Goal: Task Accomplishment & Management: Use online tool/utility

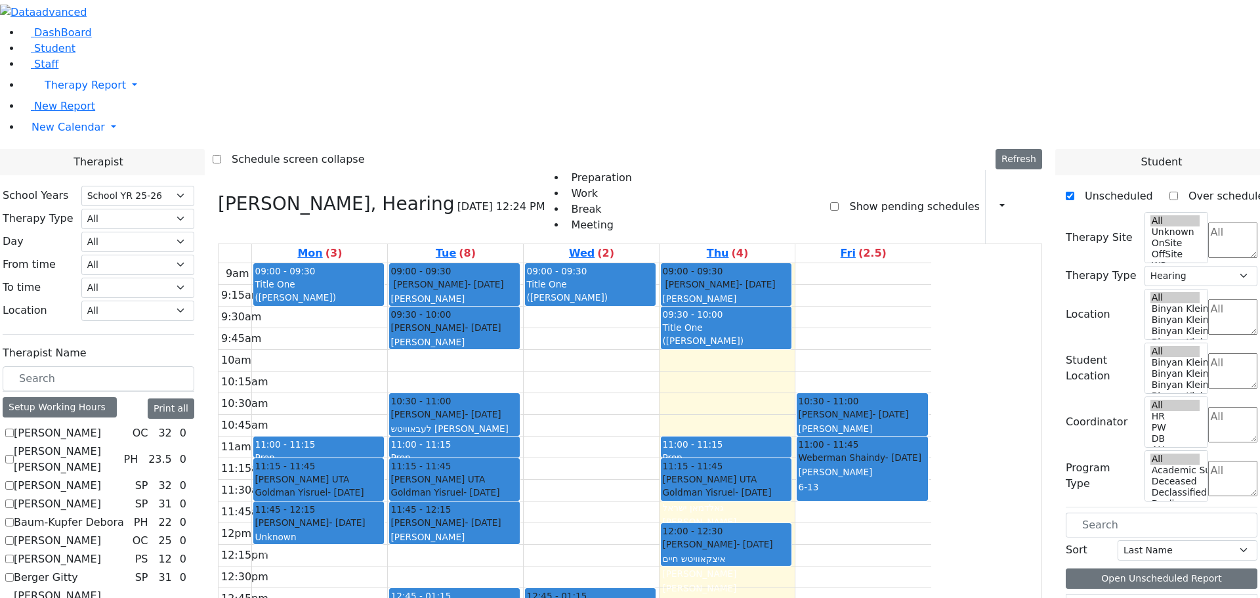
select select "212"
select select "5"
click at [1037, 200] on icon at bounding box center [1037, 206] width 0 height 12
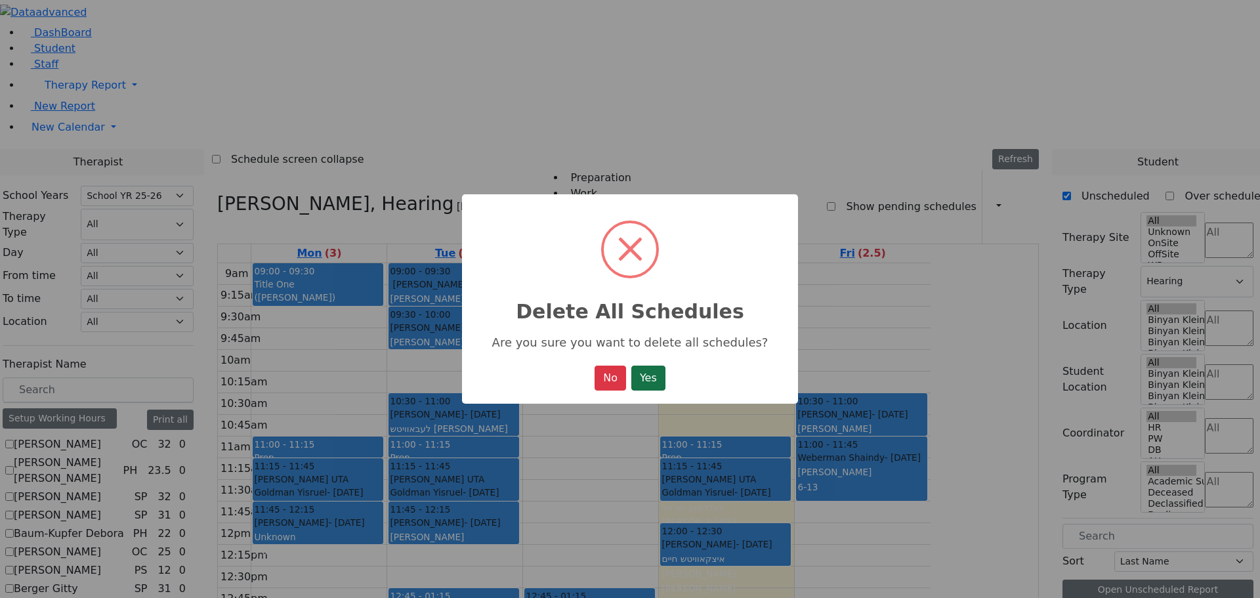
click at [640, 378] on button "Yes" at bounding box center [648, 377] width 34 height 25
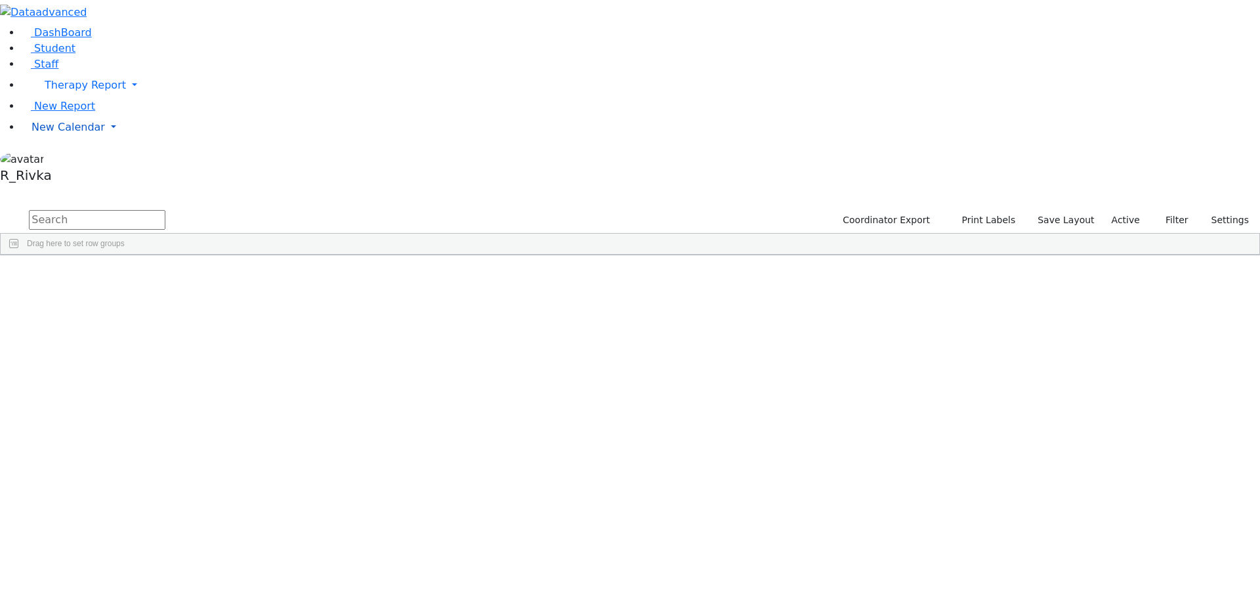
click at [54, 91] on span "New Calendar" at bounding box center [85, 85] width 81 height 12
click at [68, 159] on span "Calendar" at bounding box center [51, 153] width 47 height 12
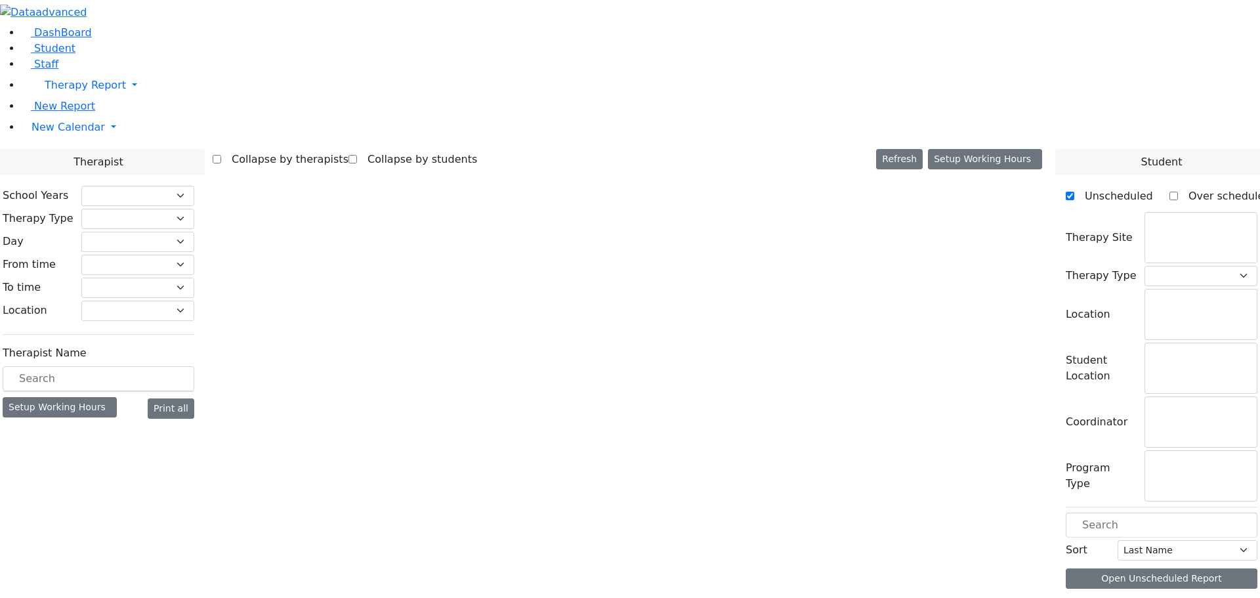
select select "212"
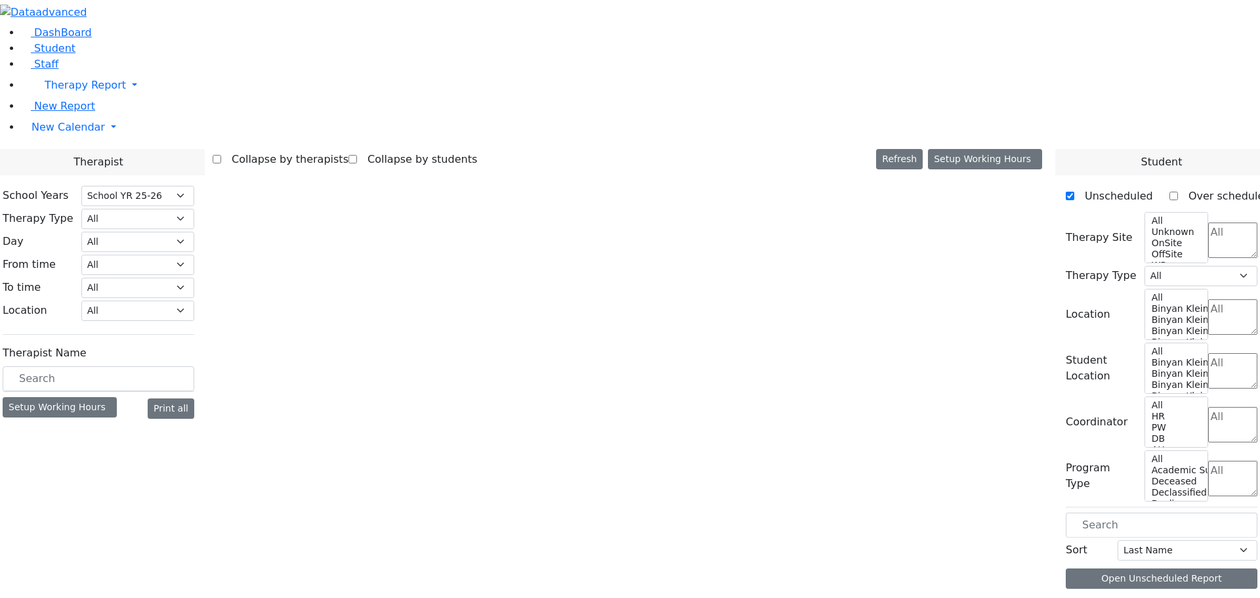
select select "5"
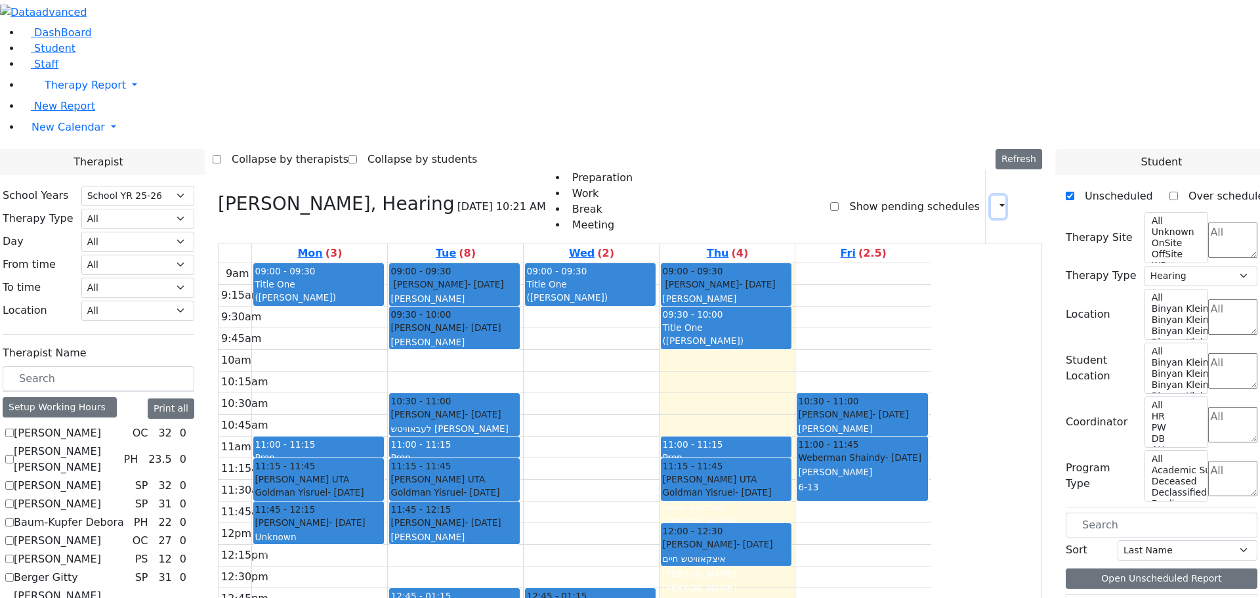
click at [994, 200] on icon "button" at bounding box center [994, 206] width 0 height 12
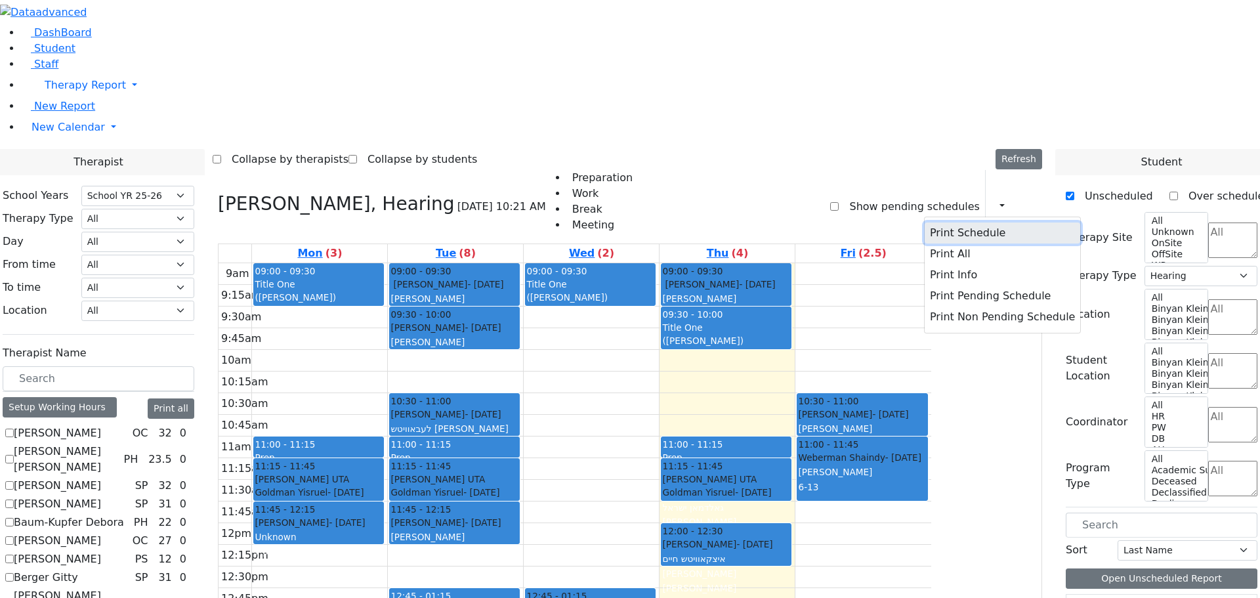
click at [973, 222] on button "Print Schedule" at bounding box center [1003, 232] width 156 height 21
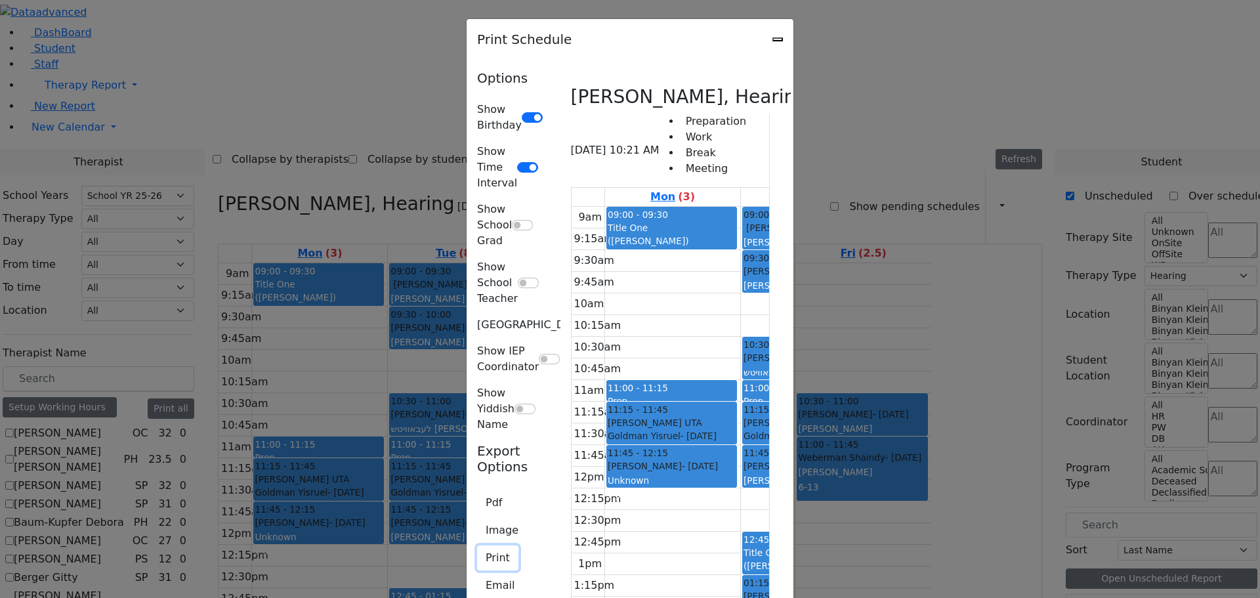
click at [477, 545] on button "Print" at bounding box center [497, 557] width 41 height 25
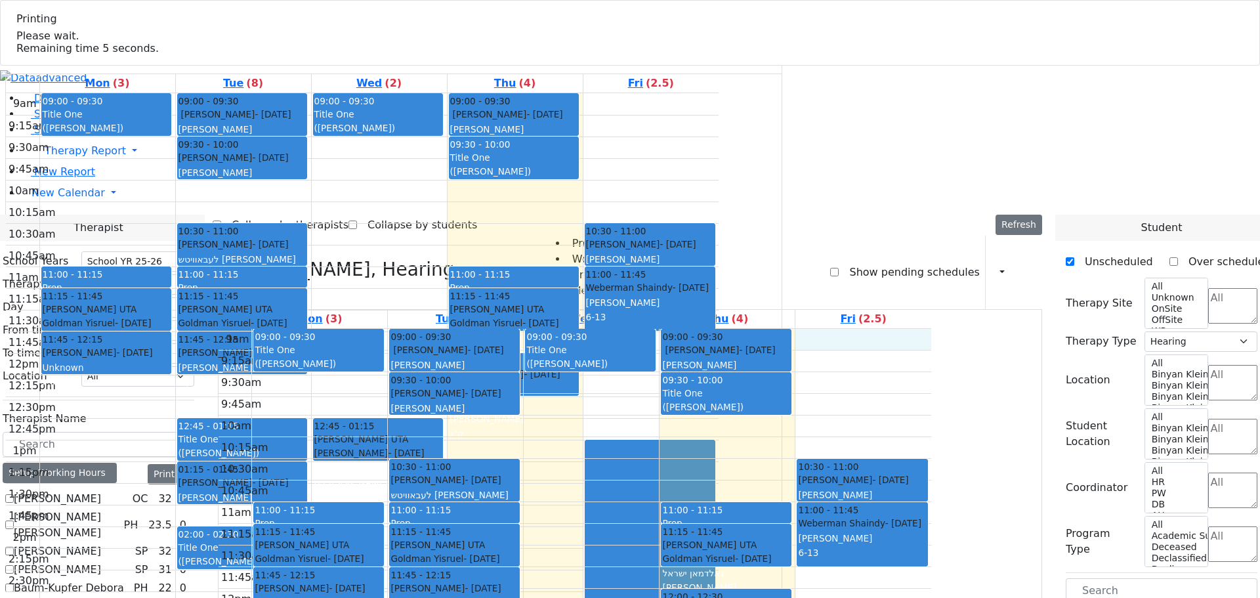
click at [931, 329] on div "9am 9:15am 9:30am 9:45am 10am 10:15am 10:30am 10:45am 11am 11:15am 11:30am 11:4…" at bounding box center [574, 589] width 713 height 520
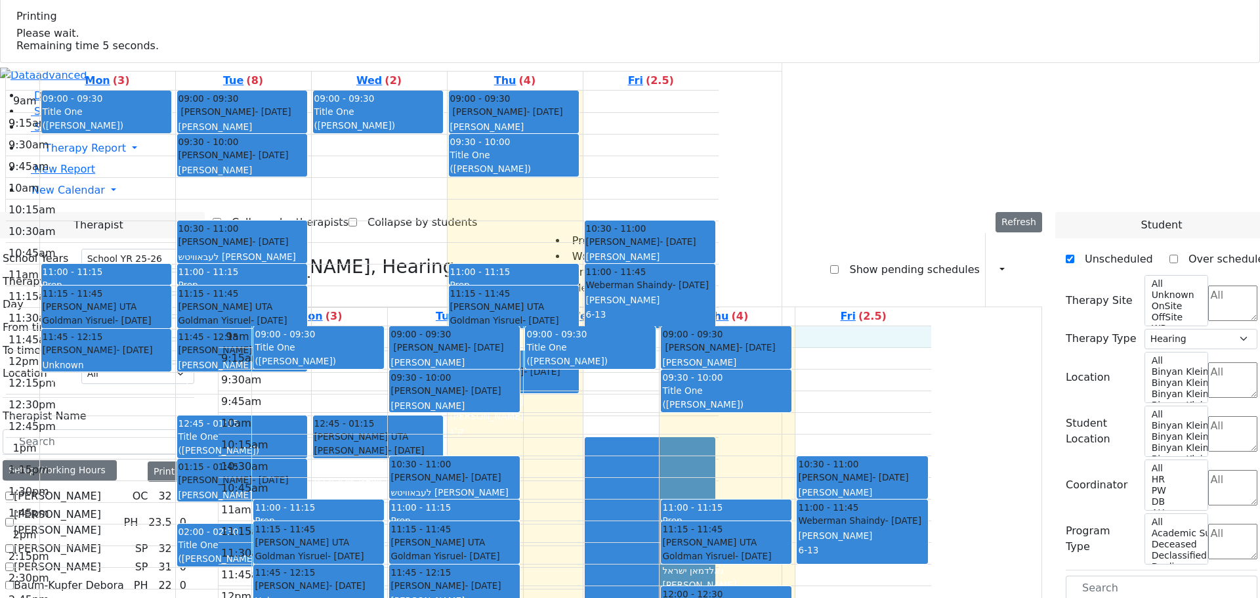
scroll to position [5, 0]
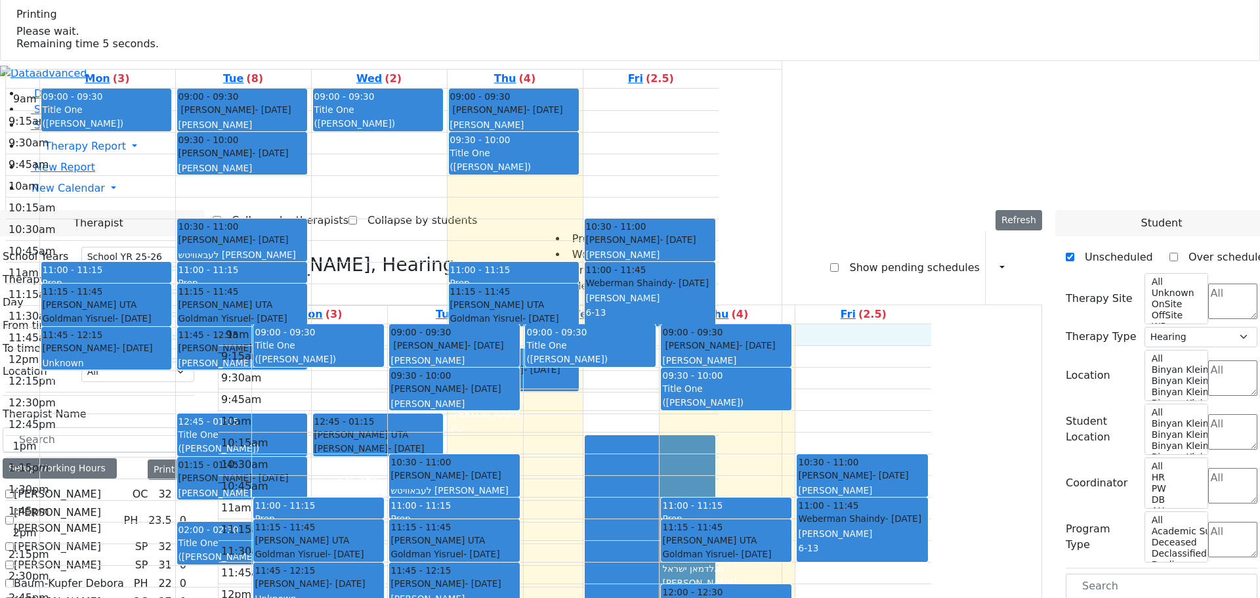
checkbox input "true"
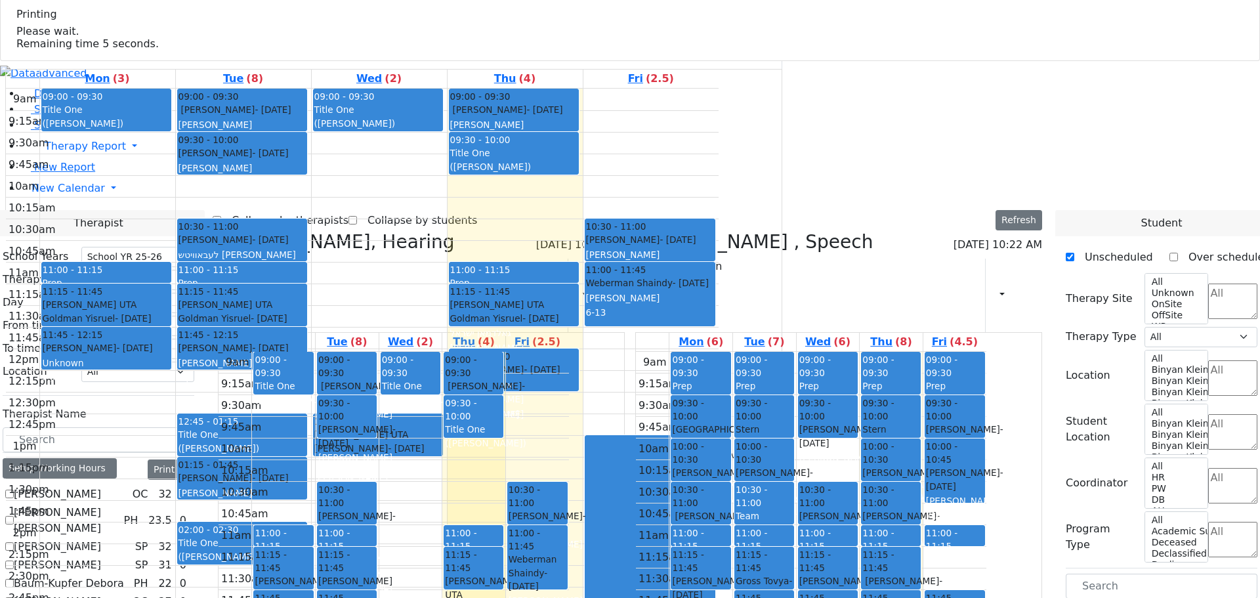
scroll to position [0, 0]
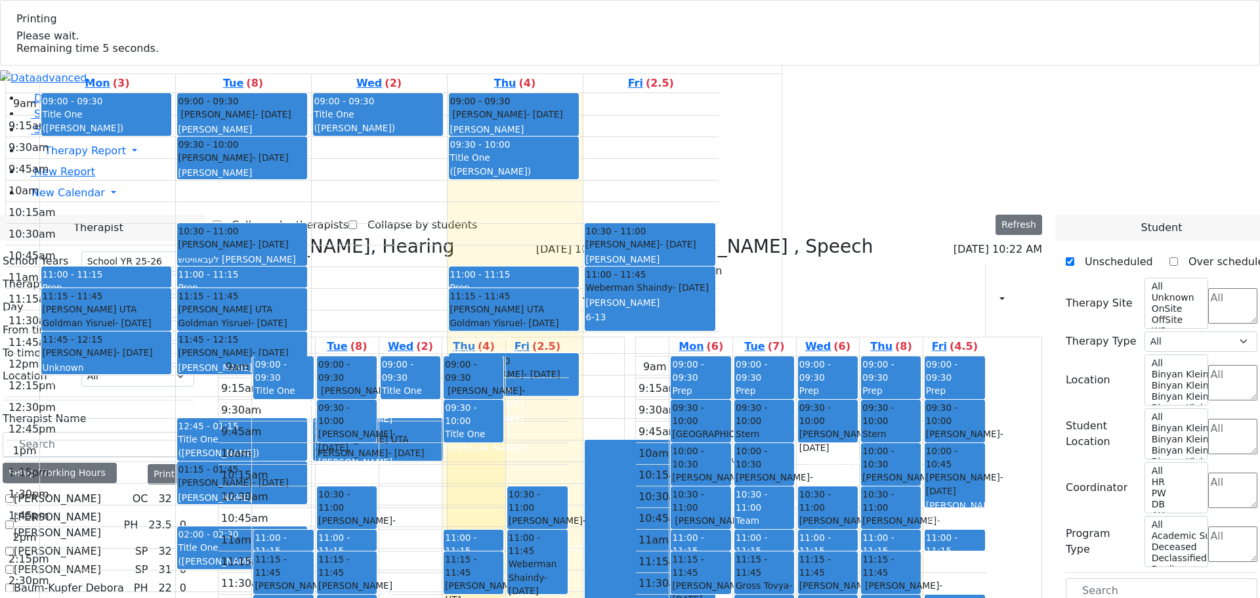
click at [218, 236] on icon at bounding box center [218, 247] width 0 height 22
select select "3"
checkbox input "false"
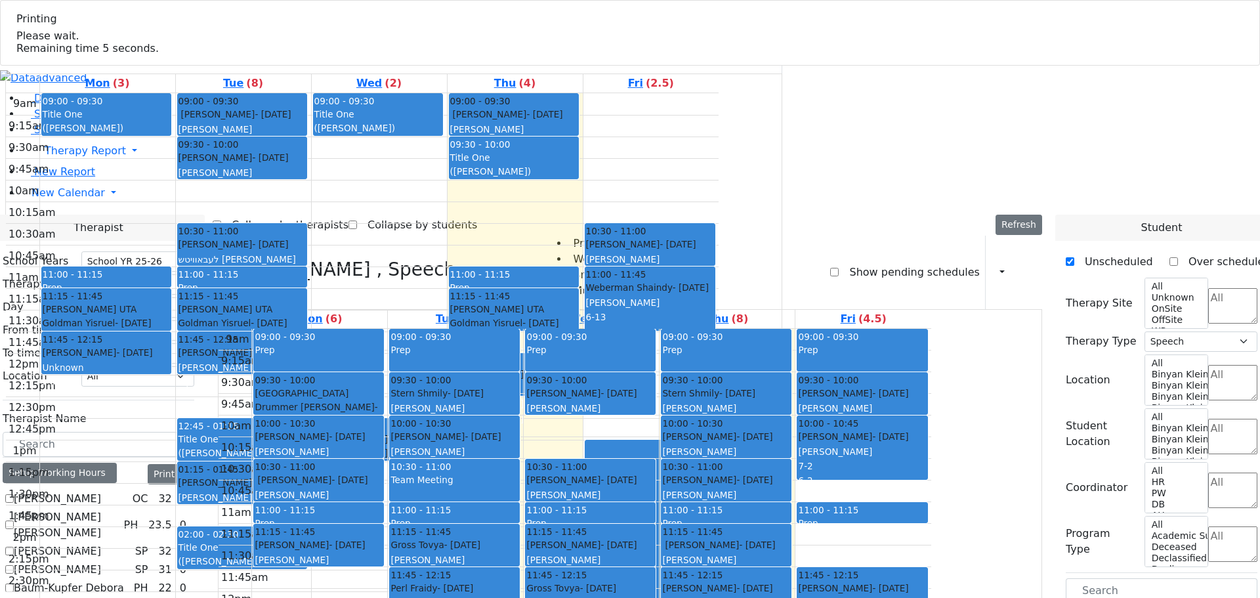
scroll to position [592, 0]
checkbox input "true"
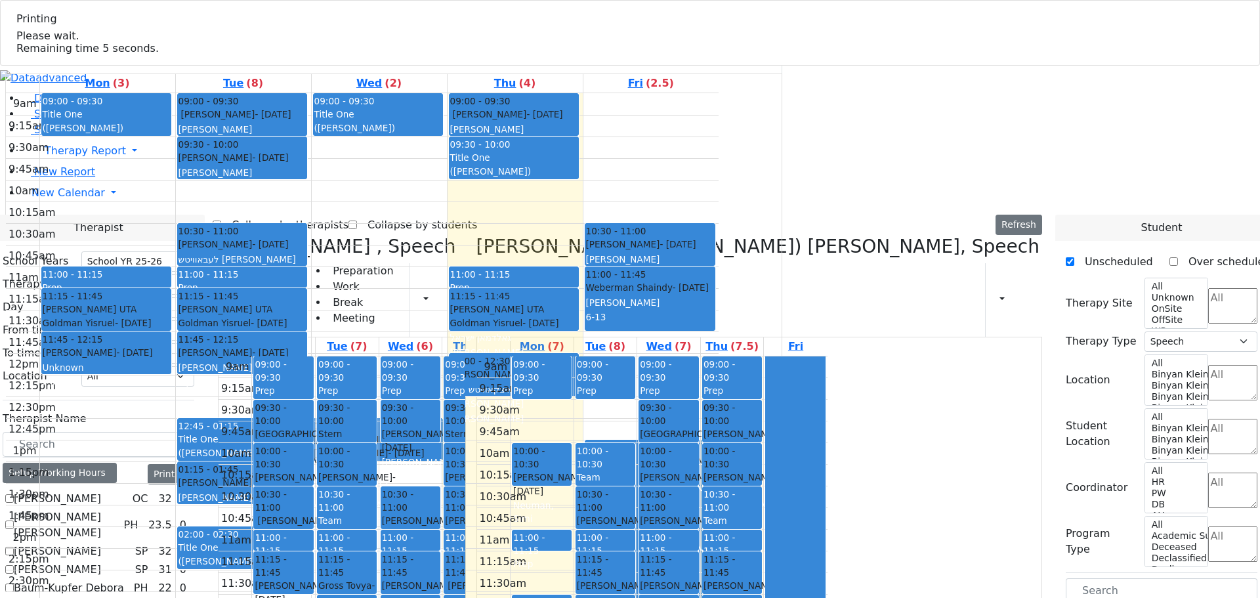
scroll to position [0, 0]
drag, startPoint x: 780, startPoint y: 245, endPoint x: 417, endPoint y: 364, distance: 382.2
click at [417, 364] on div "Wolner Miriam , Speech 08/21/2025 10:22 AM Preparation Work Break Meeting Print…" at bounding box center [630, 556] width 835 height 641
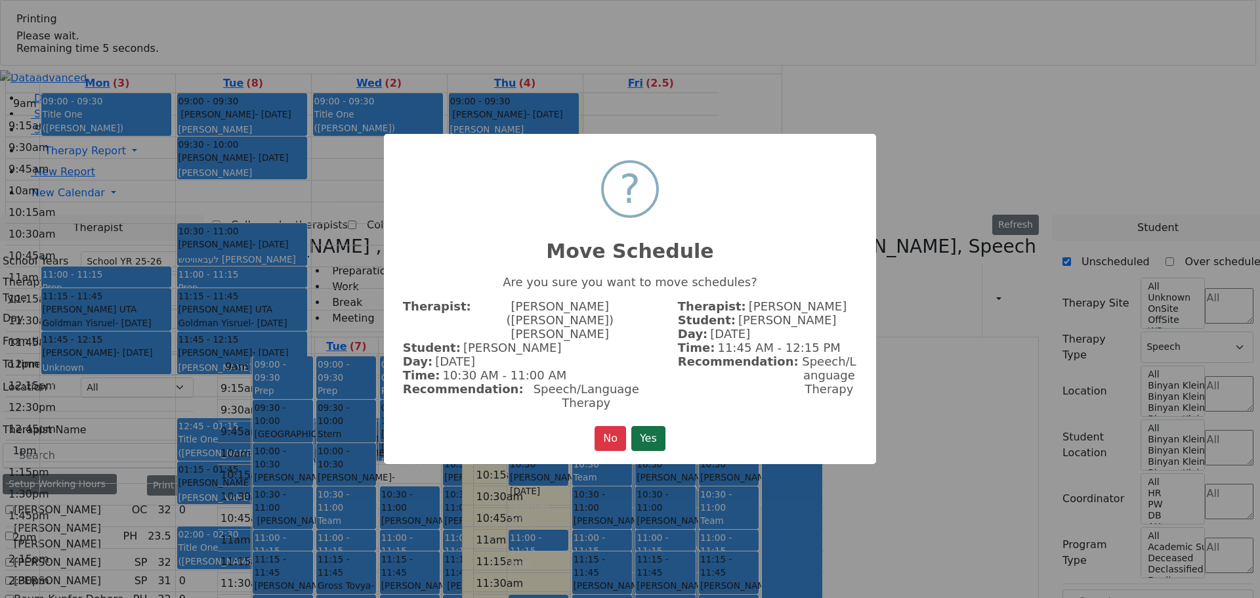
click at [659, 426] on button "Yes" at bounding box center [648, 438] width 34 height 25
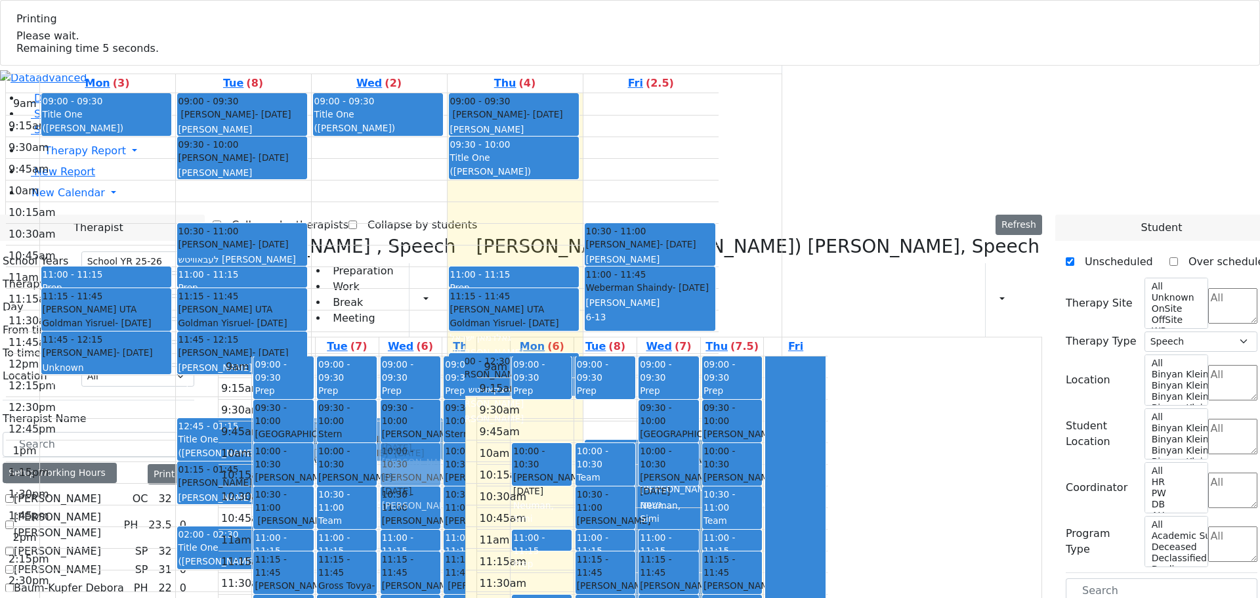
drag, startPoint x: 886, startPoint y: 251, endPoint x: 541, endPoint y: 198, distance: 349.7
click at [541, 236] on div "Wolner Miriam , Speech 08/21/2025 10:22 AM Preparation Work Break Meeting Print…" at bounding box center [630, 556] width 835 height 641
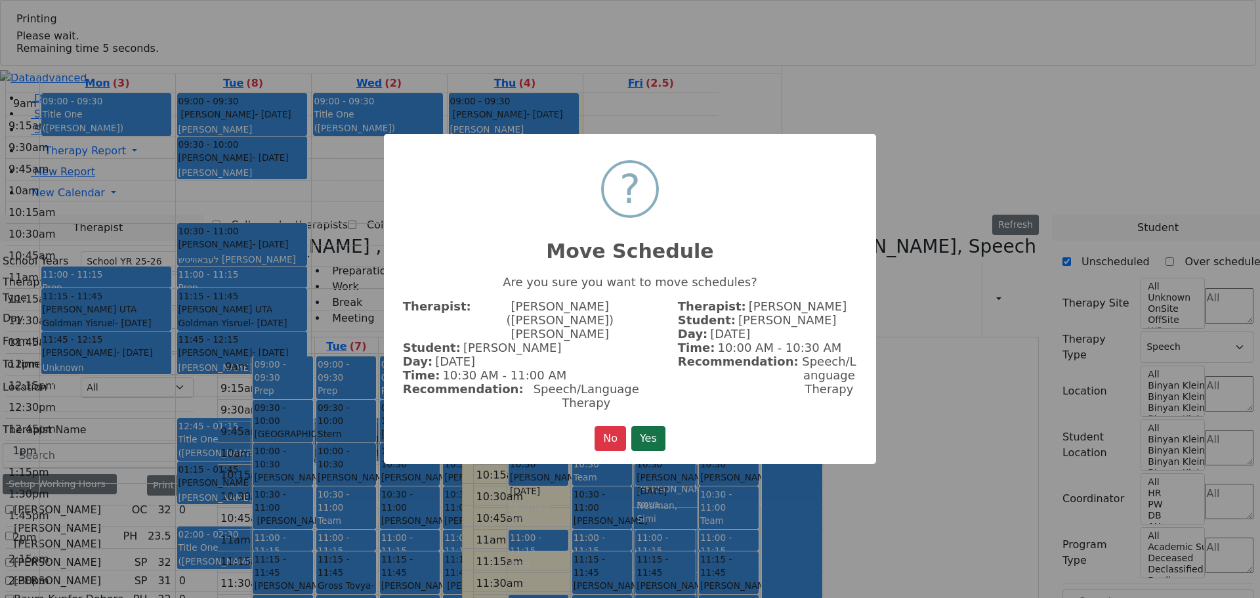
click at [648, 426] on button "Yes" at bounding box center [648, 438] width 34 height 25
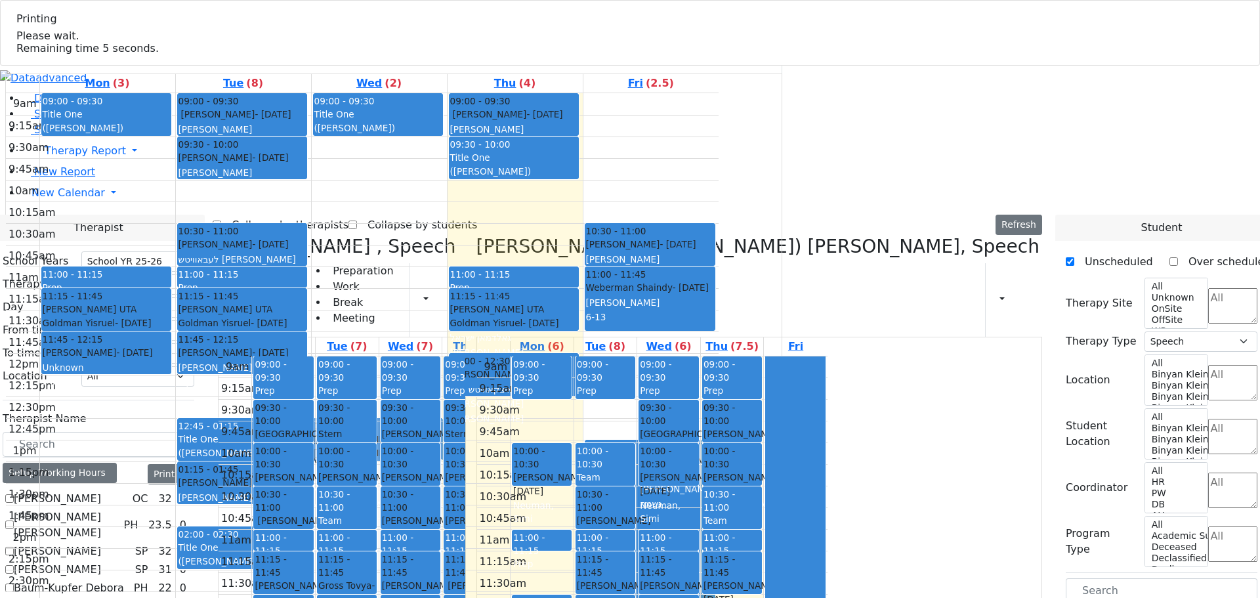
drag, startPoint x: 964, startPoint y: 346, endPoint x: 668, endPoint y: 310, distance: 298.1
click at [668, 310] on div "Wolner Miriam , Speech 08/21/2025 10:23 AM Preparation Work Break Meeting Print…" at bounding box center [630, 556] width 835 height 641
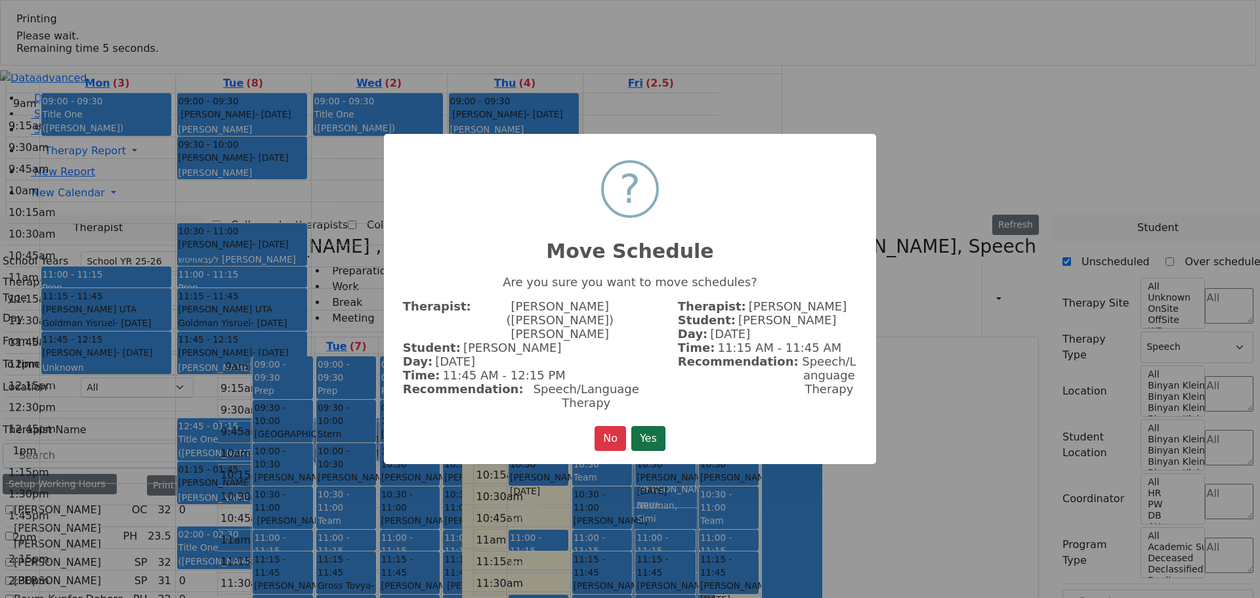
click at [655, 426] on button "Yes" at bounding box center [648, 438] width 34 height 25
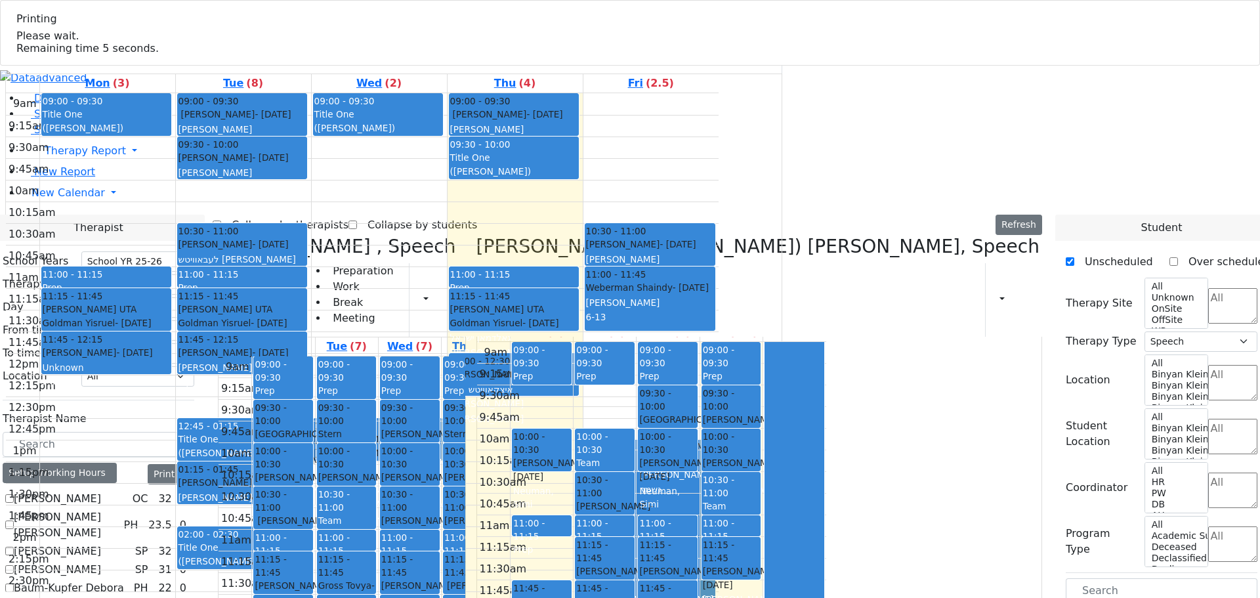
scroll to position [19, 0]
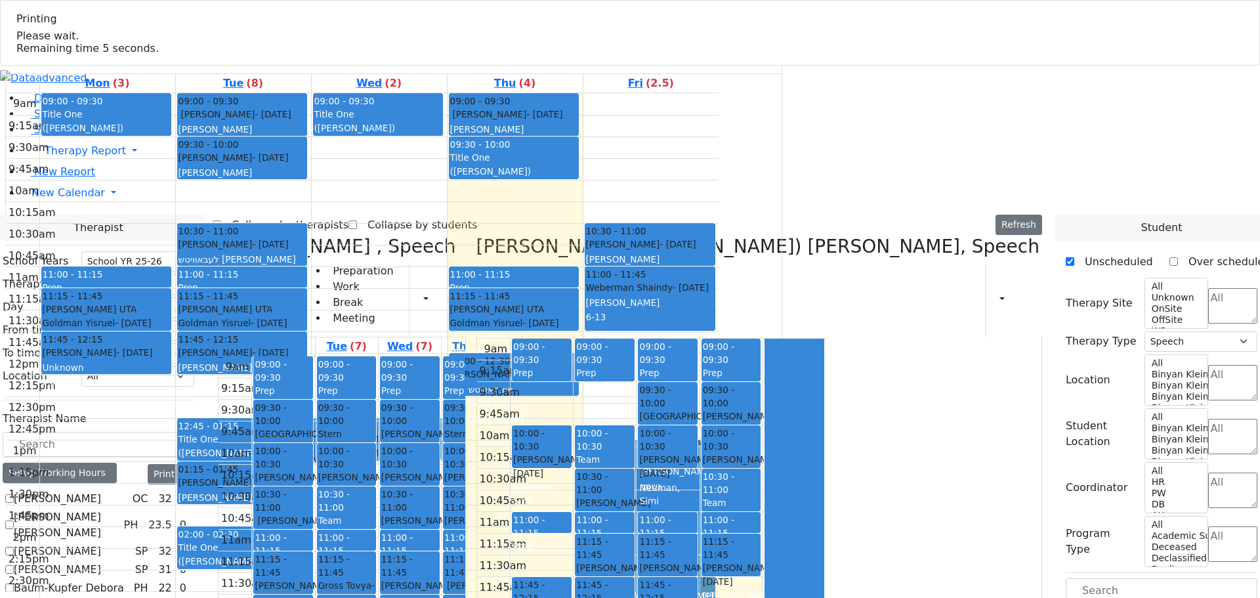
click at [760, 561] on div "Markowitz Mindy - 12/09/2014" at bounding box center [731, 574] width 57 height 27
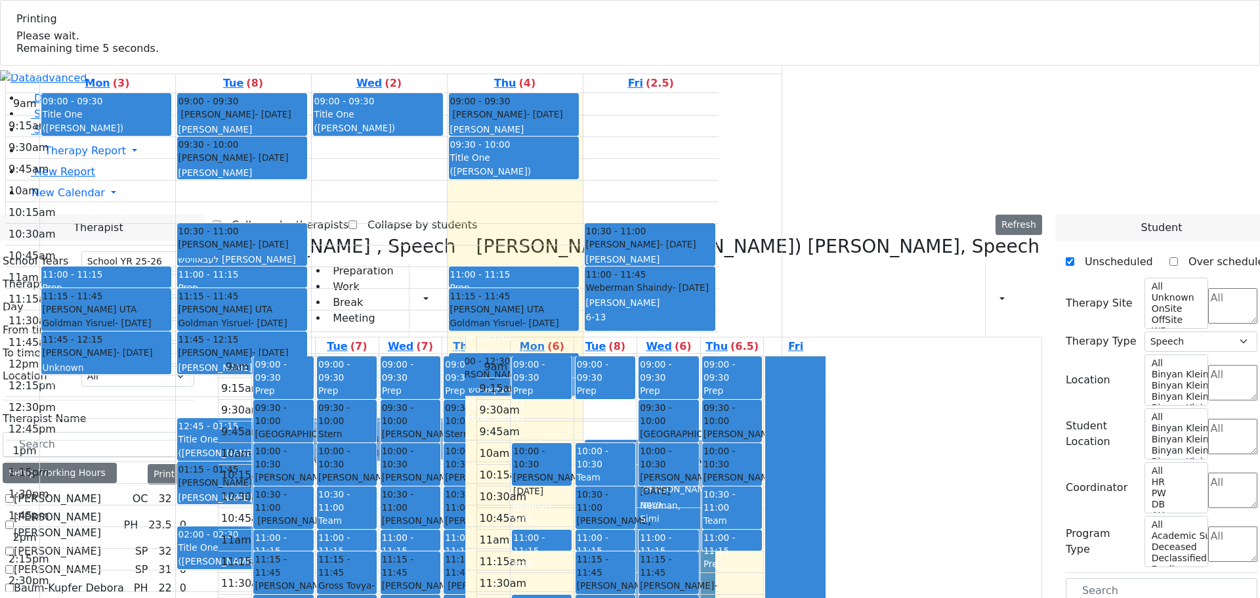
drag, startPoint x: 966, startPoint y: 285, endPoint x: 543, endPoint y: 521, distance: 484.4
click at [543, 521] on div "Wolner Miriam , Speech 08/21/2025 10:23 AM Preparation Work Break Meeting Print…" at bounding box center [630, 556] width 835 height 641
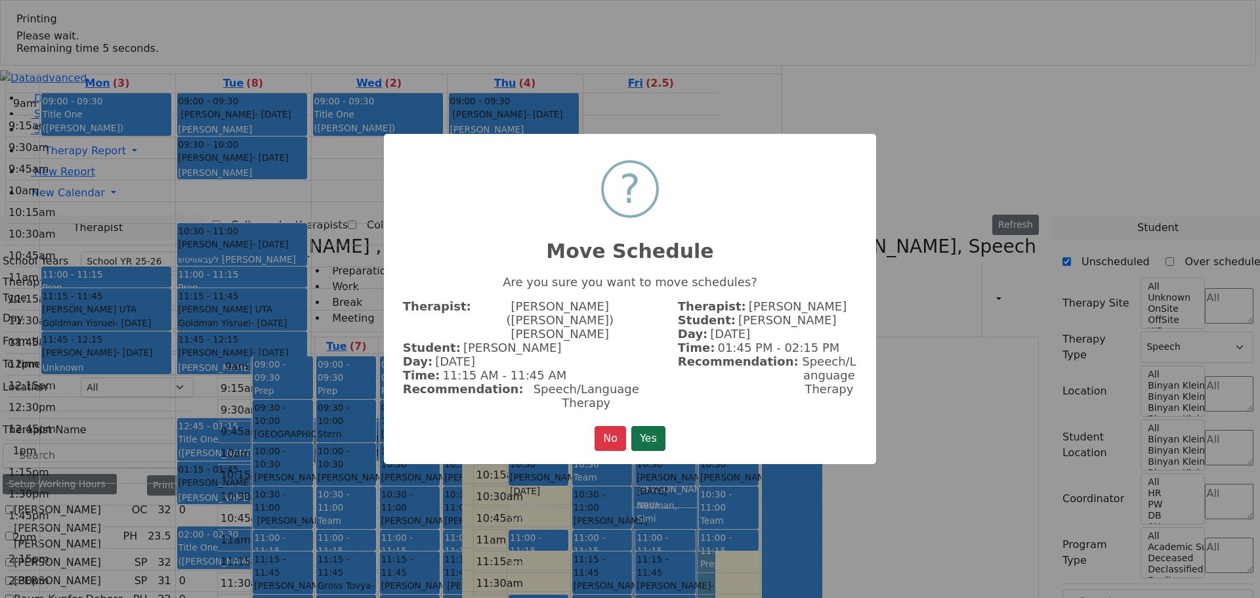
click at [654, 426] on button "Yes" at bounding box center [648, 438] width 34 height 25
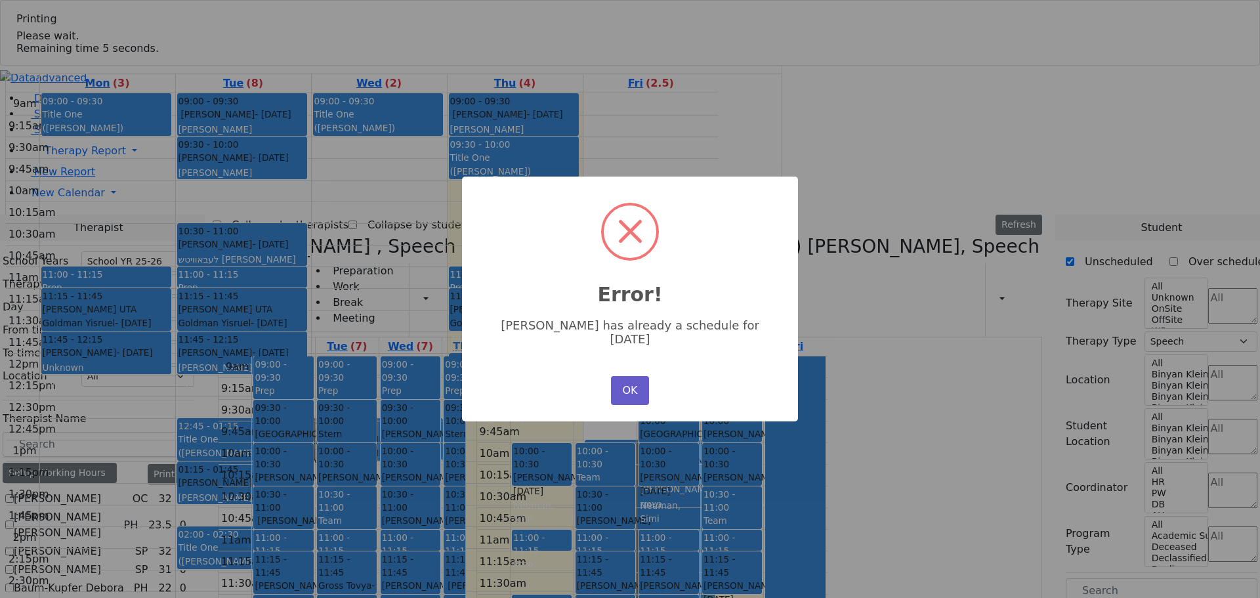
click at [630, 376] on button "OK" at bounding box center [630, 390] width 38 height 29
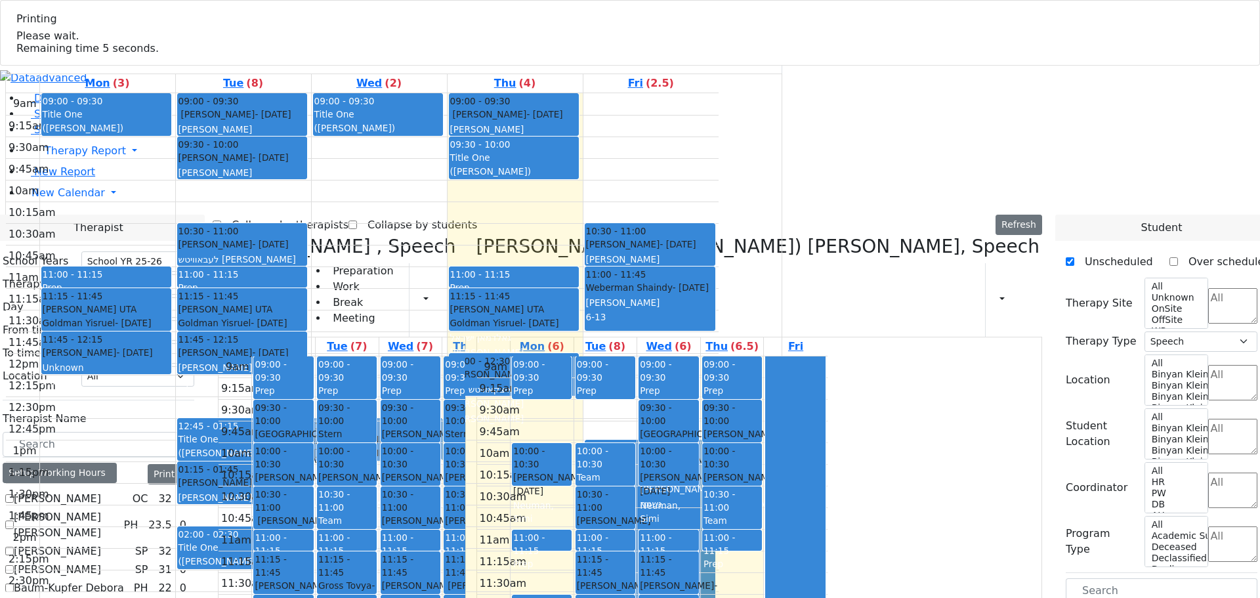
drag, startPoint x: 957, startPoint y: 312, endPoint x: 488, endPoint y: 526, distance: 515.6
click at [488, 526] on div "Wolner Miriam , Speech 08/21/2025 10:24 AM Preparation Work Break Meeting Print…" at bounding box center [630, 556] width 835 height 641
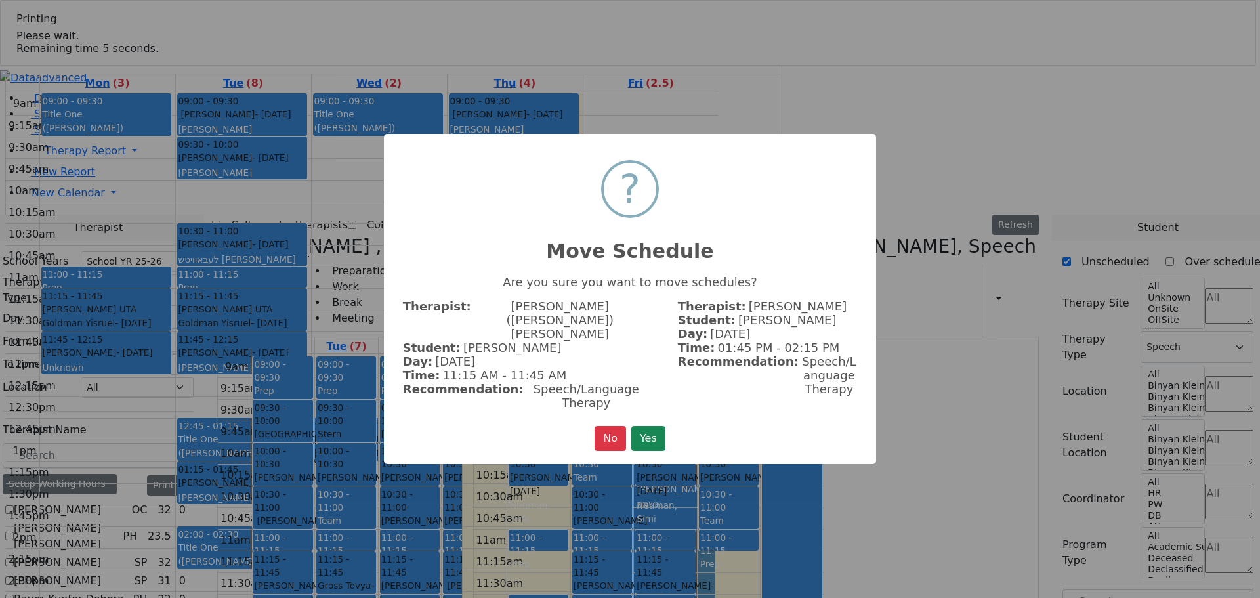
click at [665, 426] on button "Yes" at bounding box center [648, 438] width 34 height 25
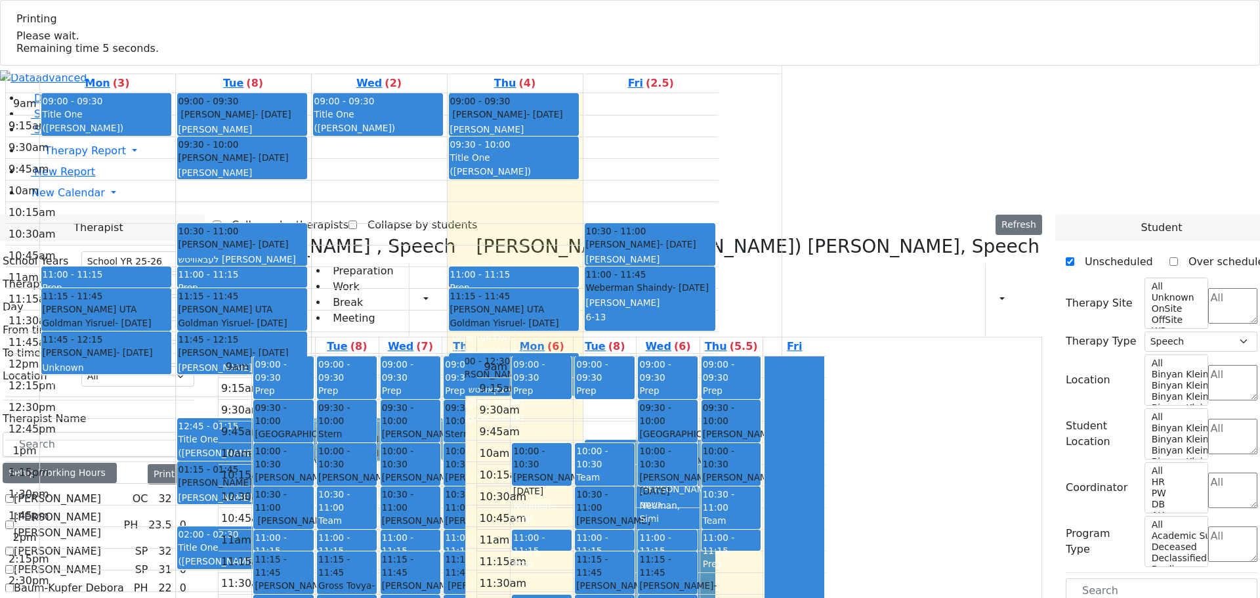
drag, startPoint x: 482, startPoint y: 527, endPoint x: 586, endPoint y: 519, distance: 104.0
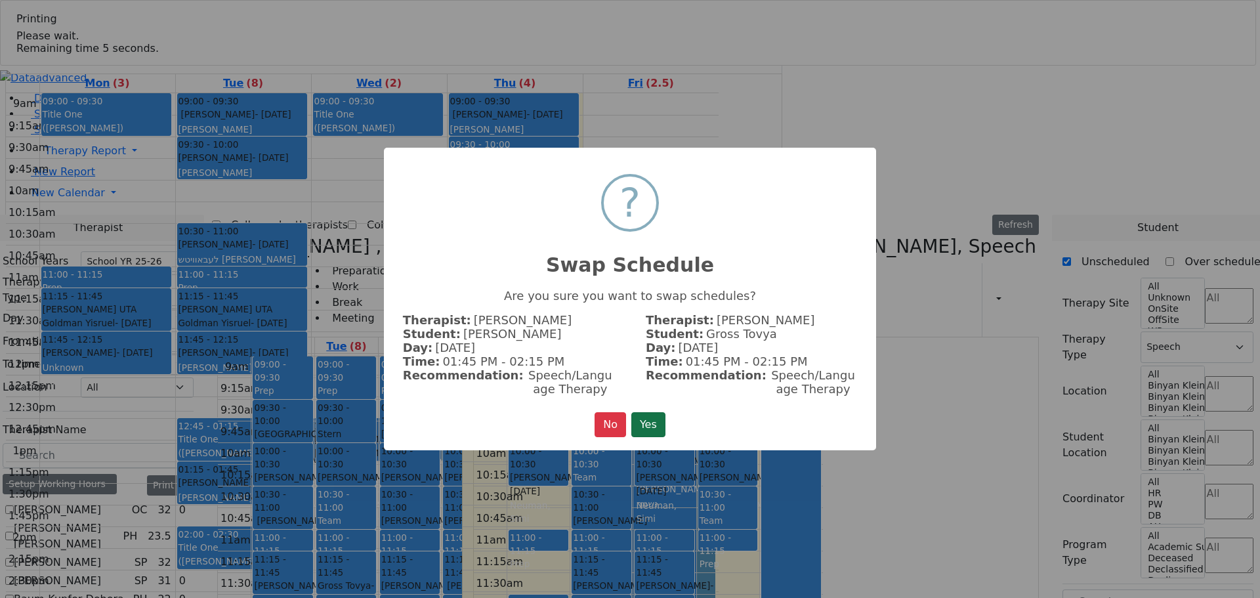
click at [644, 418] on button "Yes" at bounding box center [648, 424] width 34 height 25
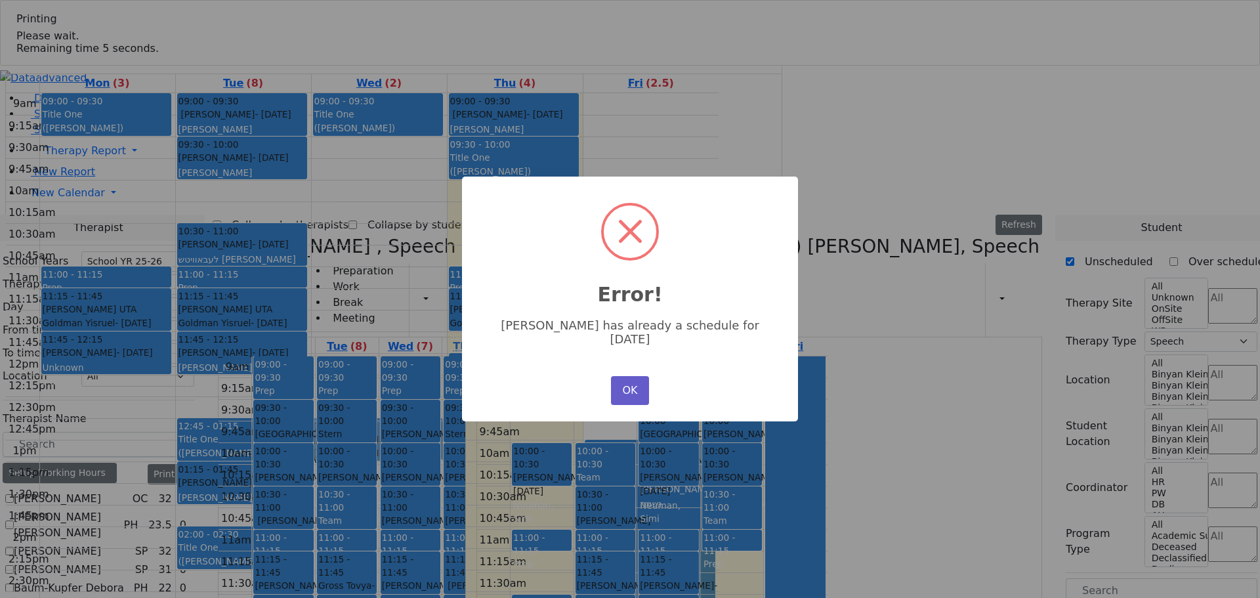
click at [619, 389] on button "OK" at bounding box center [630, 390] width 38 height 29
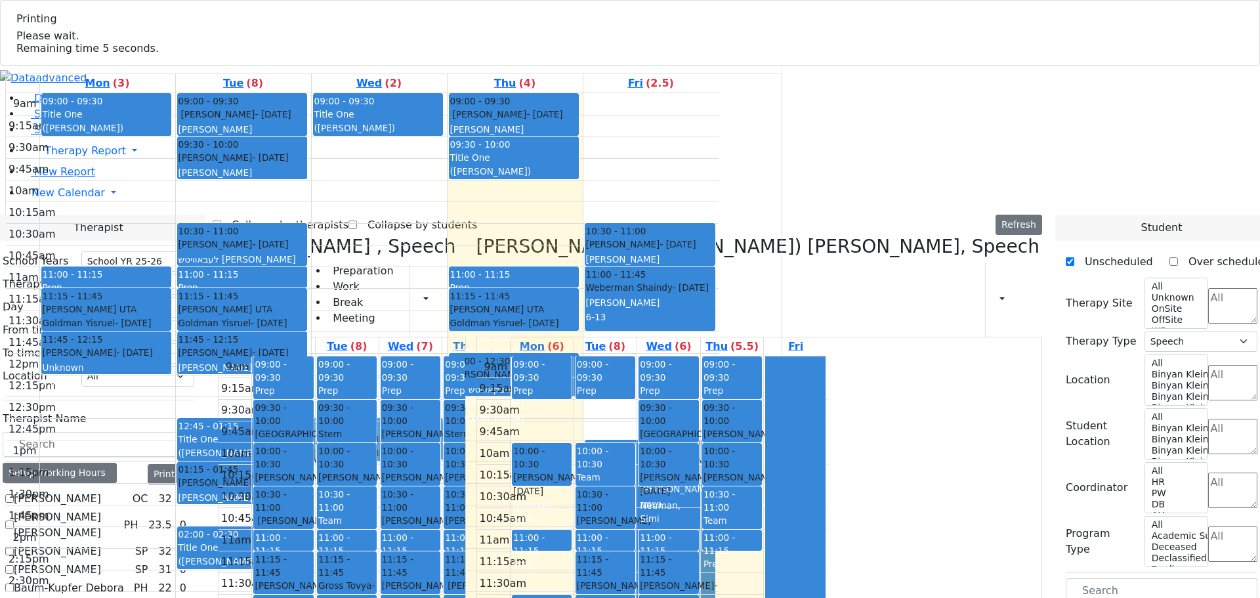
checkbox input "false"
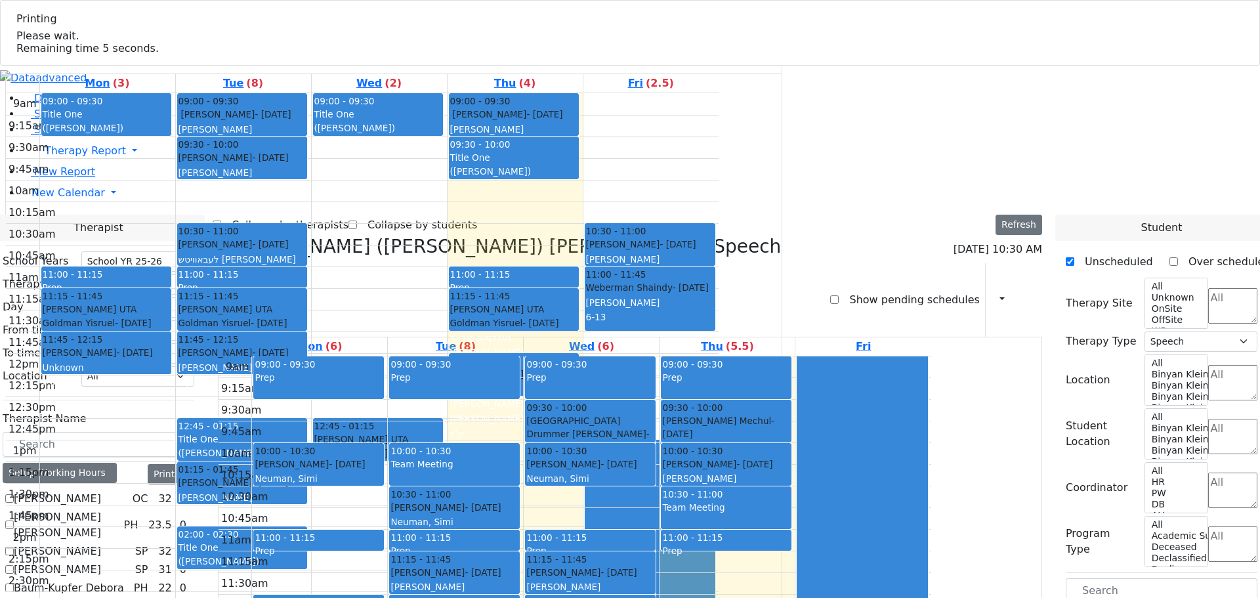
scroll to position [2, 0]
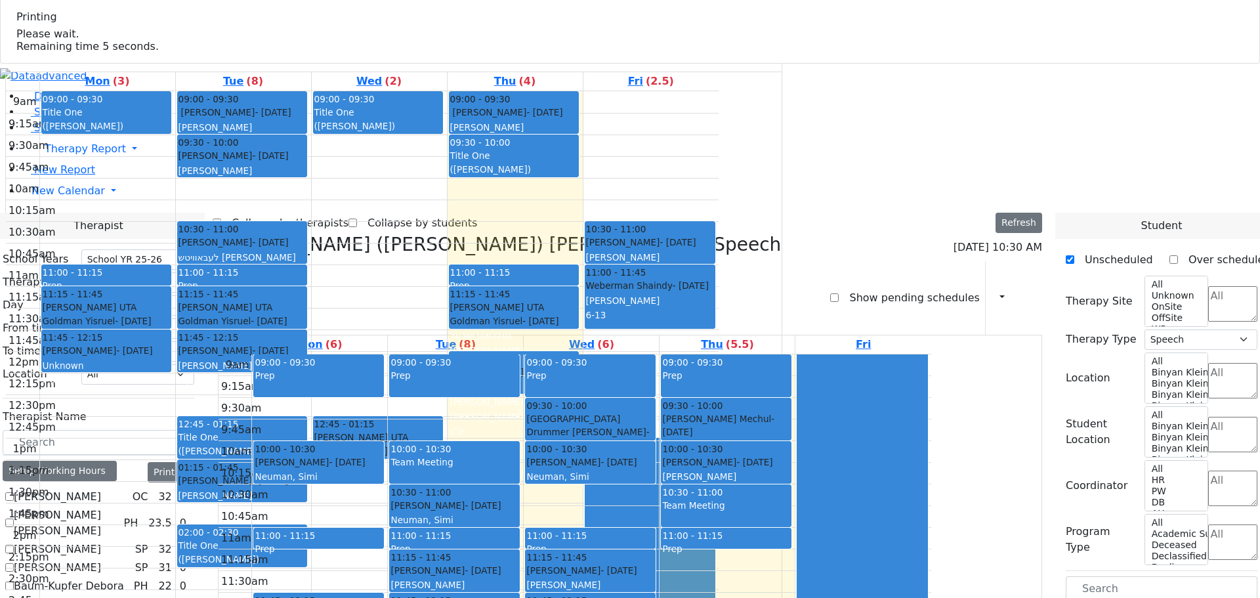
drag, startPoint x: 167, startPoint y: 547, endPoint x: 174, endPoint y: 538, distance: 11.7
checkbox input "false"
select select
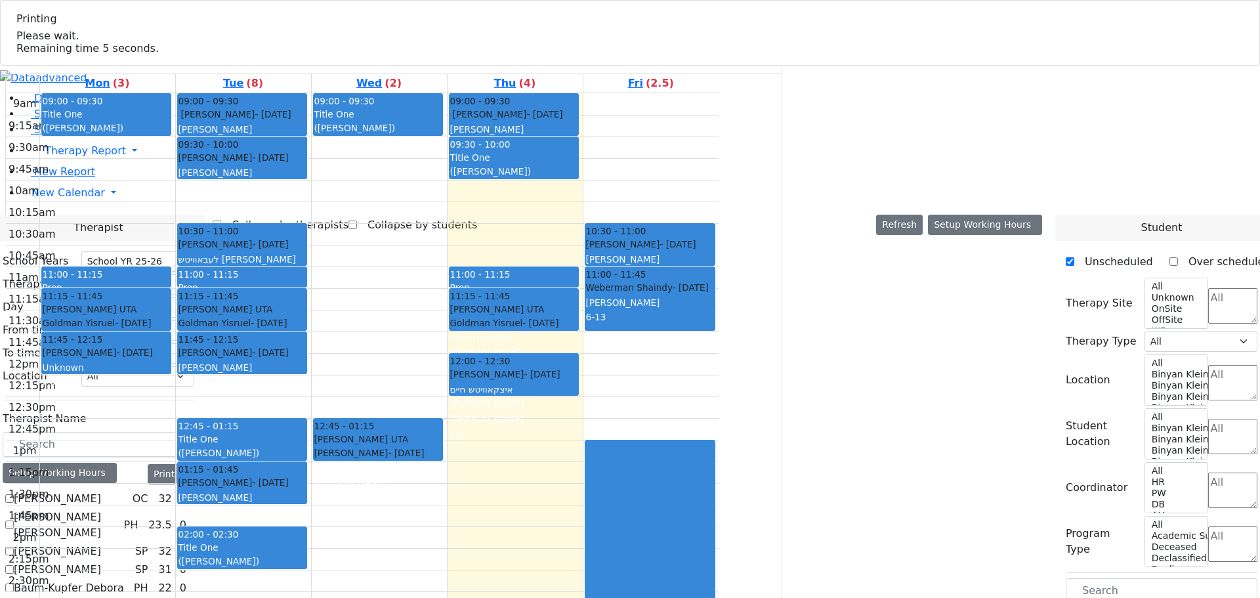
scroll to position [66, 0]
checkbox input "true"
select select "3"
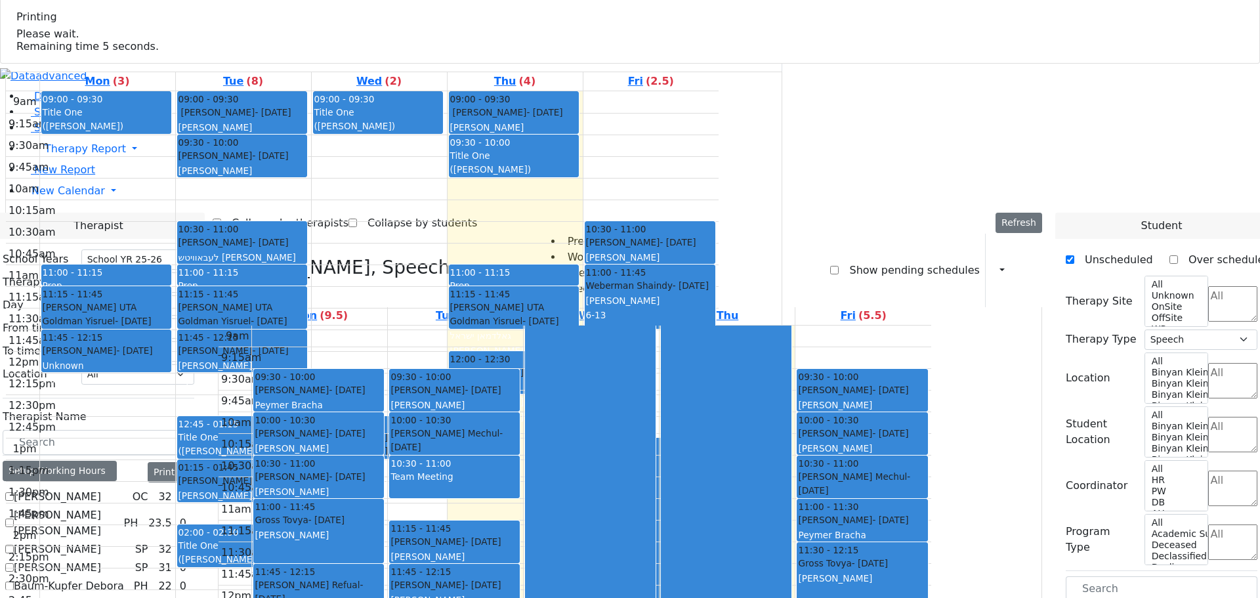
scroll to position [395, 0]
checkbox input "true"
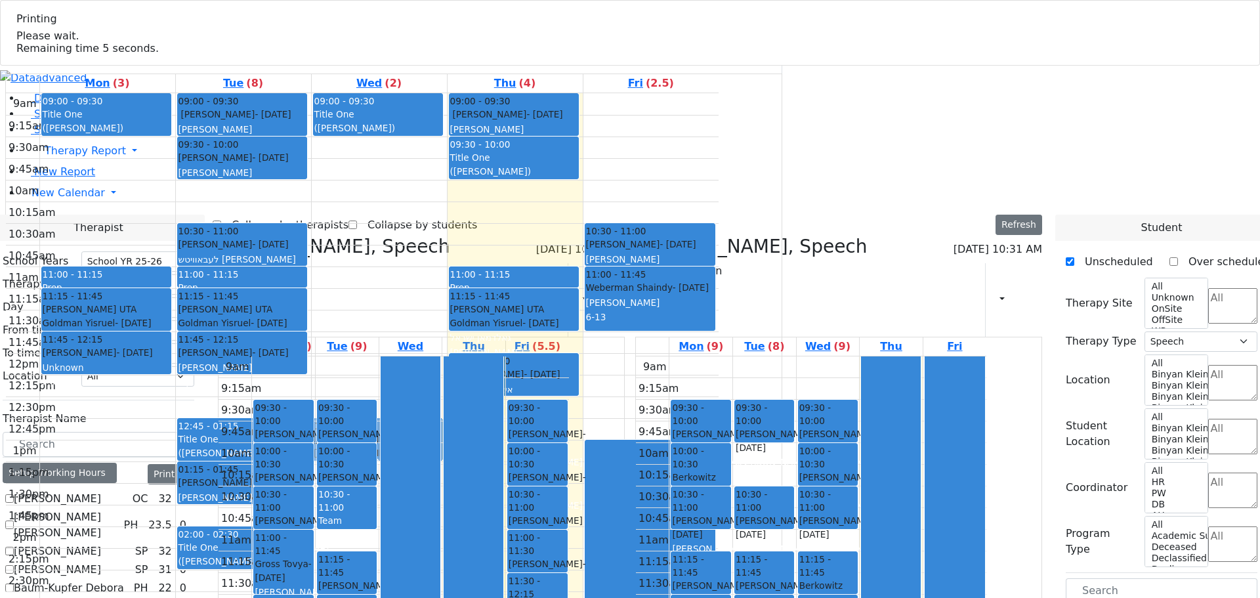
scroll to position [19, 0]
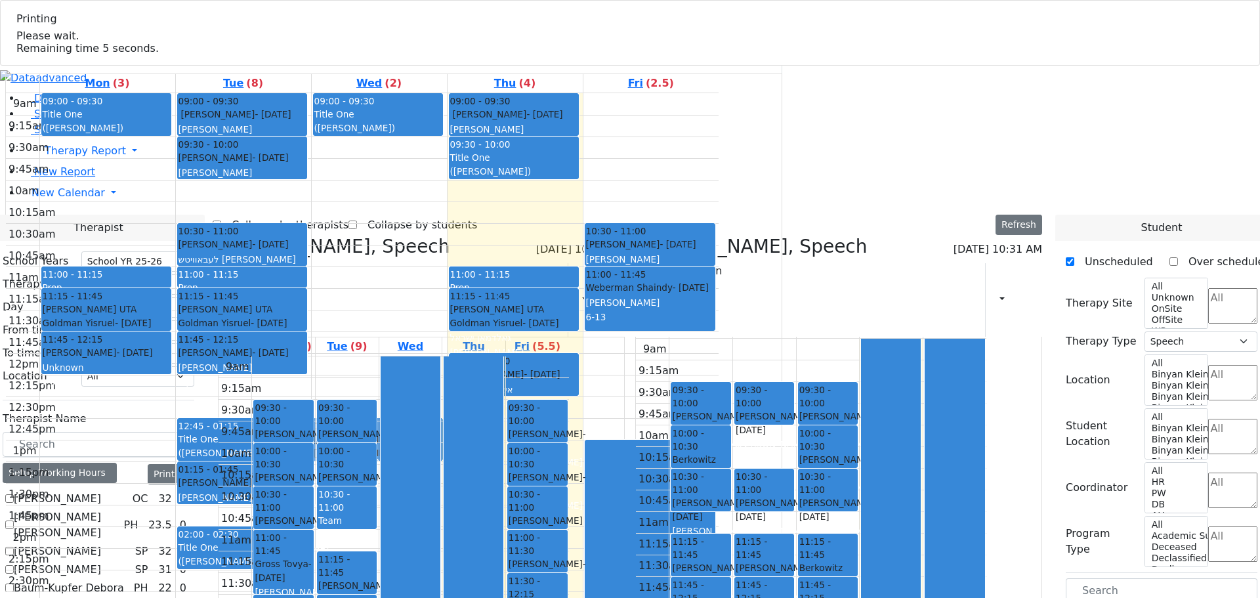
checkbox input "true"
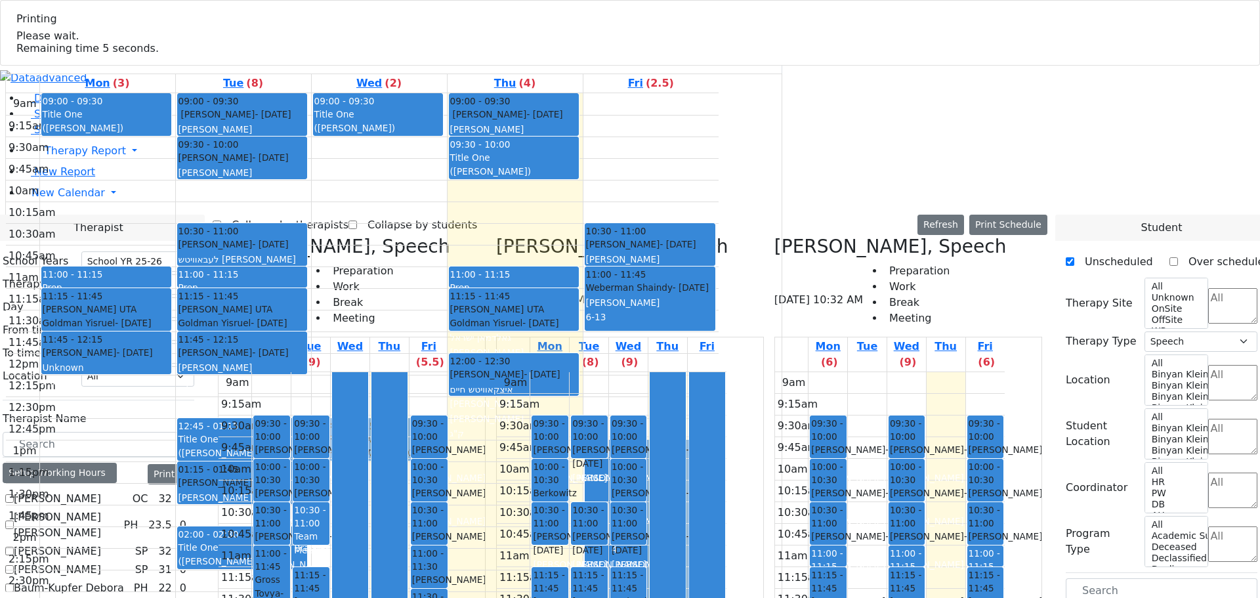
drag, startPoint x: 402, startPoint y: 549, endPoint x: 888, endPoint y: 550, distance: 486.2
click at [888, 550] on div "Biderman Tzipora, Speech 08/21/2025 10:32 AM Preparation Work Break Meeting Mon…" at bounding box center [630, 564] width 835 height 657
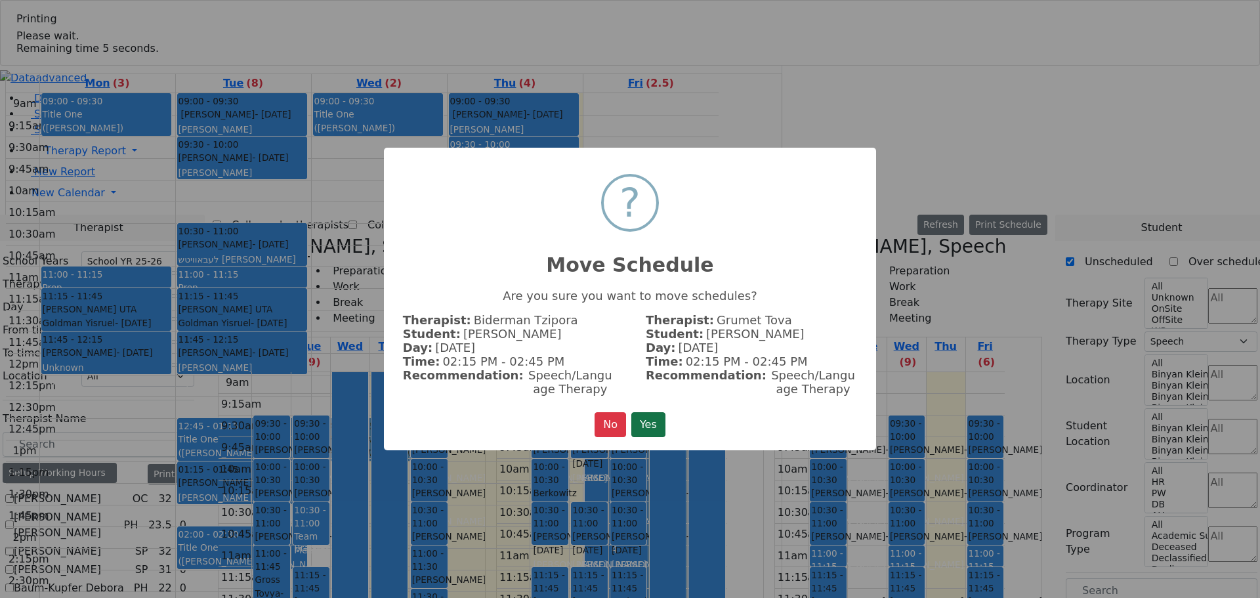
click at [644, 413] on button "Yes" at bounding box center [648, 424] width 34 height 25
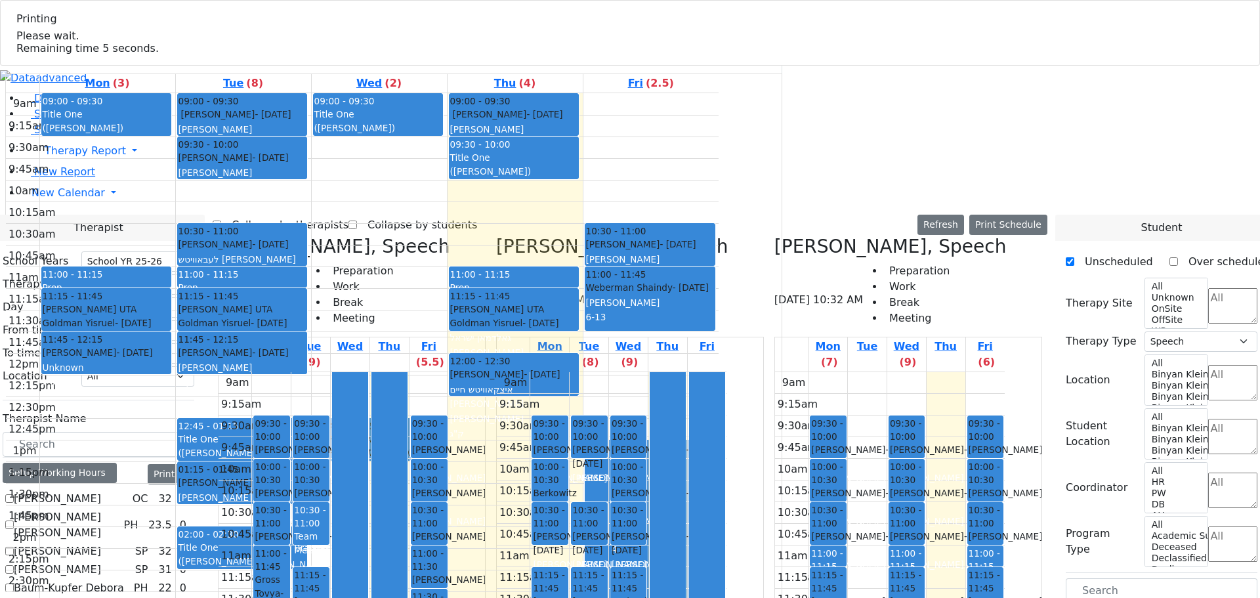
drag, startPoint x: 954, startPoint y: 418, endPoint x: 895, endPoint y: 499, distance: 100.0
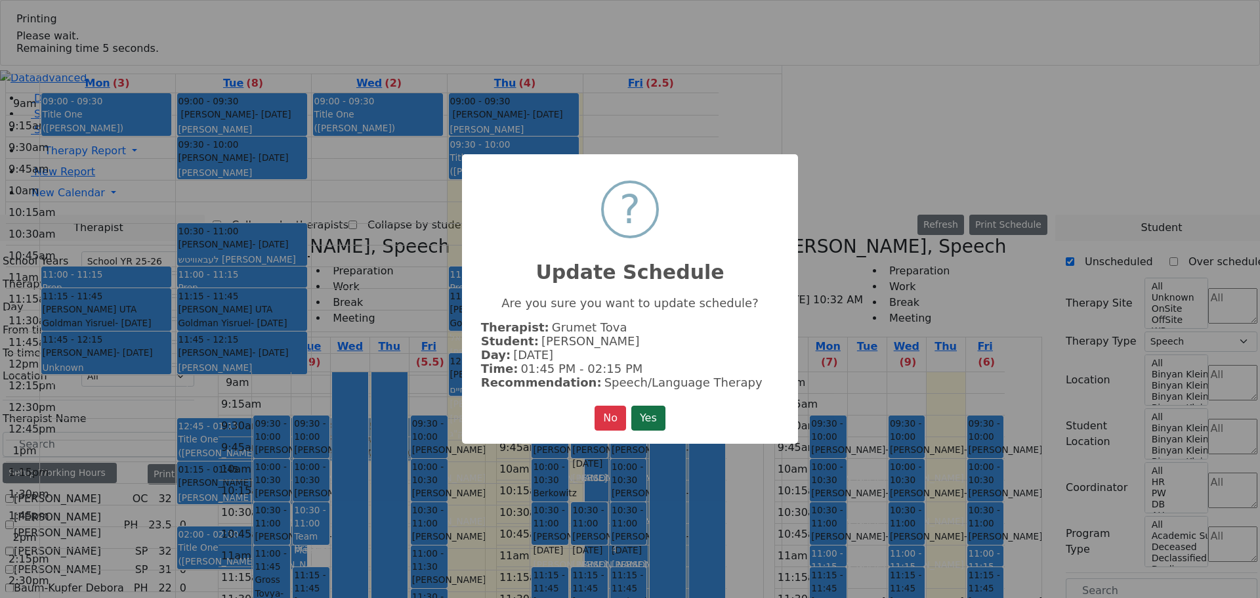
click at [648, 413] on button "Yes" at bounding box center [648, 417] width 34 height 25
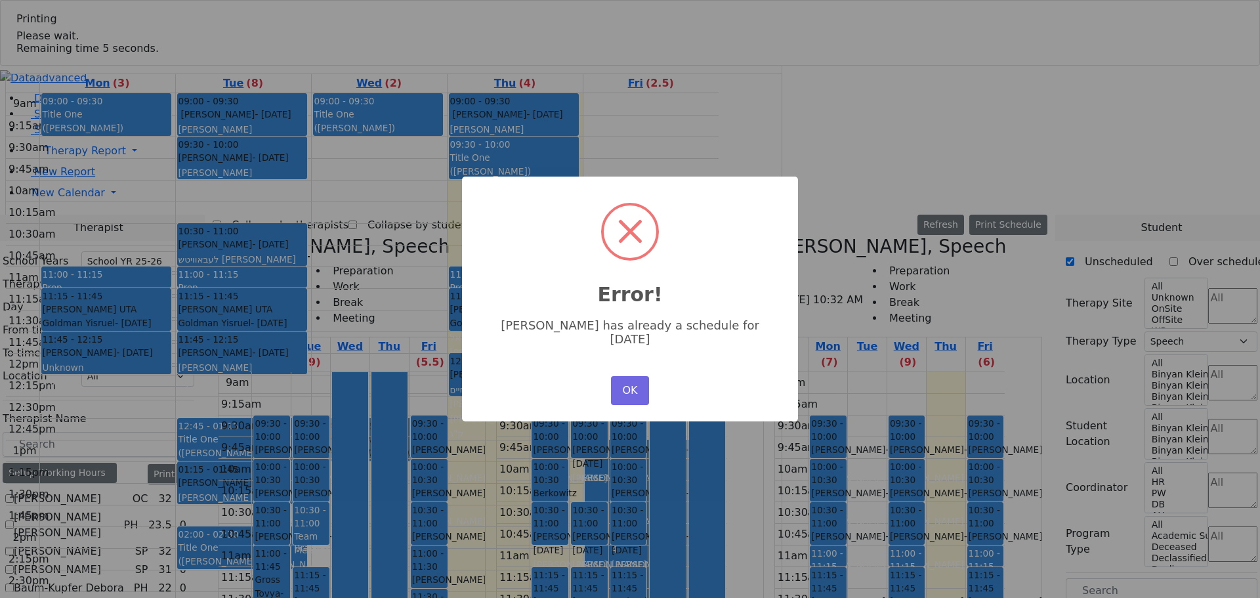
click at [634, 376] on button "OK" at bounding box center [630, 390] width 38 height 29
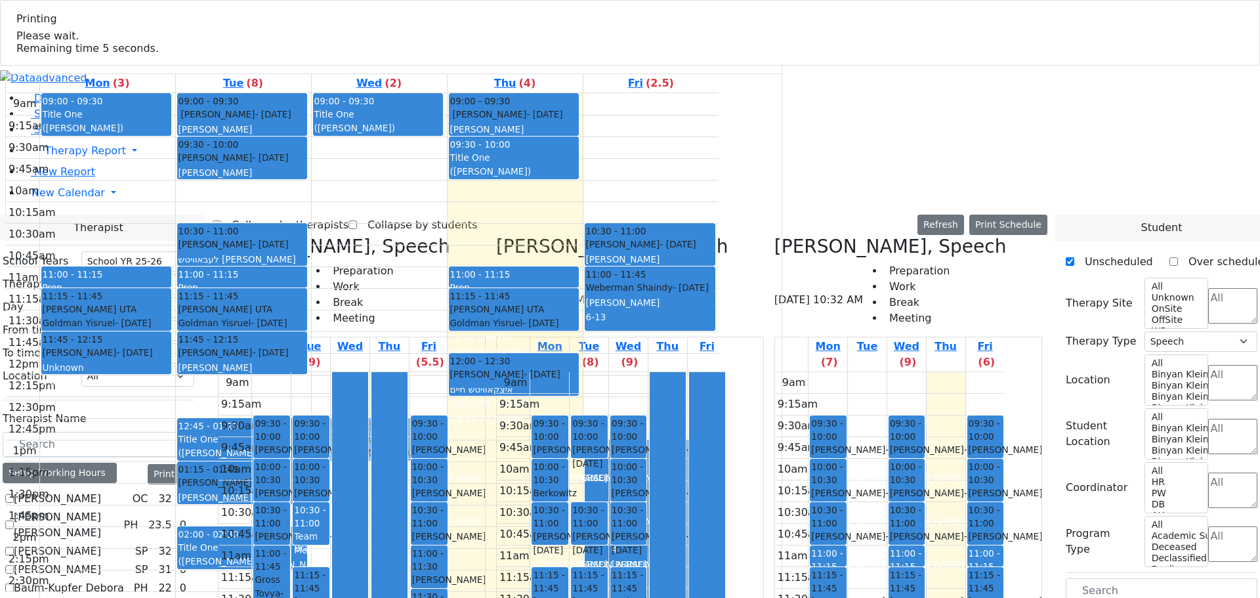
drag, startPoint x: 879, startPoint y: 552, endPoint x: 879, endPoint y: 510, distance: 42.0
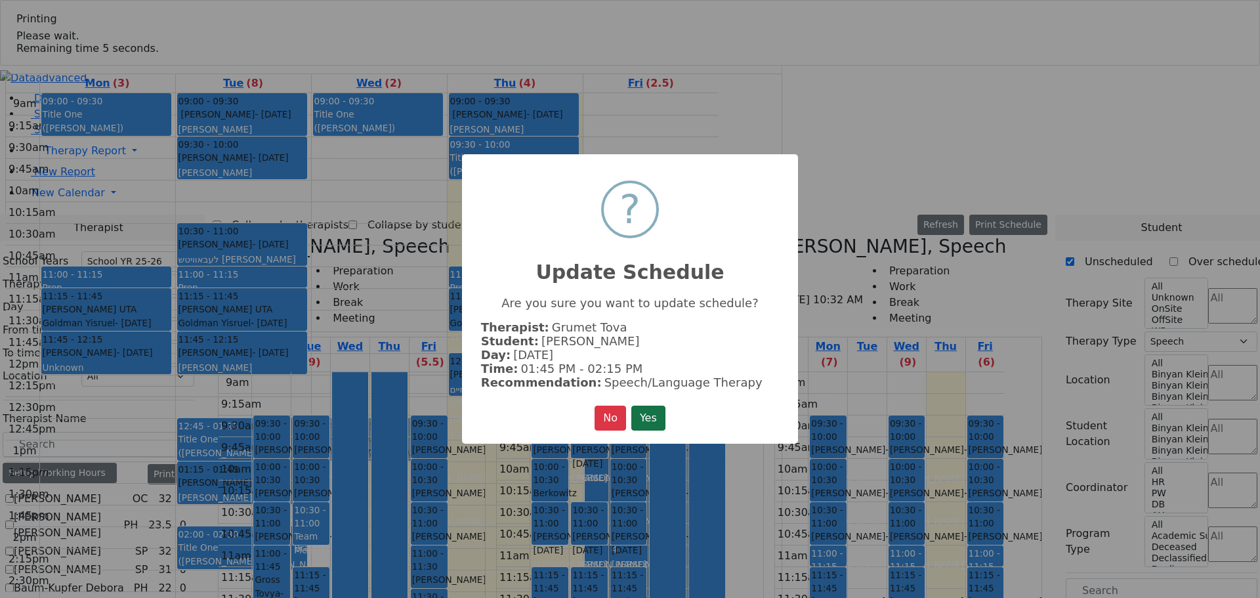
click at [662, 411] on button "Yes" at bounding box center [648, 417] width 34 height 25
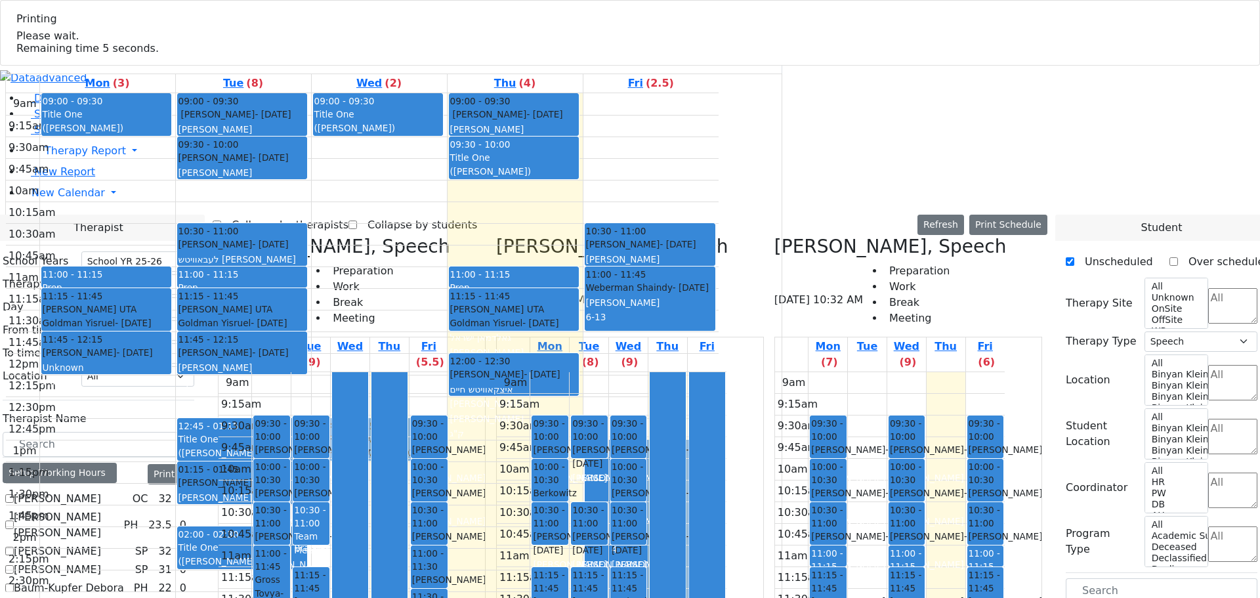
drag, startPoint x: 960, startPoint y: 415, endPoint x: 888, endPoint y: 541, distance: 144.3
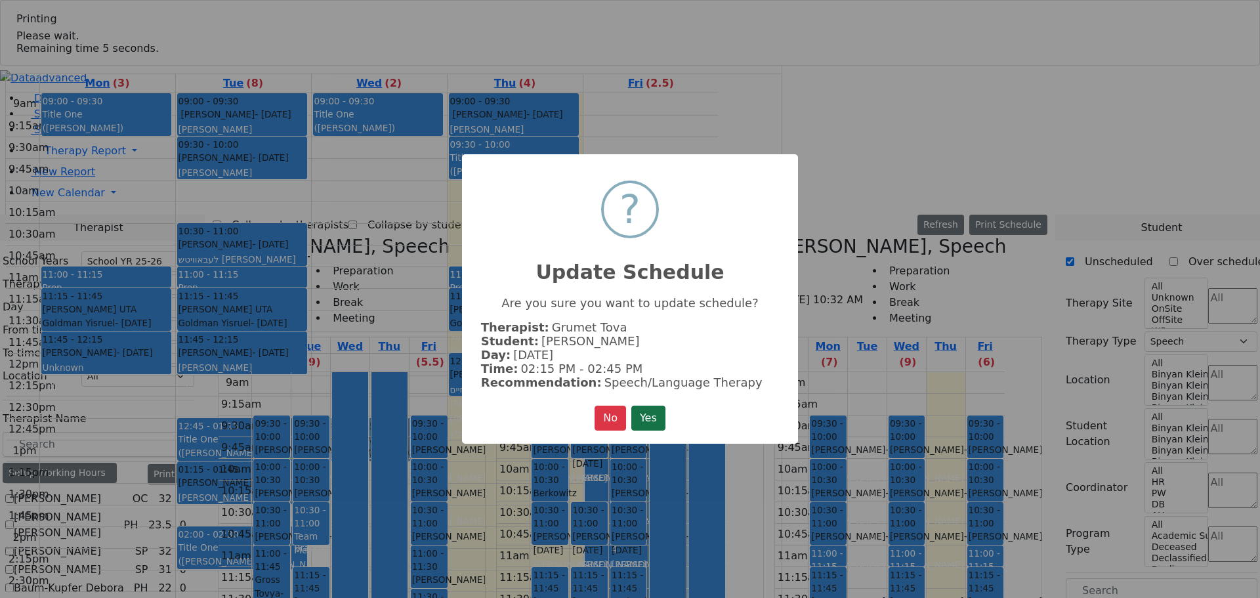
click at [648, 411] on button "Yes" at bounding box center [648, 417] width 34 height 25
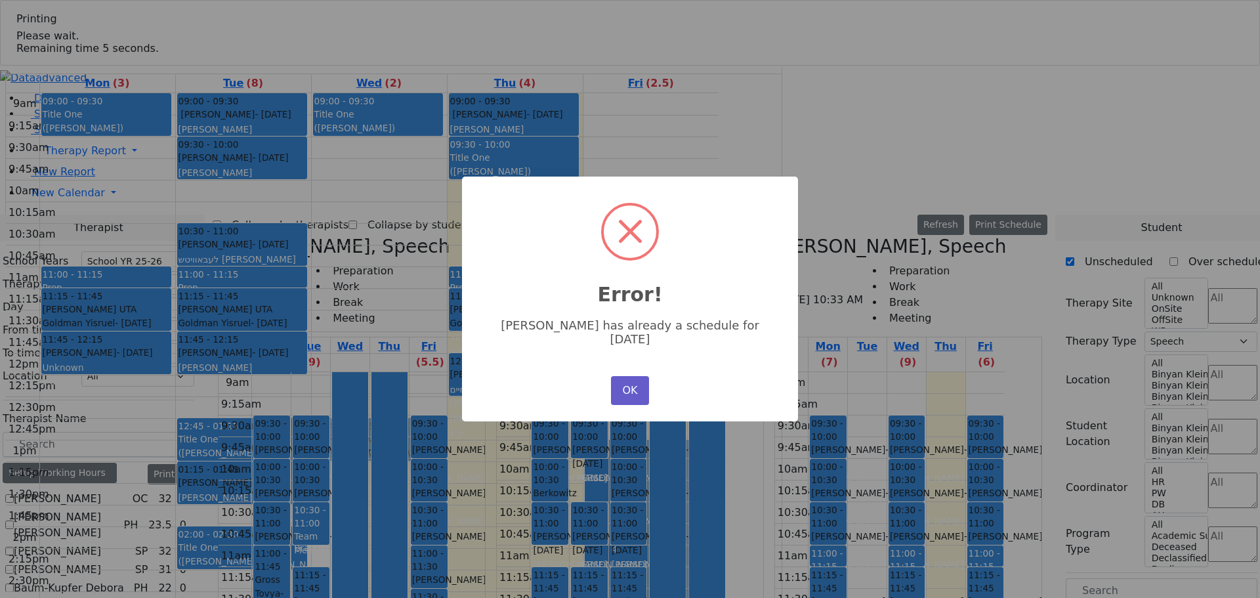
click at [621, 384] on button "OK" at bounding box center [630, 390] width 38 height 29
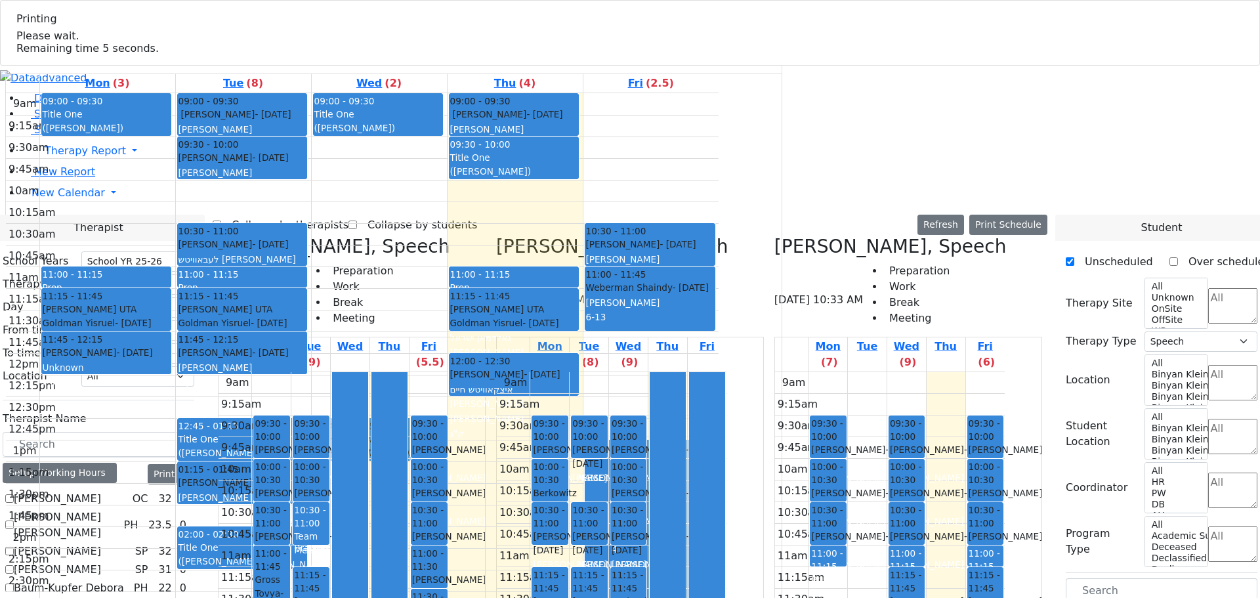
drag, startPoint x: 882, startPoint y: 293, endPoint x: 865, endPoint y: 533, distance: 240.7
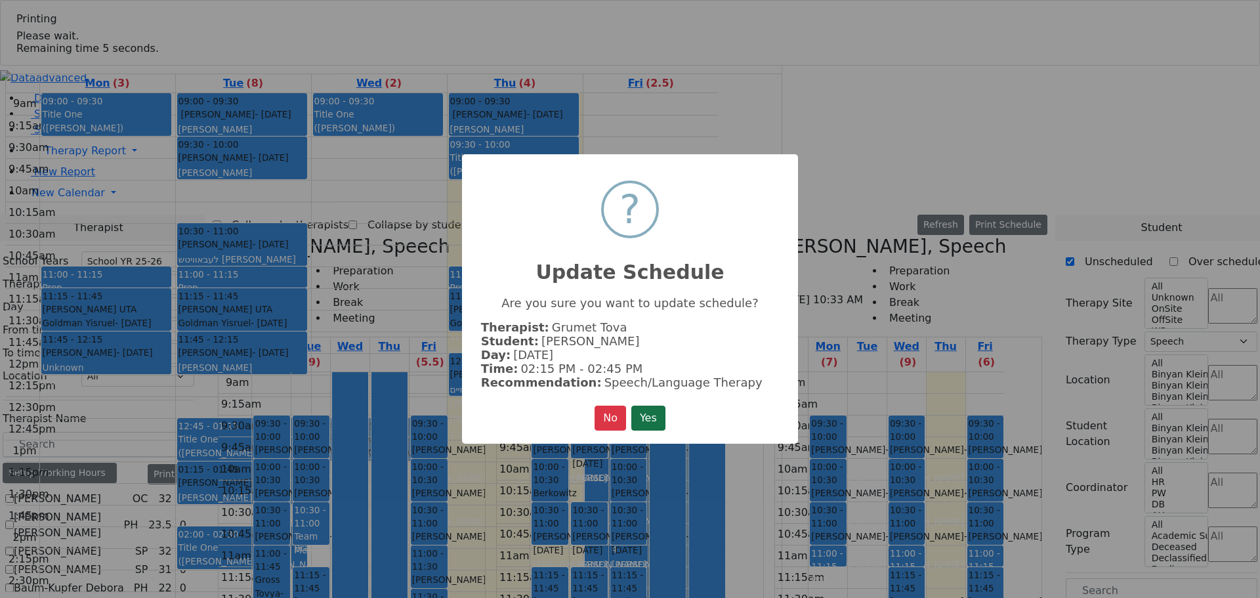
click at [652, 411] on button "Yes" at bounding box center [648, 417] width 34 height 25
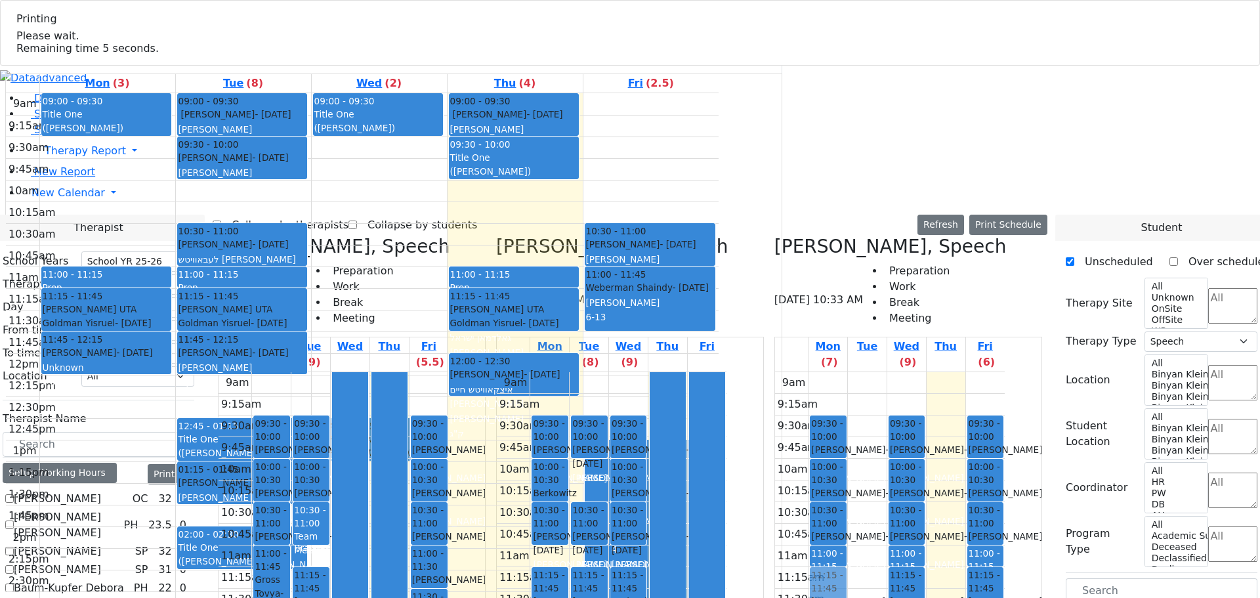
drag, startPoint x: 961, startPoint y: 421, endPoint x: 888, endPoint y: 297, distance: 144.1
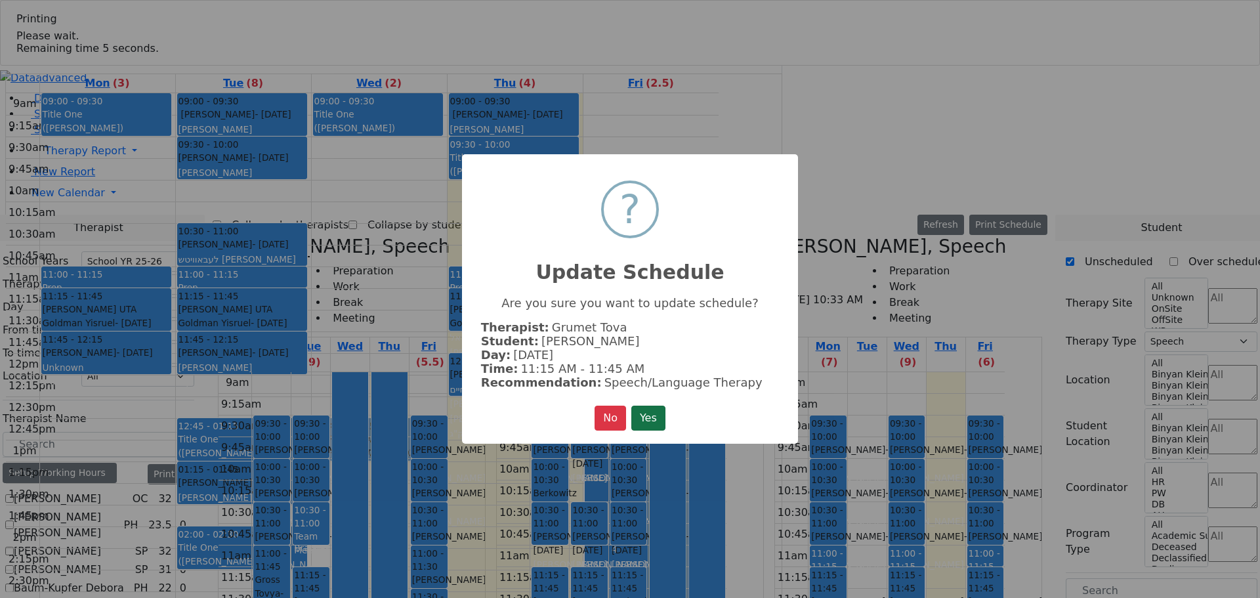
click at [655, 413] on button "Yes" at bounding box center [648, 417] width 34 height 25
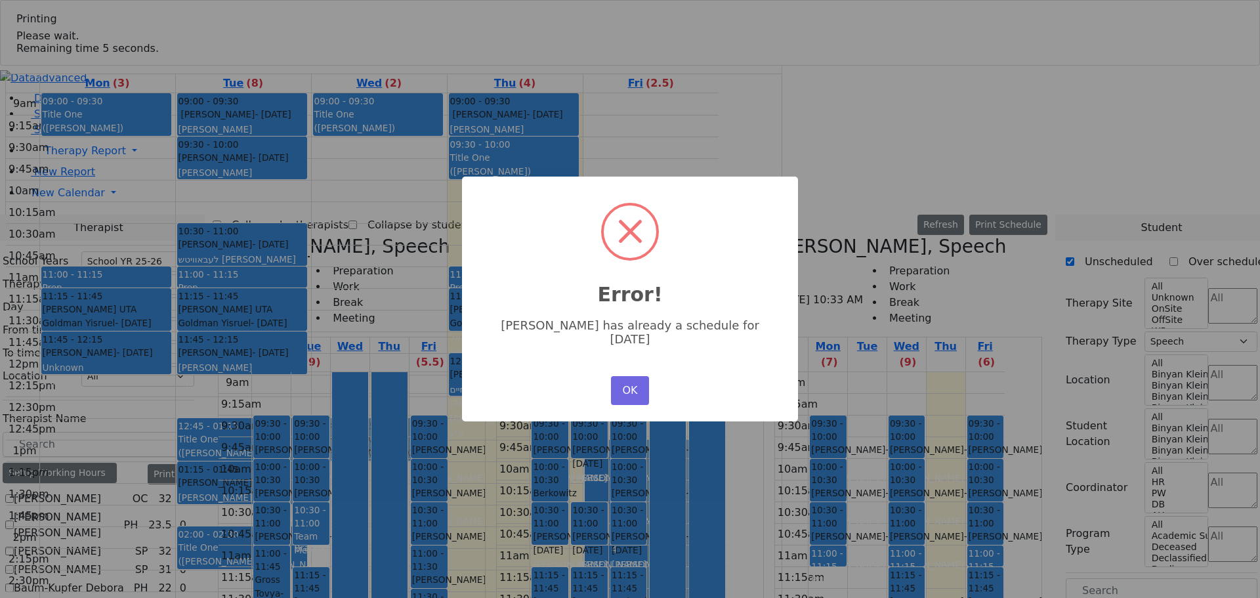
drag, startPoint x: 625, startPoint y: 381, endPoint x: 677, endPoint y: 374, distance: 52.2
click at [627, 377] on button "OK" at bounding box center [630, 390] width 38 height 29
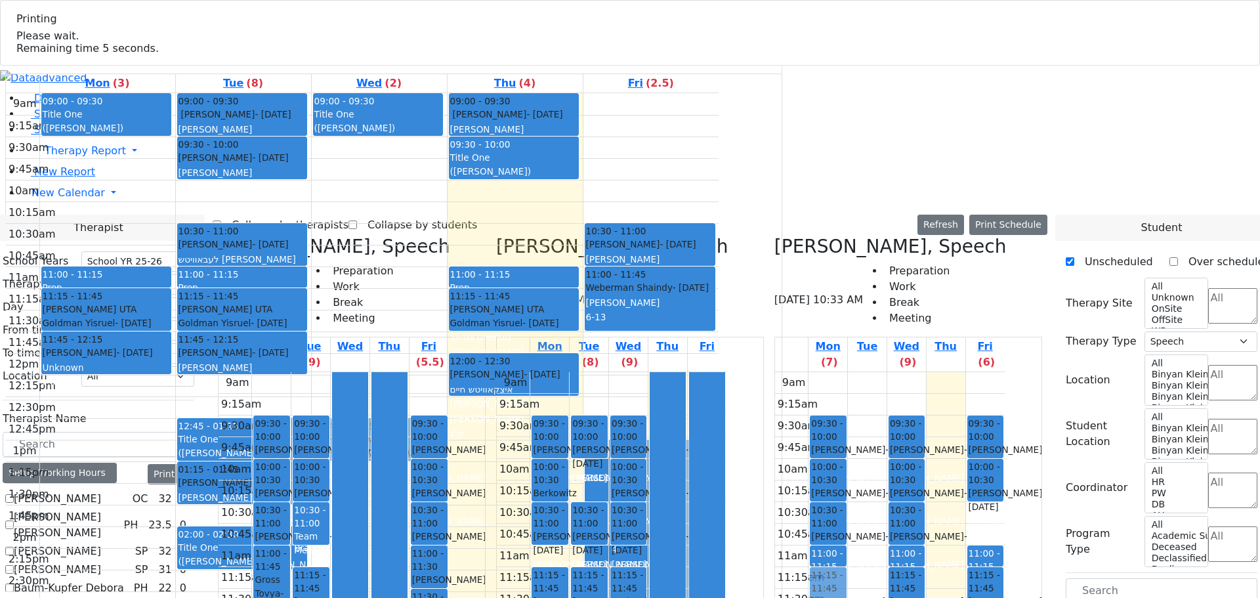
drag, startPoint x: 1045, startPoint y: 224, endPoint x: 883, endPoint y: 281, distance: 171.6
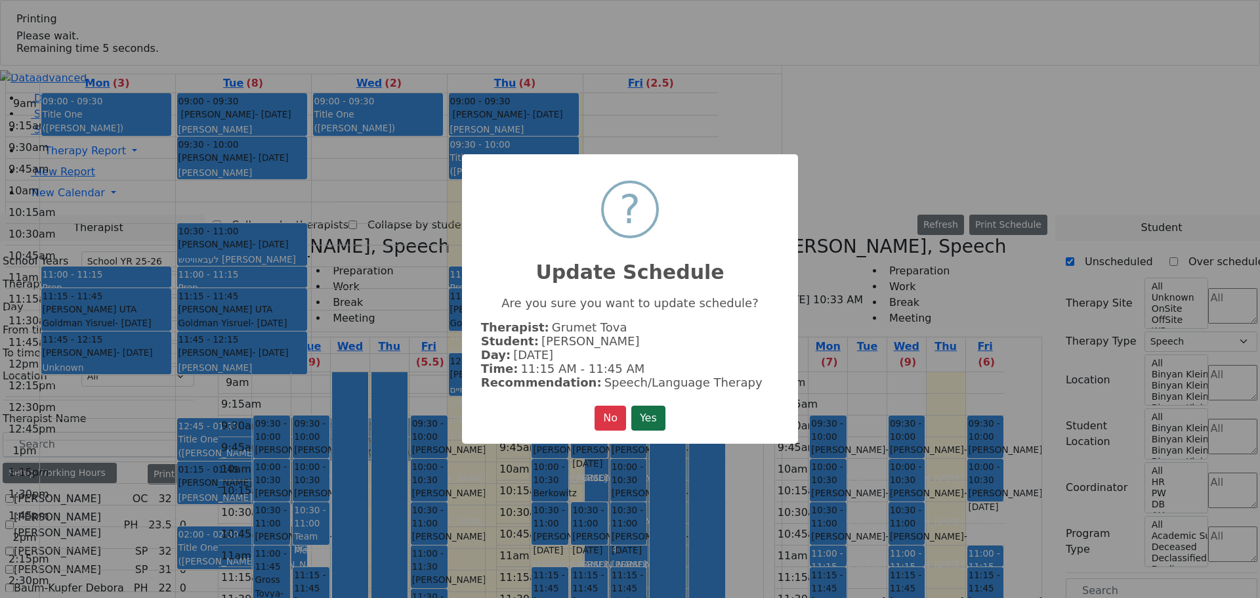
click at [646, 405] on button "Yes" at bounding box center [648, 417] width 34 height 25
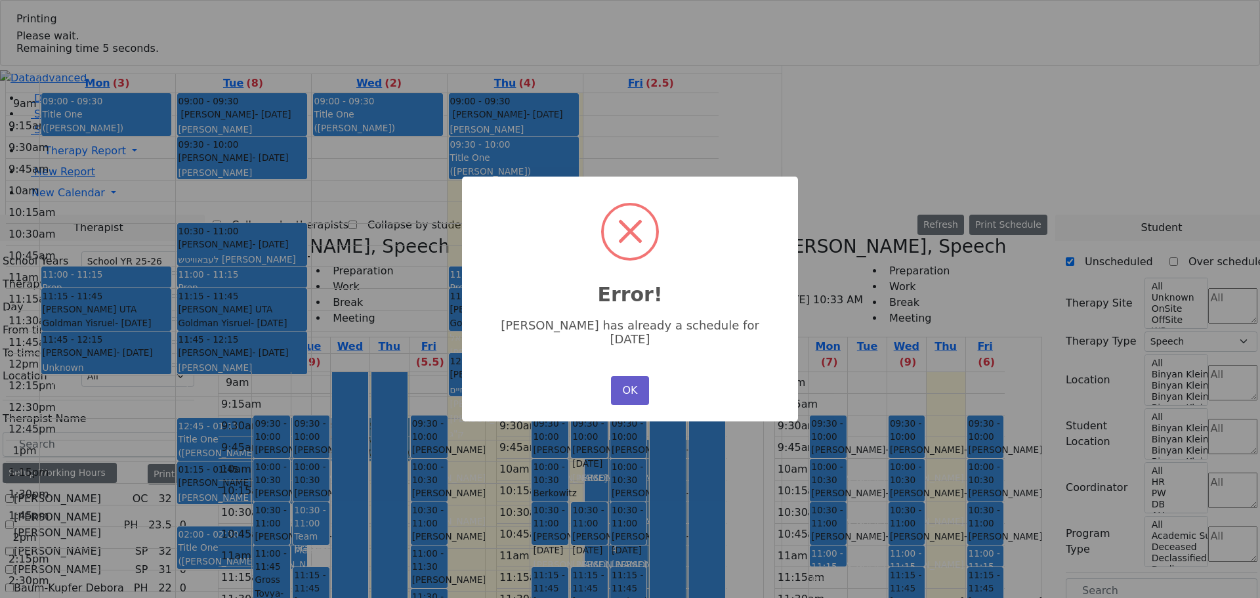
click at [624, 376] on button "OK" at bounding box center [630, 390] width 38 height 29
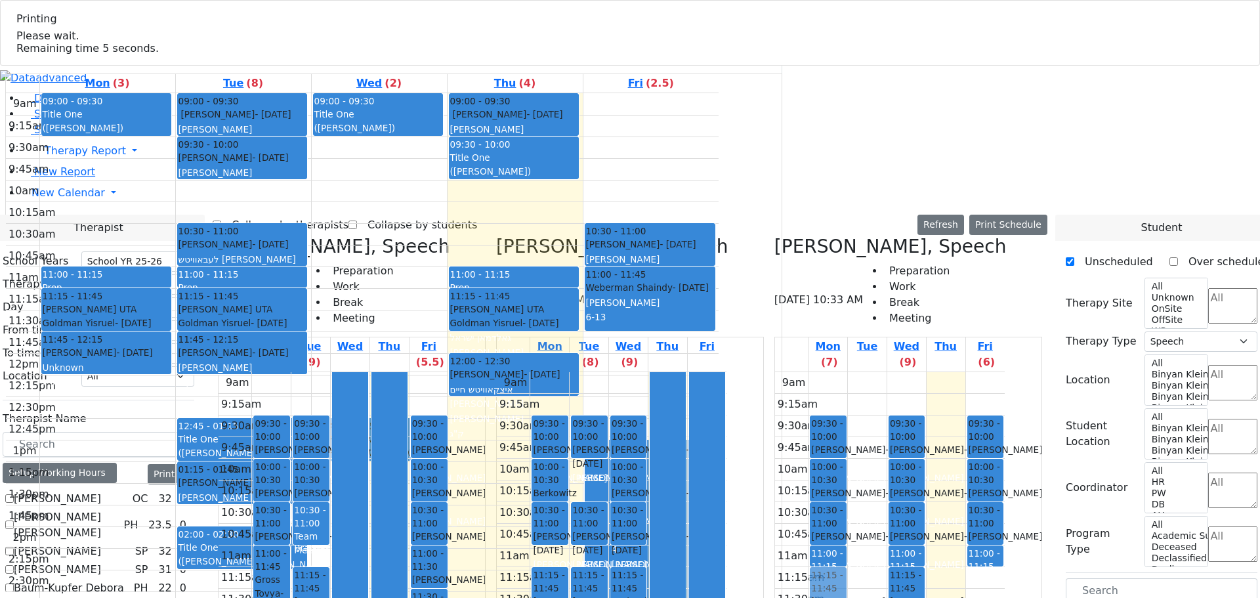
drag, startPoint x: 1040, startPoint y: 286, endPoint x: 886, endPoint y: 283, distance: 153.6
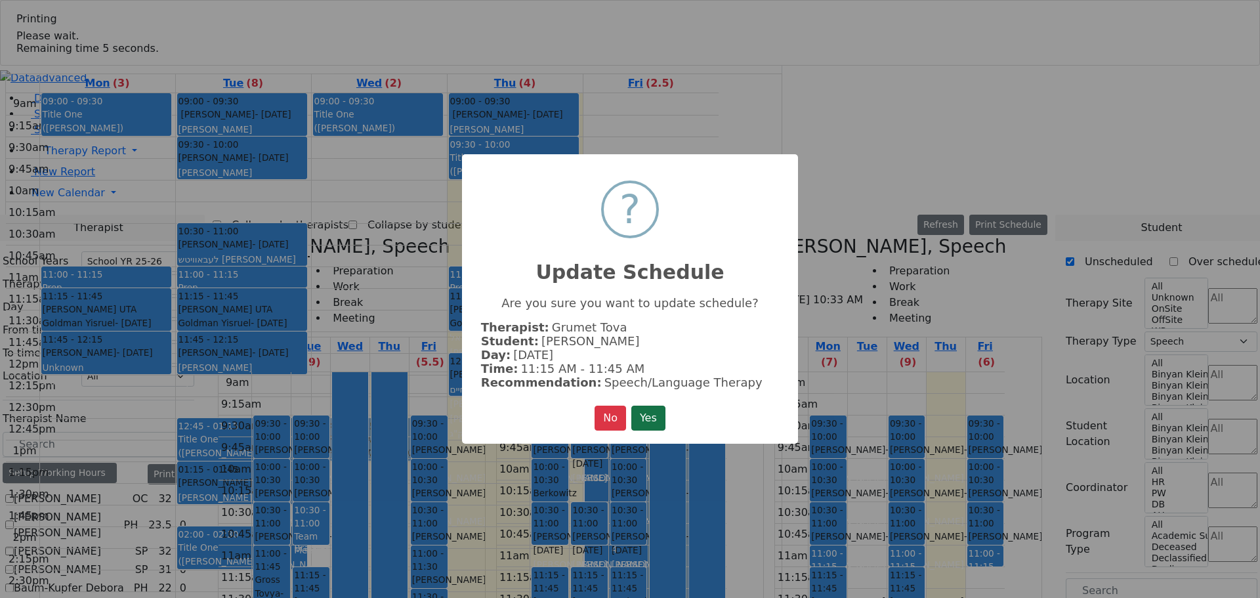
click at [655, 413] on button "Yes" at bounding box center [648, 417] width 34 height 25
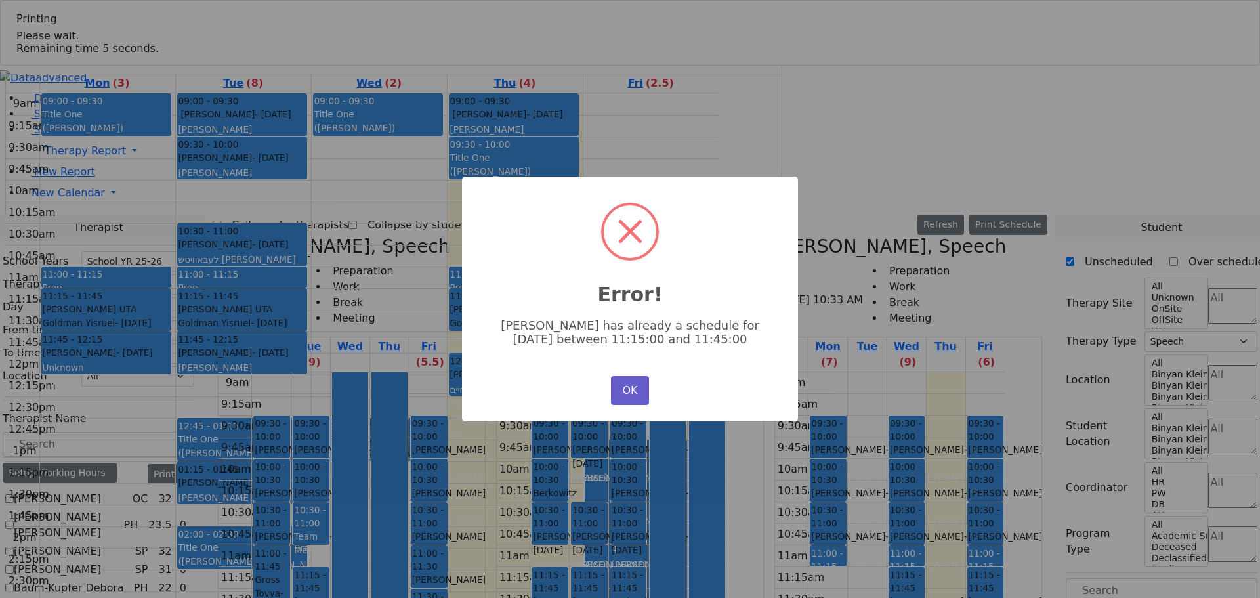
click at [627, 386] on button "OK" at bounding box center [630, 390] width 38 height 29
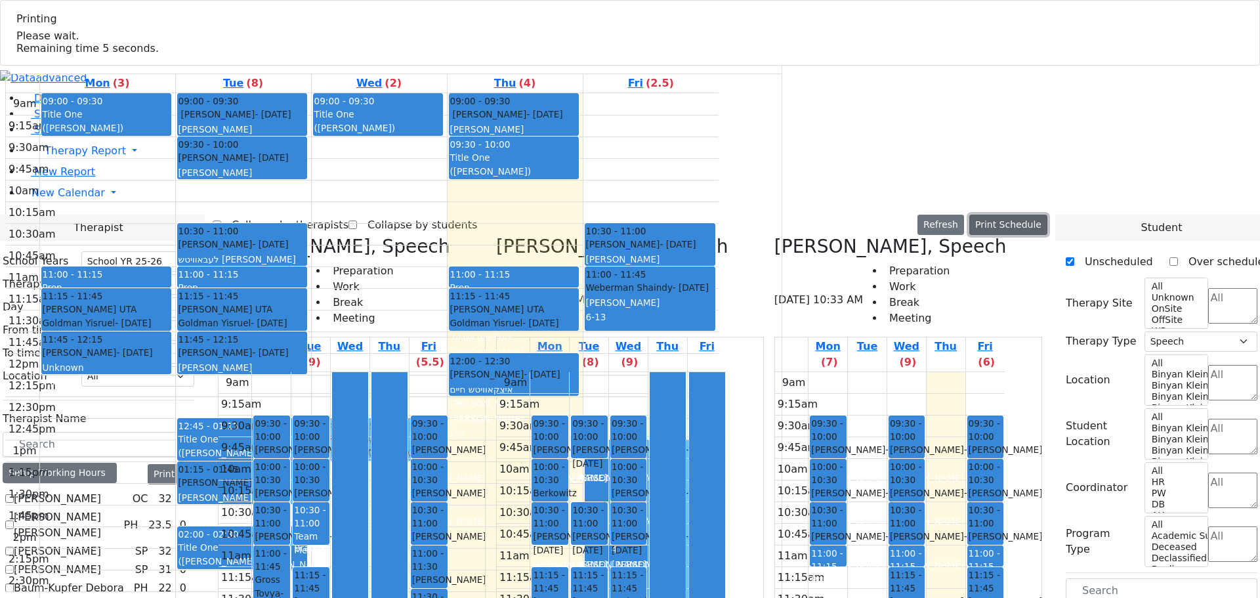
click at [1018, 215] on button "Print Schedule" at bounding box center [1008, 225] width 78 height 20
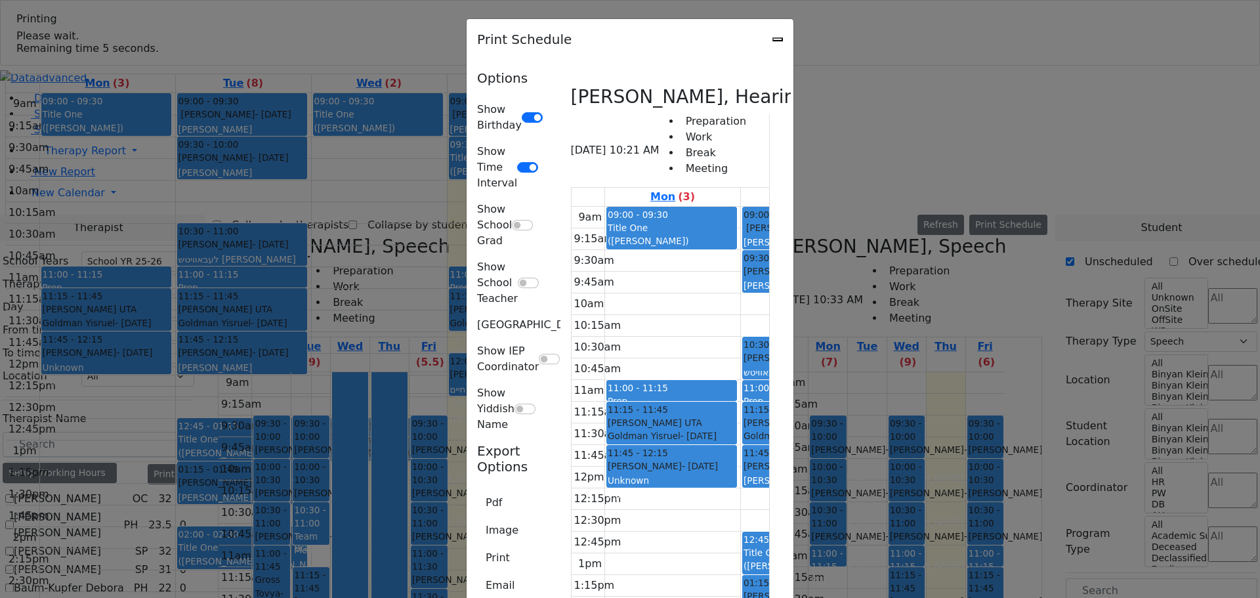
click at [778, 39] on icon "Close" at bounding box center [778, 39] width 0 height 0
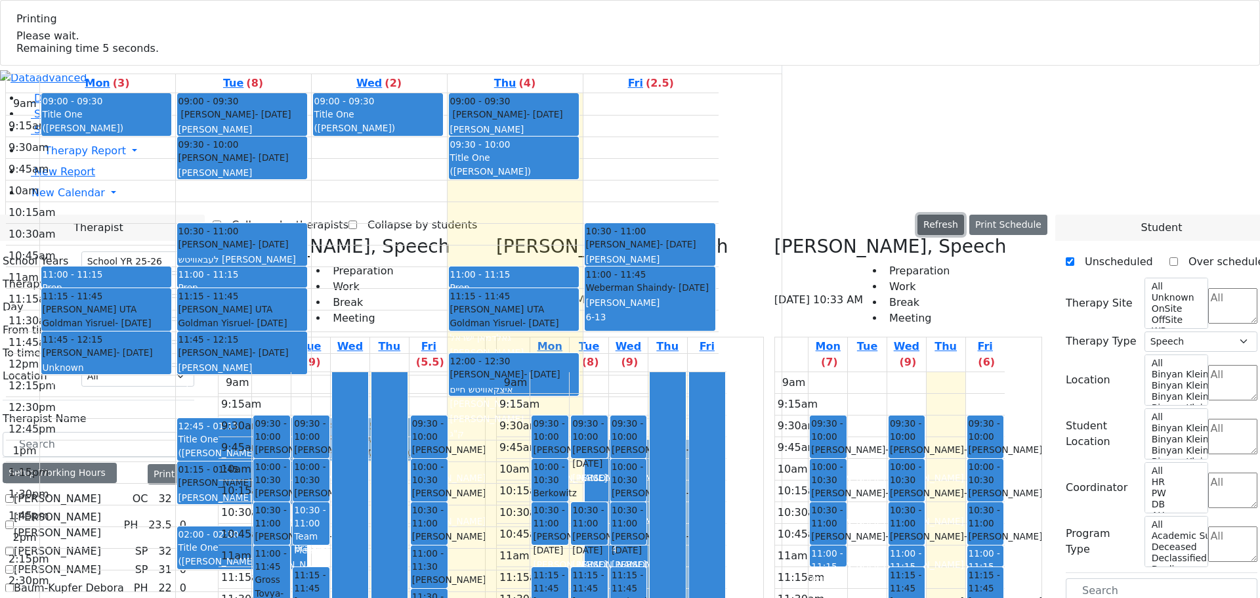
click at [964, 215] on button "Refresh" at bounding box center [940, 225] width 47 height 20
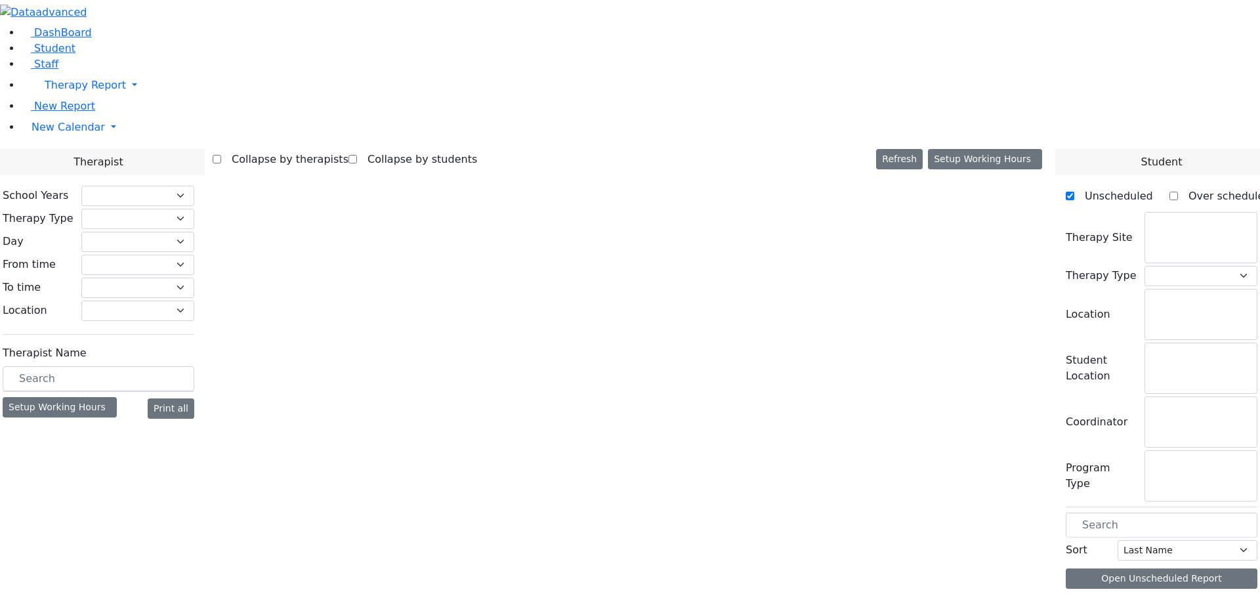
checkbox input "false"
select select "212"
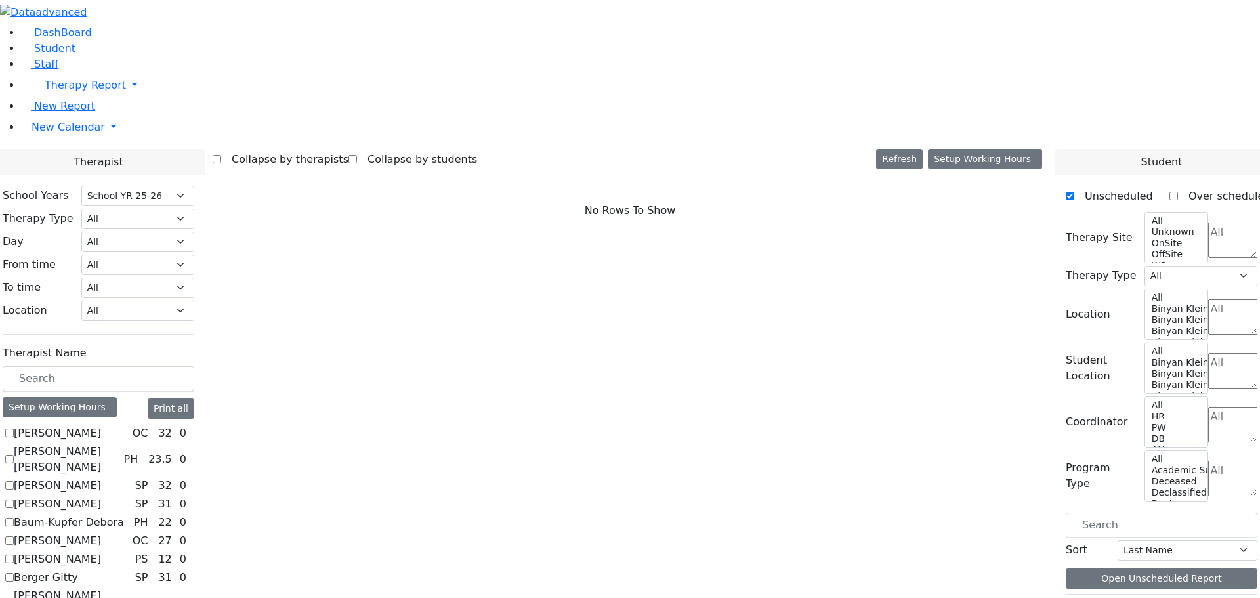
scroll to position [262, 0]
checkbox input "true"
select select "3"
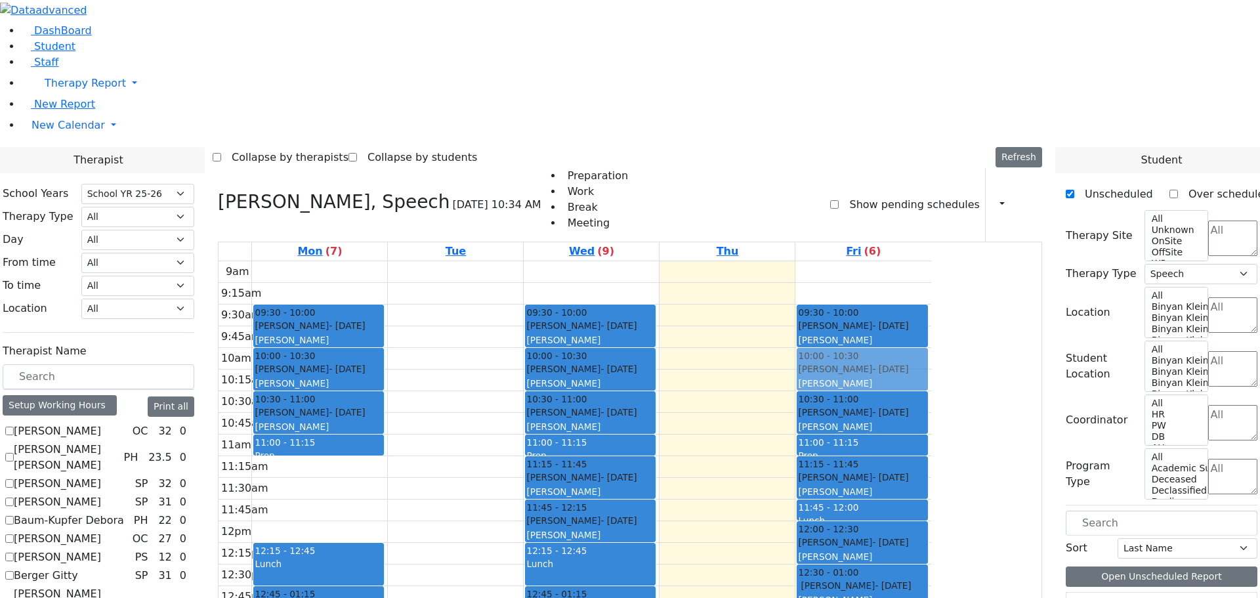
scroll to position [0, 0]
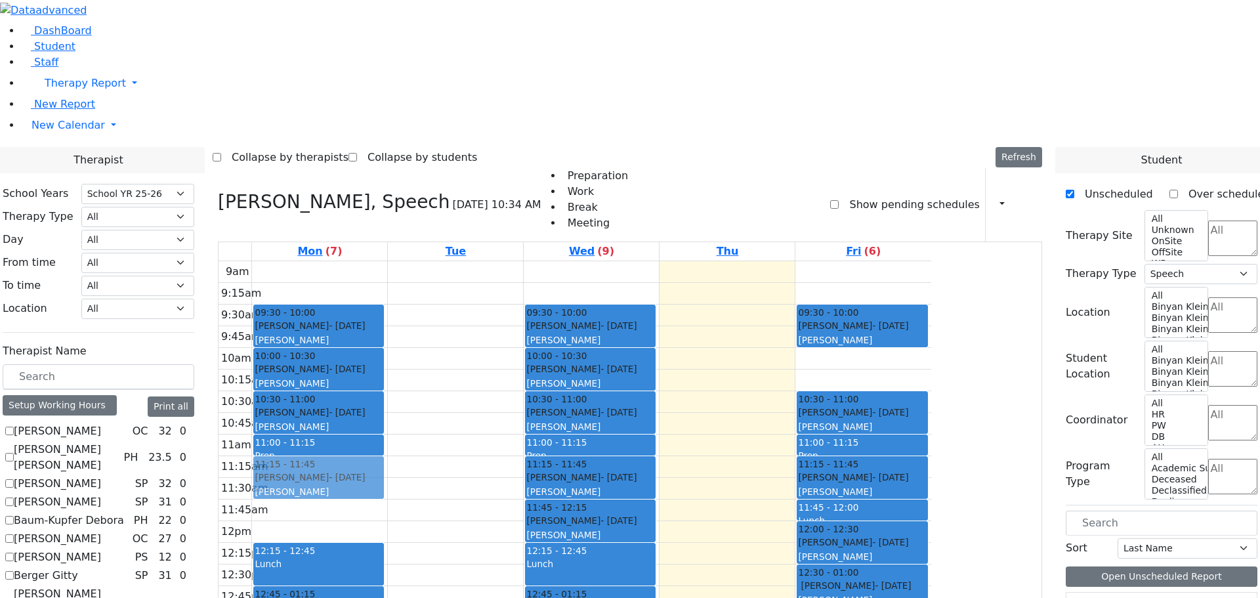
drag, startPoint x: 960, startPoint y: 186, endPoint x: 455, endPoint y: 303, distance: 517.9
click at [455, 303] on tr "09:30 - 10:00 Weber Shloimy - 12/26/2013 Gross, Atara 10:00 - 10:30 Teitelbaum …" at bounding box center [574, 521] width 713 height 520
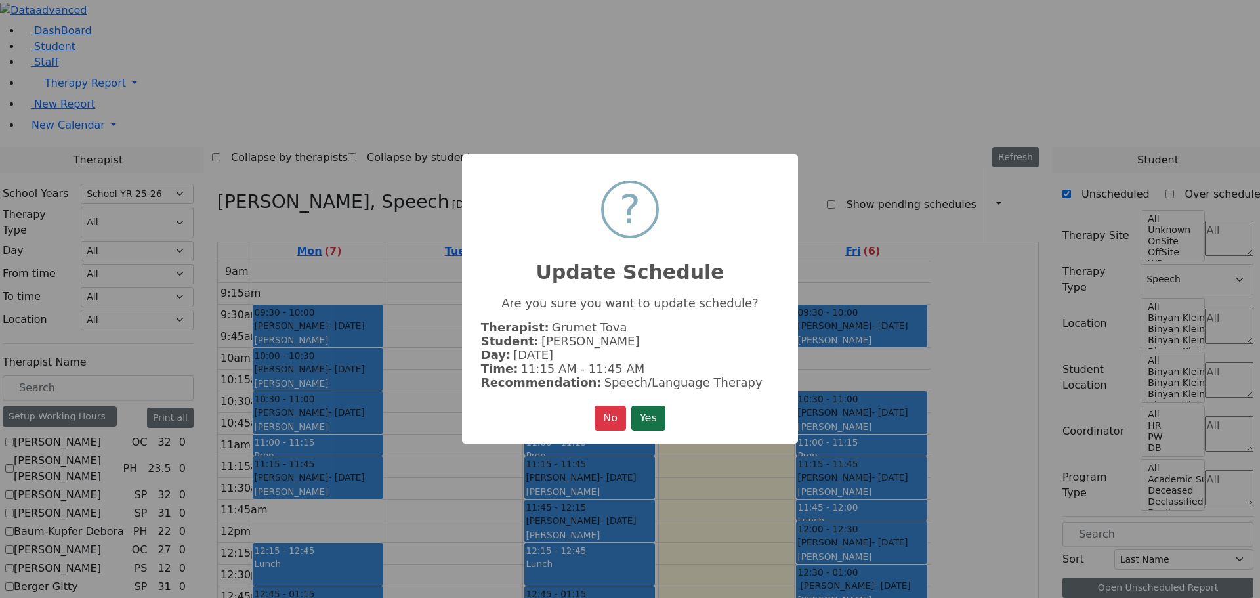
click at [644, 405] on button "Yes" at bounding box center [648, 417] width 34 height 25
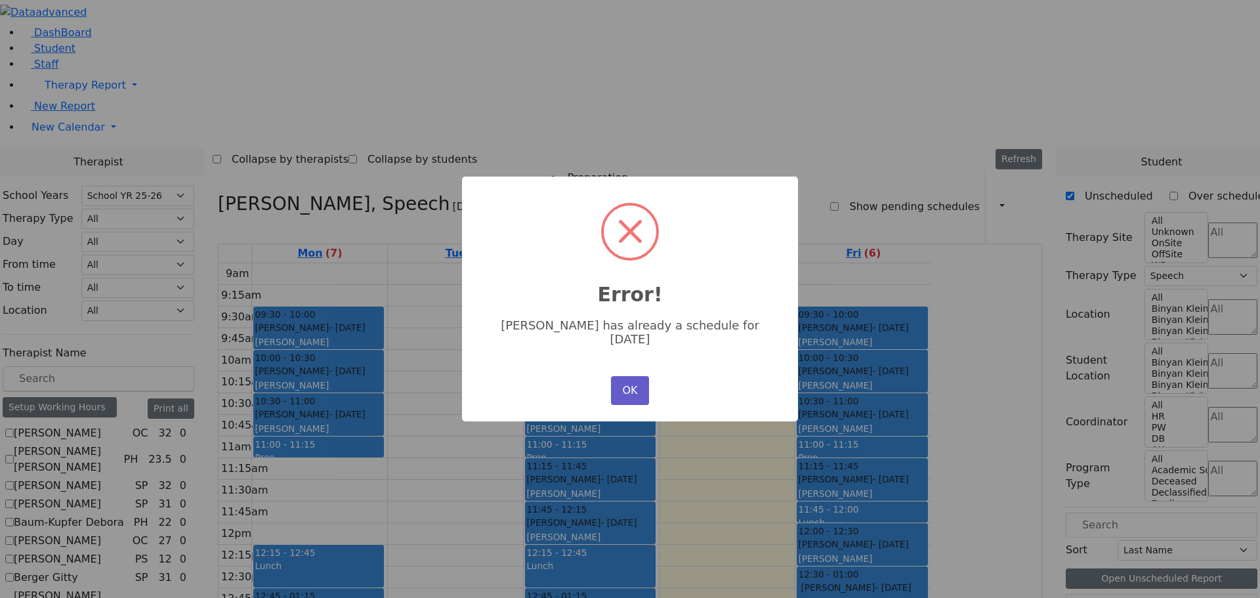
click at [629, 376] on button "OK" at bounding box center [630, 390] width 38 height 29
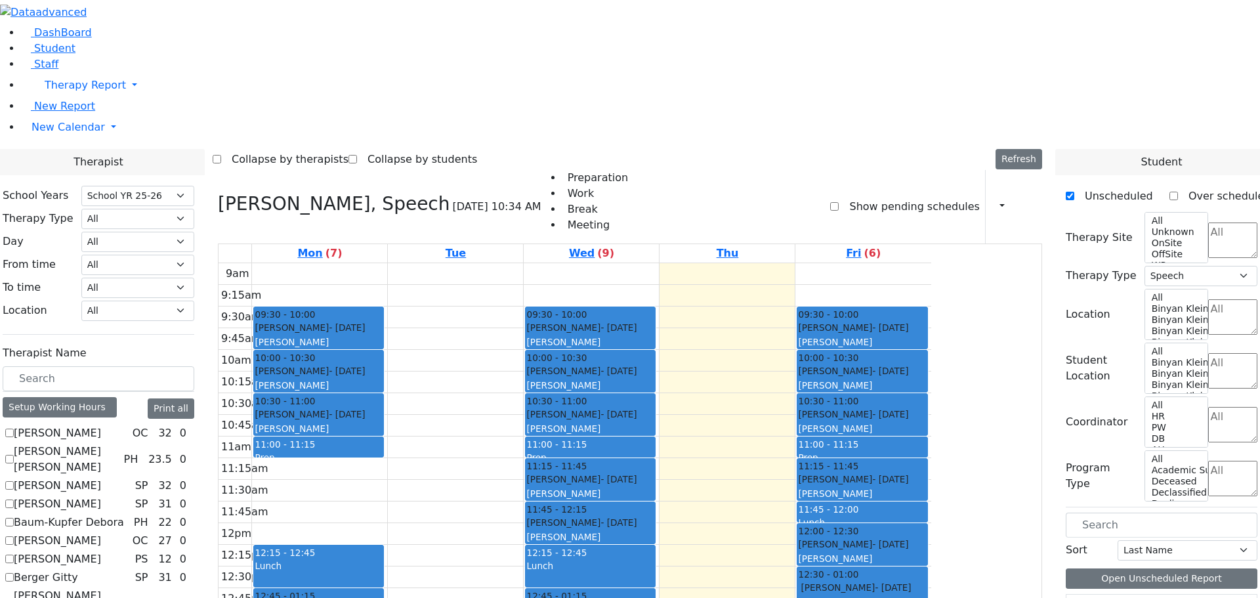
drag, startPoint x: 701, startPoint y: 514, endPoint x: 690, endPoint y: 507, distance: 13.3
click at [659, 507] on div "09:30 - 10:00 Podrigal Benzion - 09/22/2014 Jablin Meira 10:00 - 10:30 Twerski …" at bounding box center [591, 523] width 135 height 520
click at [58, 54] on span "Student" at bounding box center [54, 48] width 41 height 12
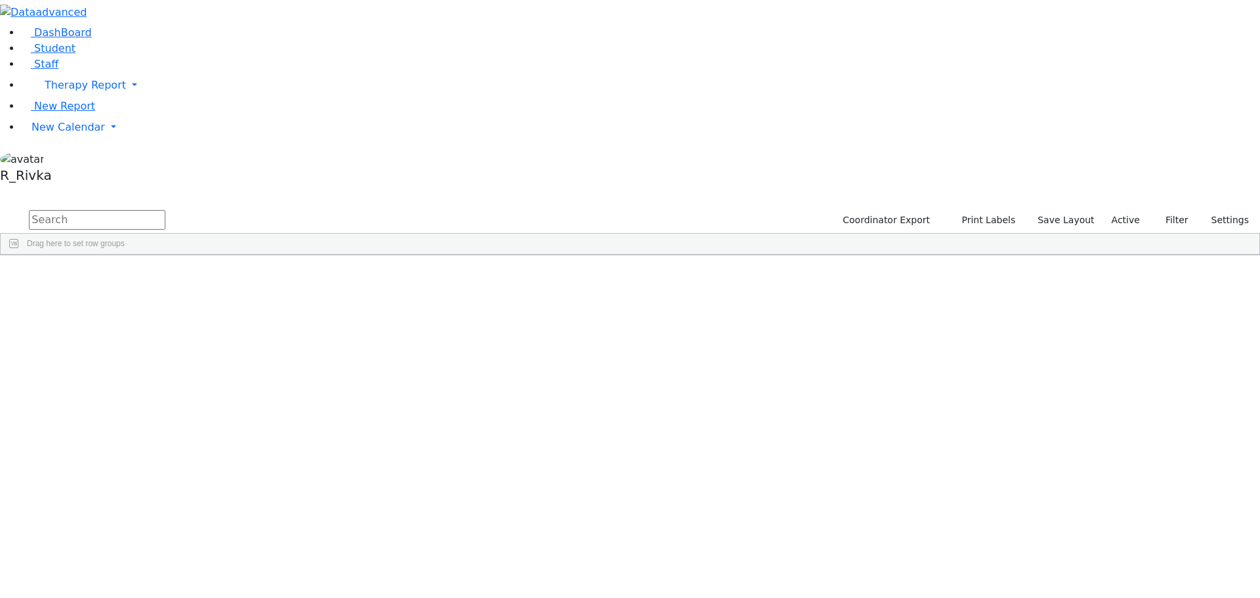
click at [165, 210] on input "text" at bounding box center [97, 220] width 136 height 20
type input "jac wer"
click at [0, 208] on button "submit" at bounding box center [13, 220] width 26 height 25
click at [167, 276] on div "[PERSON_NAME]" at bounding box center [126, 285] width 83 height 18
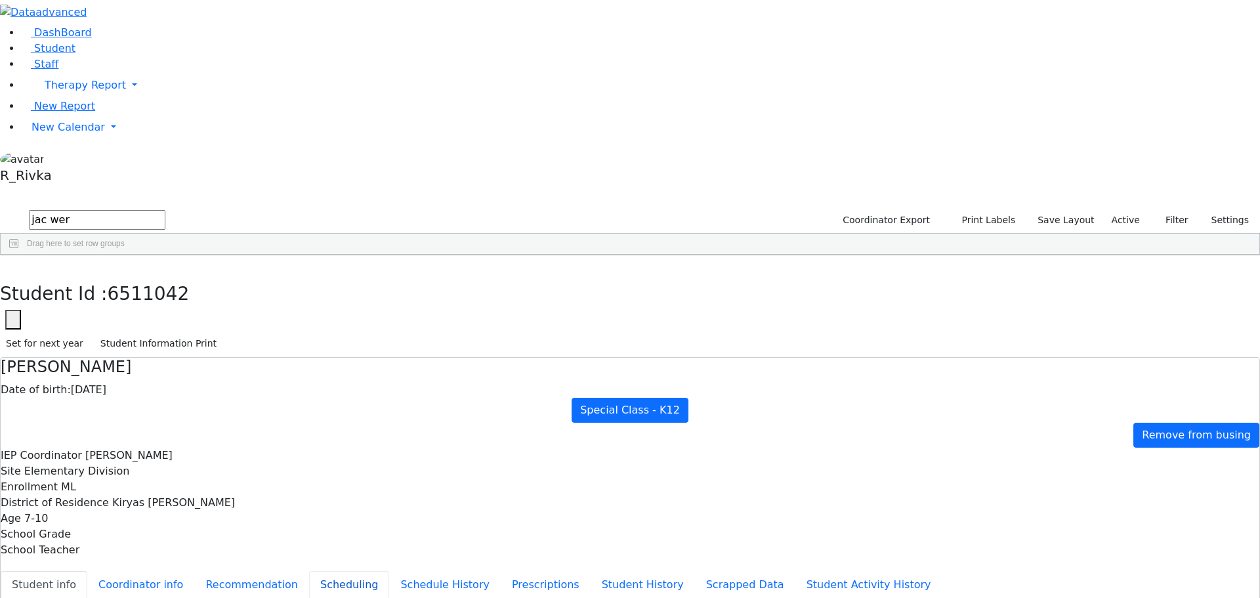
click at [309, 571] on button "Scheduling" at bounding box center [349, 585] width 80 height 28
click at [60, 91] on span "New Calendar" at bounding box center [85, 85] width 81 height 12
click at [75, 159] on span "Calendar" at bounding box center [51, 153] width 47 height 12
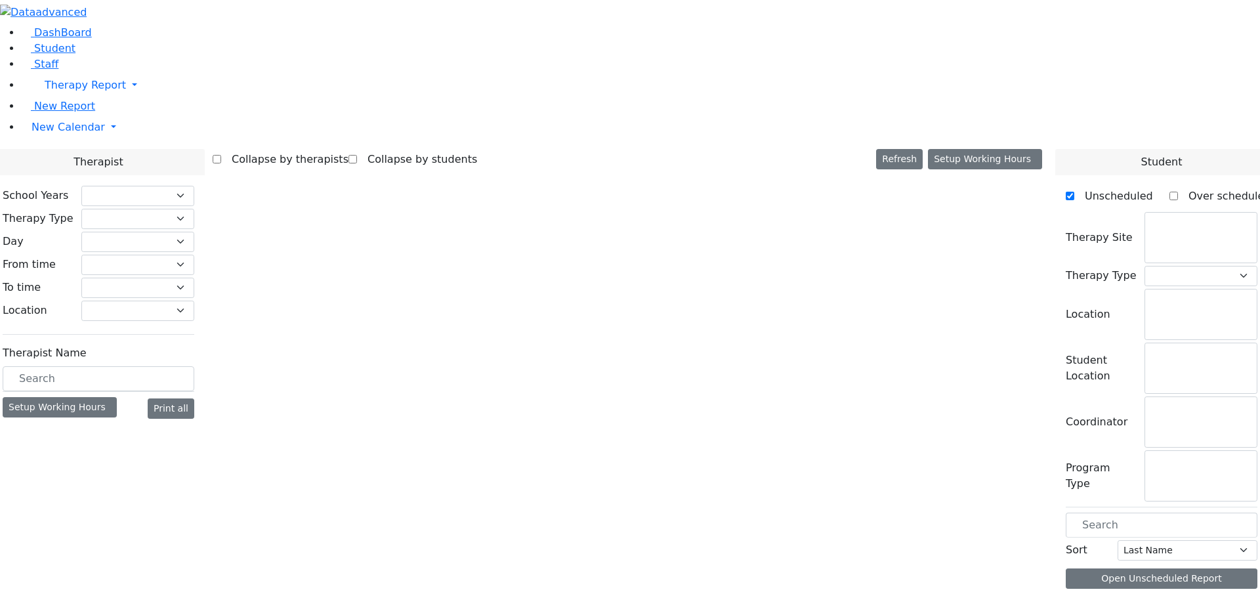
select select "212"
select select "3"
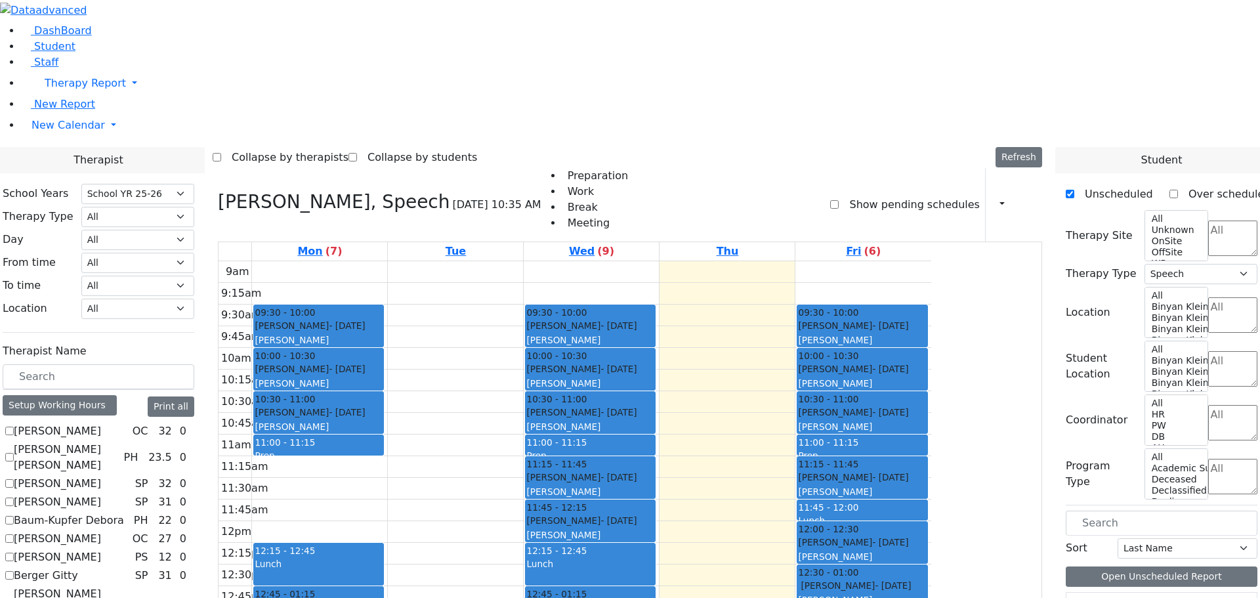
scroll to position [978, 0]
checkbox input "true"
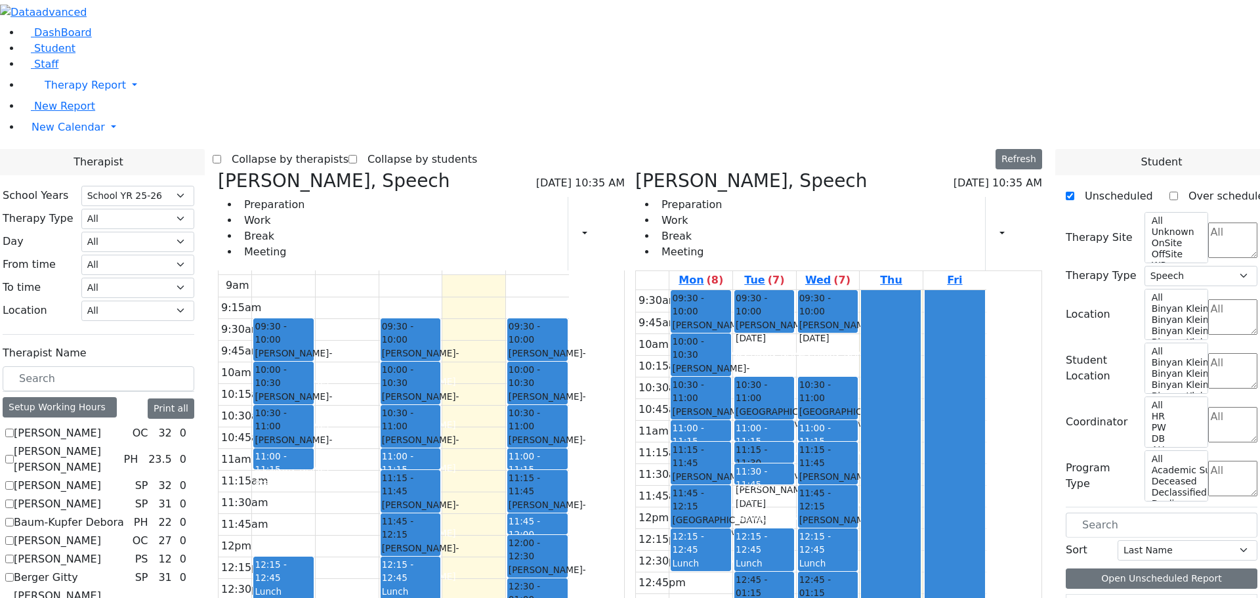
scroll to position [19, 0]
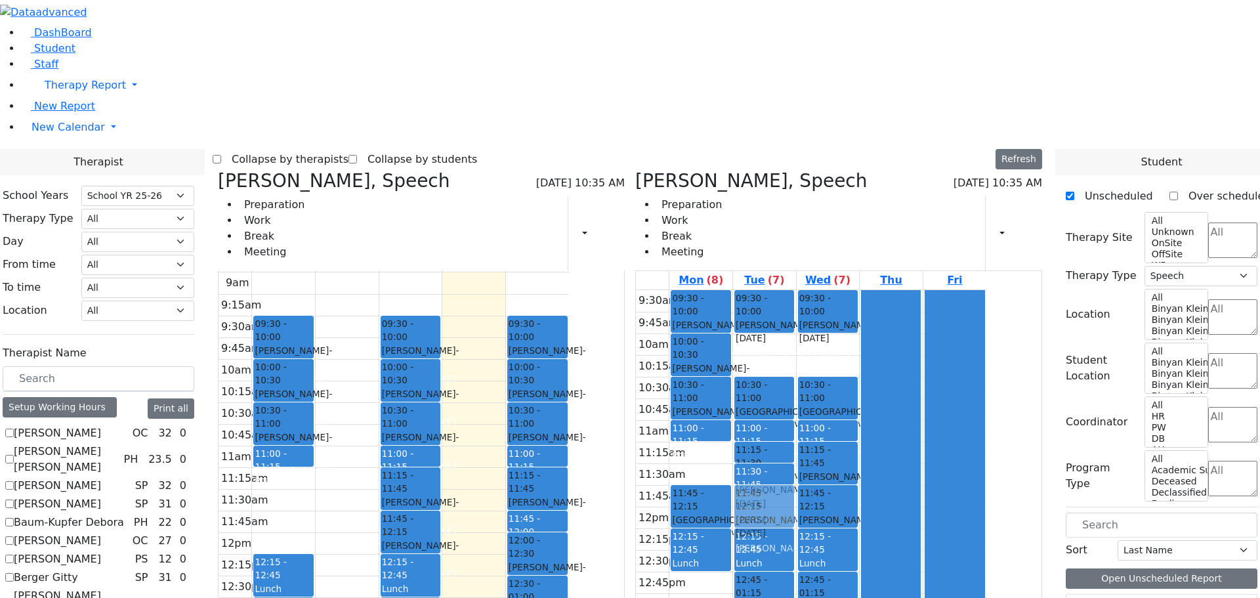
drag, startPoint x: 780, startPoint y: 257, endPoint x: 822, endPoint y: 301, distance: 61.3
click at [822, 301] on tr "09:30 - 10:00 Srugo Avrum - 11/05/2012 Schmutter, Michoel 10:00 - 10:30 Ellenbo…" at bounding box center [811, 528] width 350 height 476
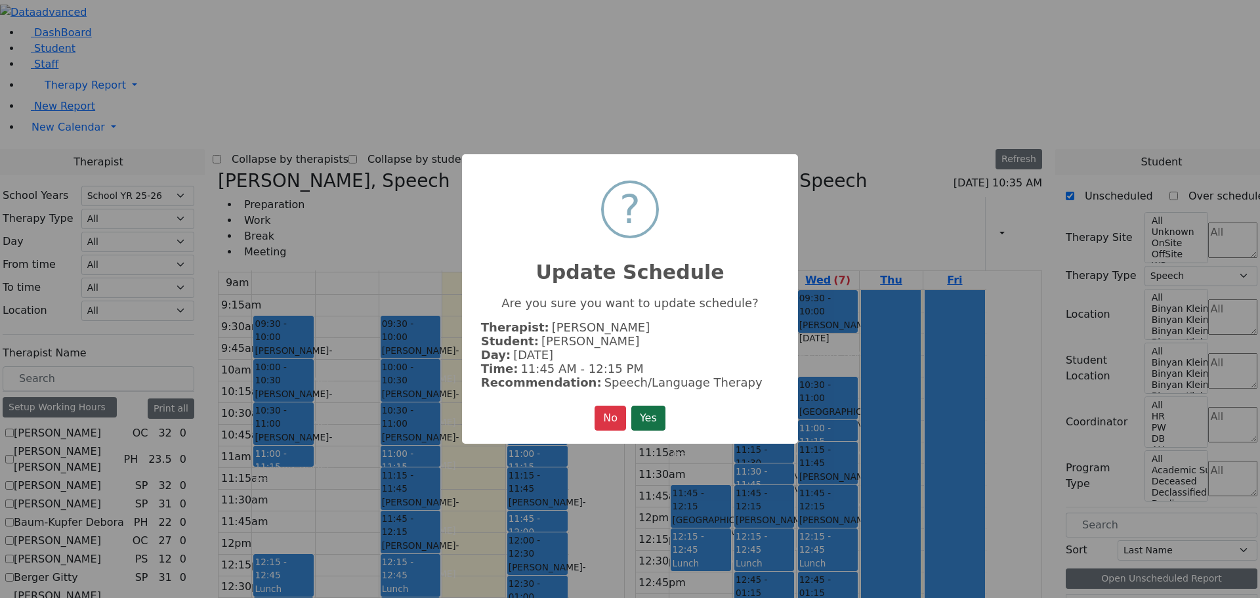
click at [647, 409] on button "Yes" at bounding box center [648, 417] width 34 height 25
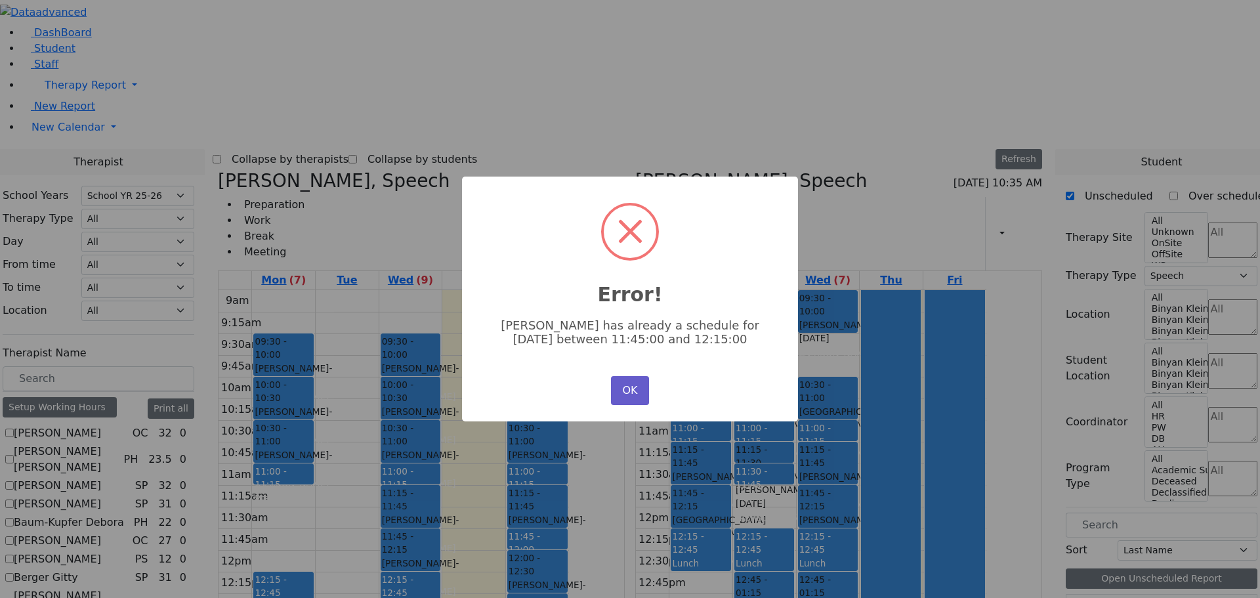
click at [621, 393] on button "OK" at bounding box center [630, 390] width 38 height 29
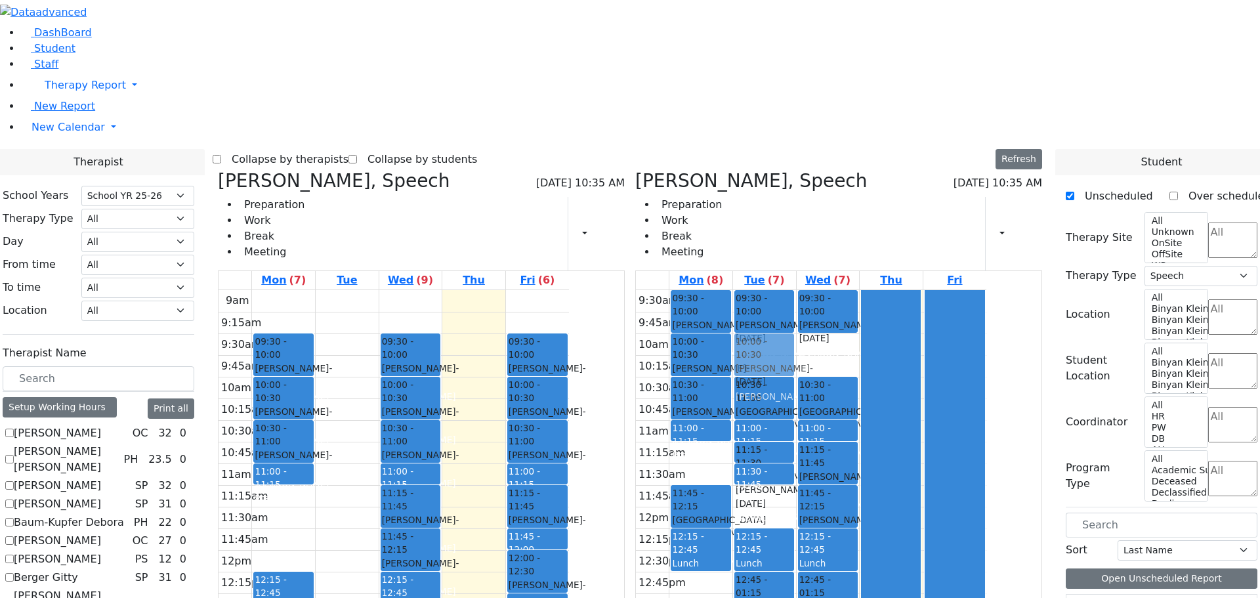
drag, startPoint x: 774, startPoint y: 254, endPoint x: 841, endPoint y: 156, distance: 119.0
click at [842, 290] on tr "09:30 - 10:00 Srugo Avrum - 11/05/2012 Schmutter, Michoel 10:00 - 10:30 Ellenbo…" at bounding box center [811, 528] width 350 height 476
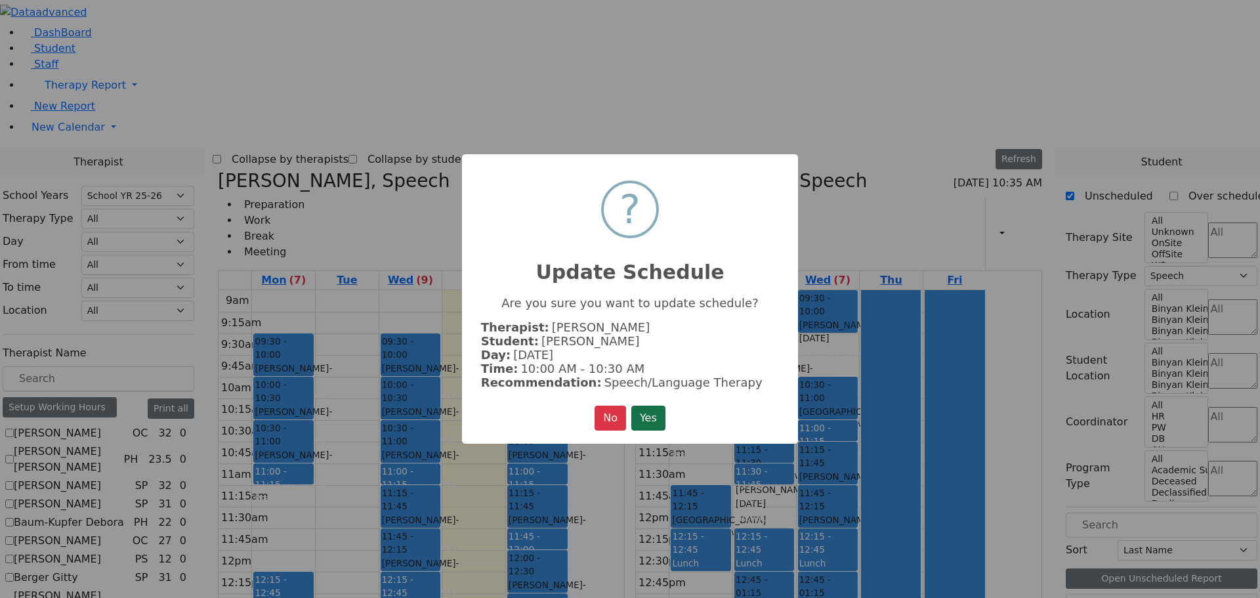
click at [644, 411] on button "Yes" at bounding box center [648, 417] width 34 height 25
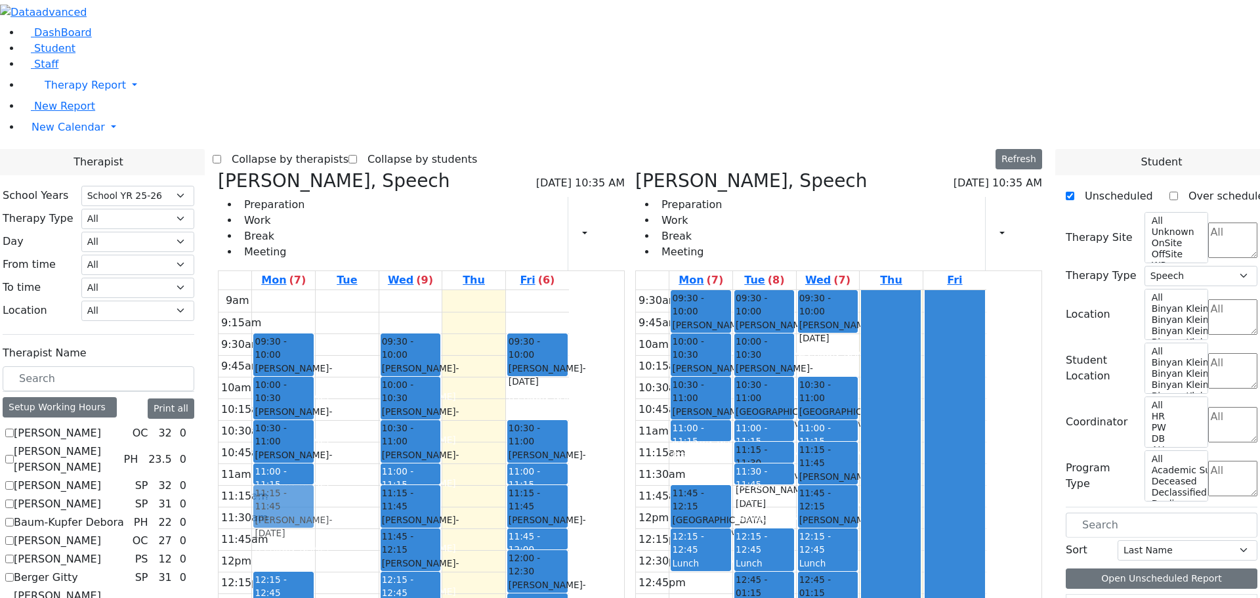
drag, startPoint x: 658, startPoint y: 200, endPoint x: 417, endPoint y: 316, distance: 267.7
click at [417, 316] on tr "09:30 - 10:00 Weber Shloimy - 12/26/2013 Gross, Atara 10:00 - 10:30 Teitelbaum …" at bounding box center [393, 550] width 350 height 520
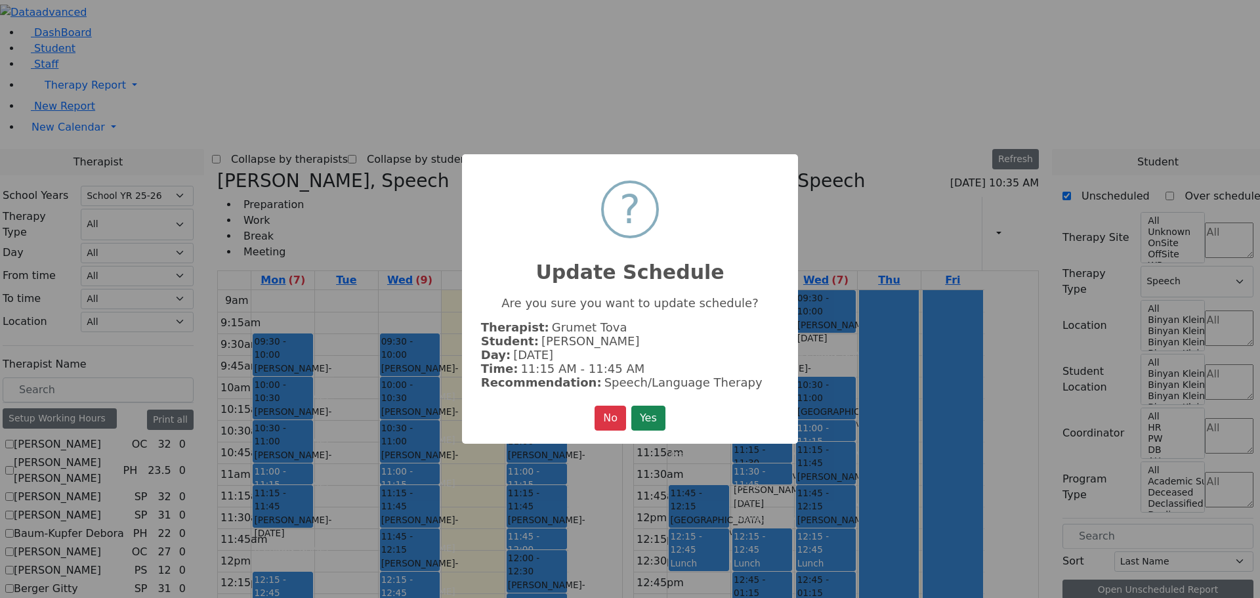
click at [636, 408] on button "Yes" at bounding box center [648, 417] width 34 height 25
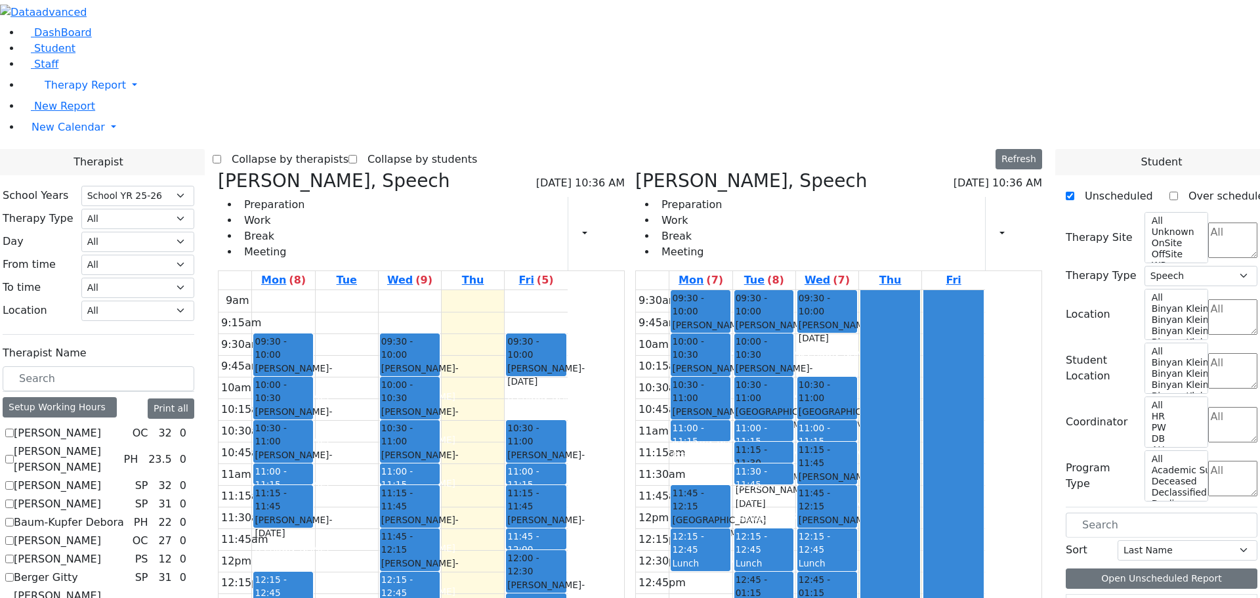
scroll to position [998, 0]
click at [43, 54] on span "Student" at bounding box center [54, 48] width 41 height 12
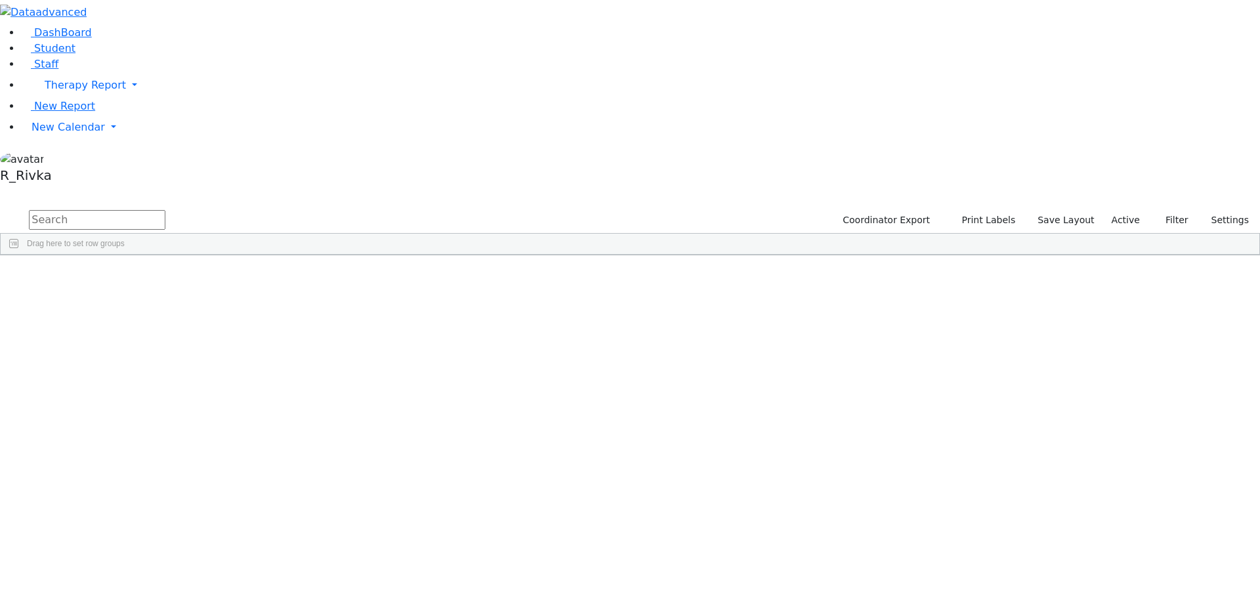
click at [165, 210] on input "text" at bounding box center [97, 220] width 136 height 20
type input "yit sch"
click at [167, 423] on div "[PERSON_NAME]" at bounding box center [126, 432] width 83 height 18
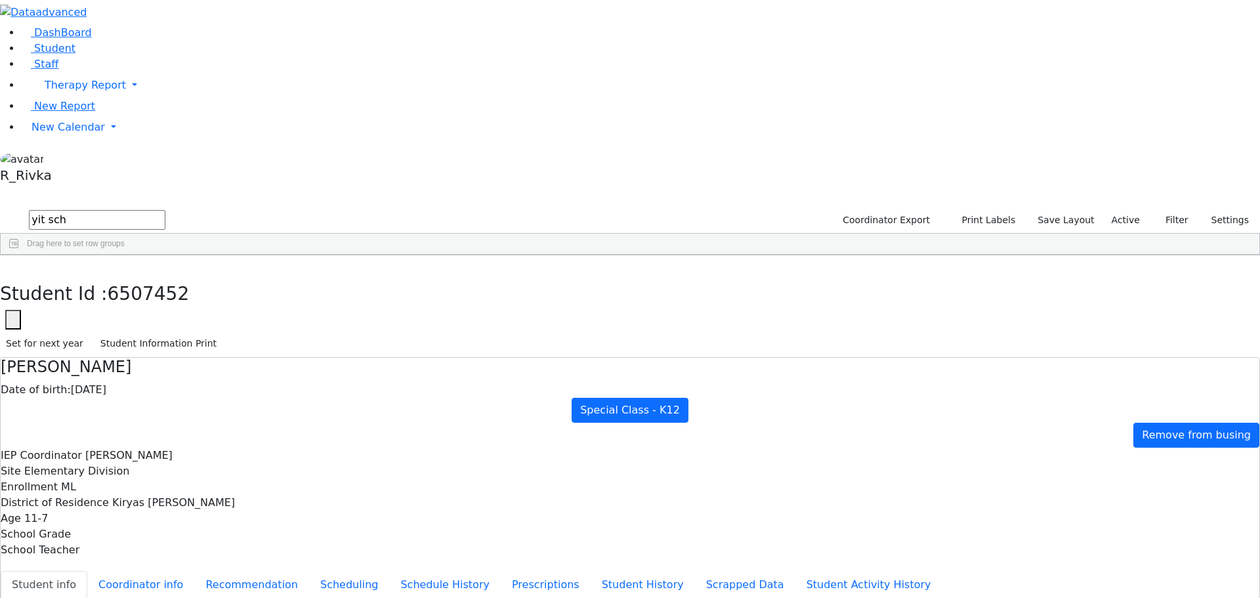
scroll to position [125, 0]
click at [309, 571] on button "Scheduling" at bounding box center [349, 585] width 80 height 28
click at [66, 91] on span "New Calendar" at bounding box center [85, 85] width 81 height 12
click at [75, 161] on link "Calendar" at bounding box center [51, 154] width 47 height 16
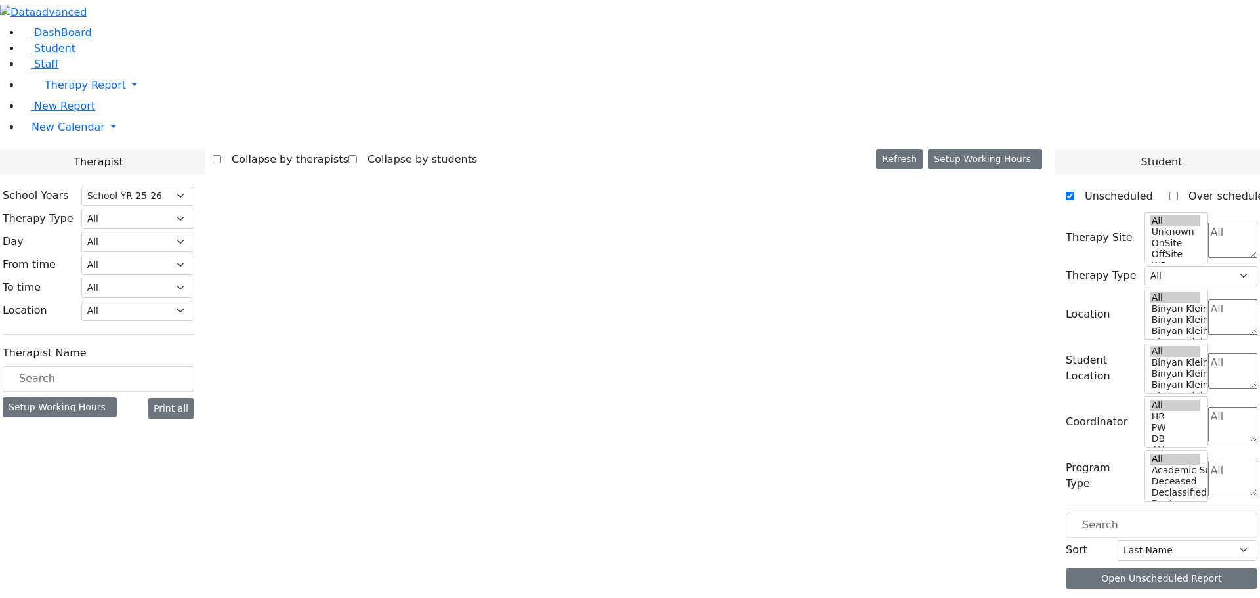
select select "212"
select select "3"
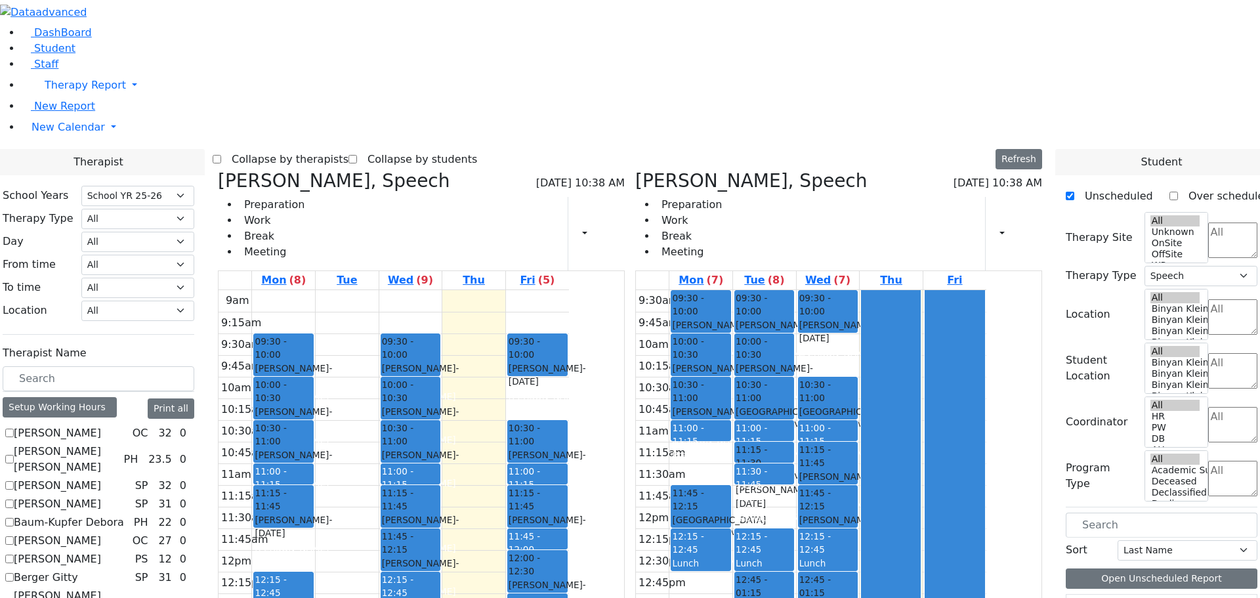
click at [635, 170] on icon at bounding box center [635, 181] width 0 height 22
checkbox input "false"
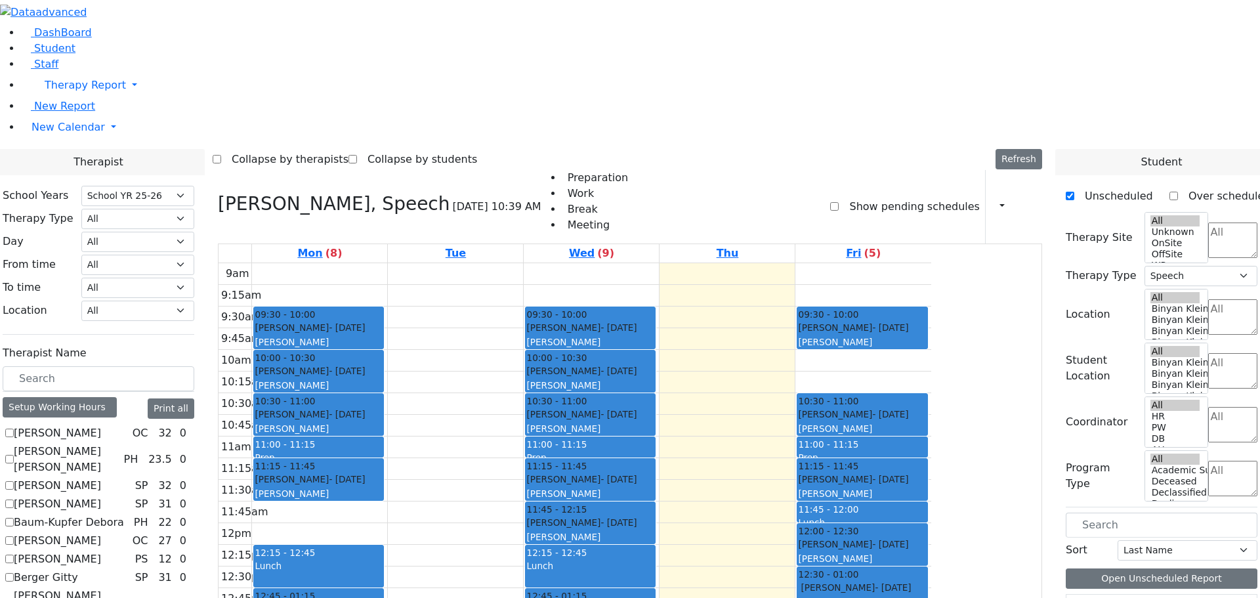
scroll to position [66, 0]
checkbox input "true"
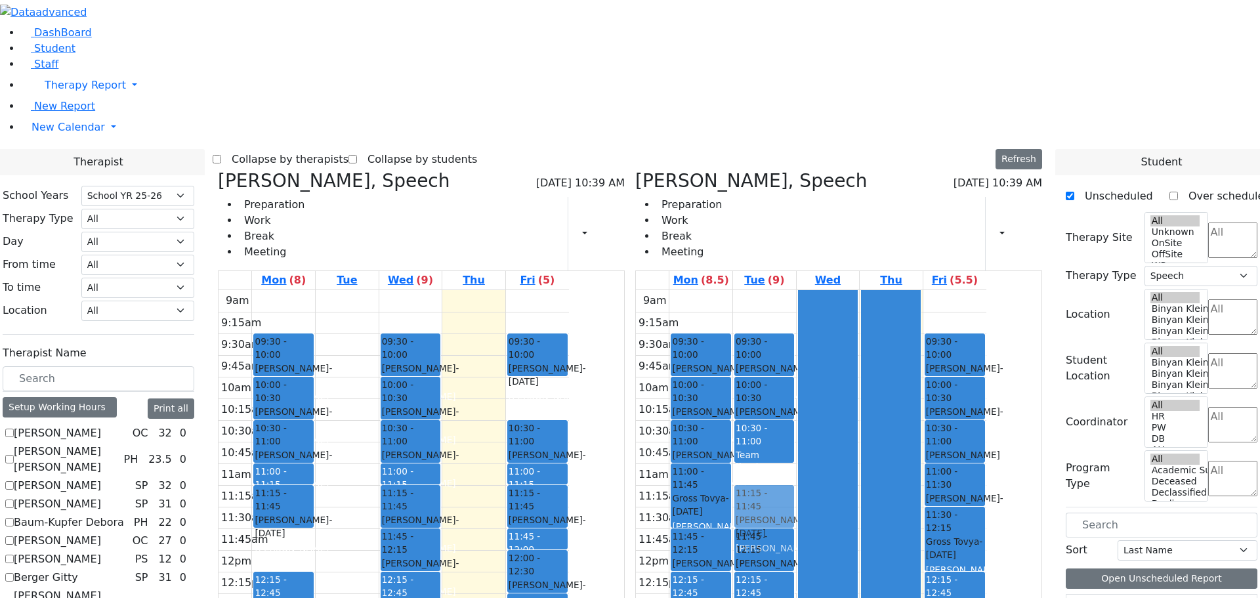
drag, startPoint x: 834, startPoint y: 314, endPoint x: 825, endPoint y: 304, distance: 12.5
click at [796, 304] on div "09:30 - 10:00 [PERSON_NAME] - [DATE] [PERSON_NAME] 10:00 - 10:30 [PERSON_NAME] …" at bounding box center [764, 550] width 63 height 520
drag, startPoint x: 831, startPoint y: 298, endPoint x: 686, endPoint y: 180, distance: 187.0
click at [686, 180] on div "[PERSON_NAME], Speech [DATE] 10:39 AM Preparation Work Break Meeting Print Sche…" at bounding box center [630, 490] width 835 height 641
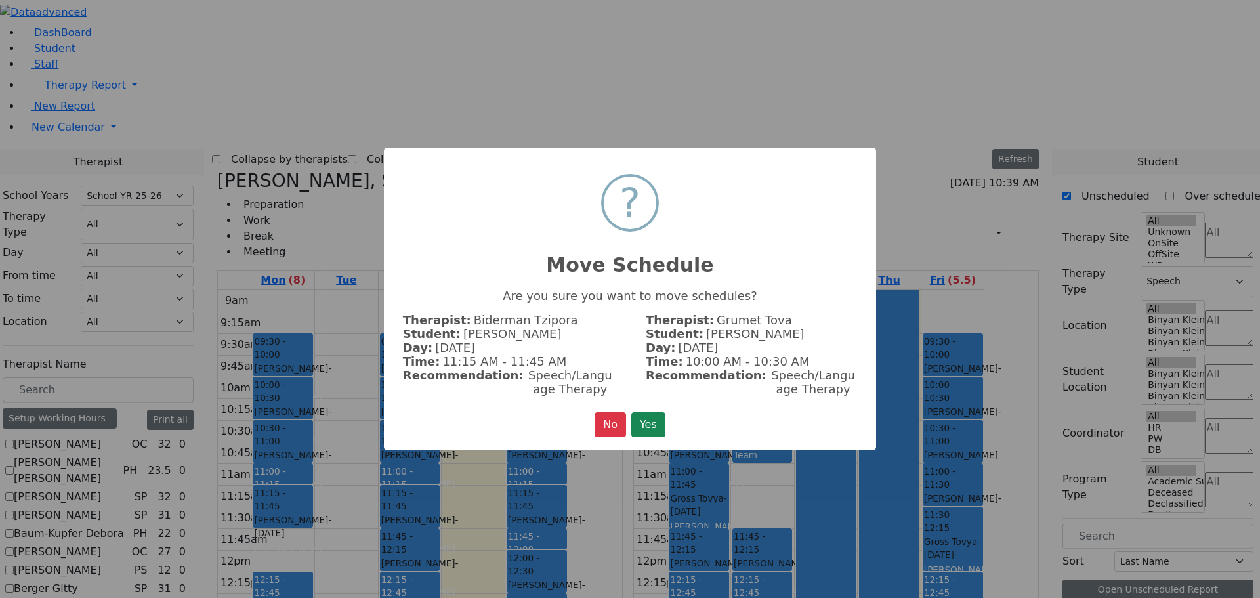
click at [645, 419] on button "Yes" at bounding box center [648, 424] width 34 height 25
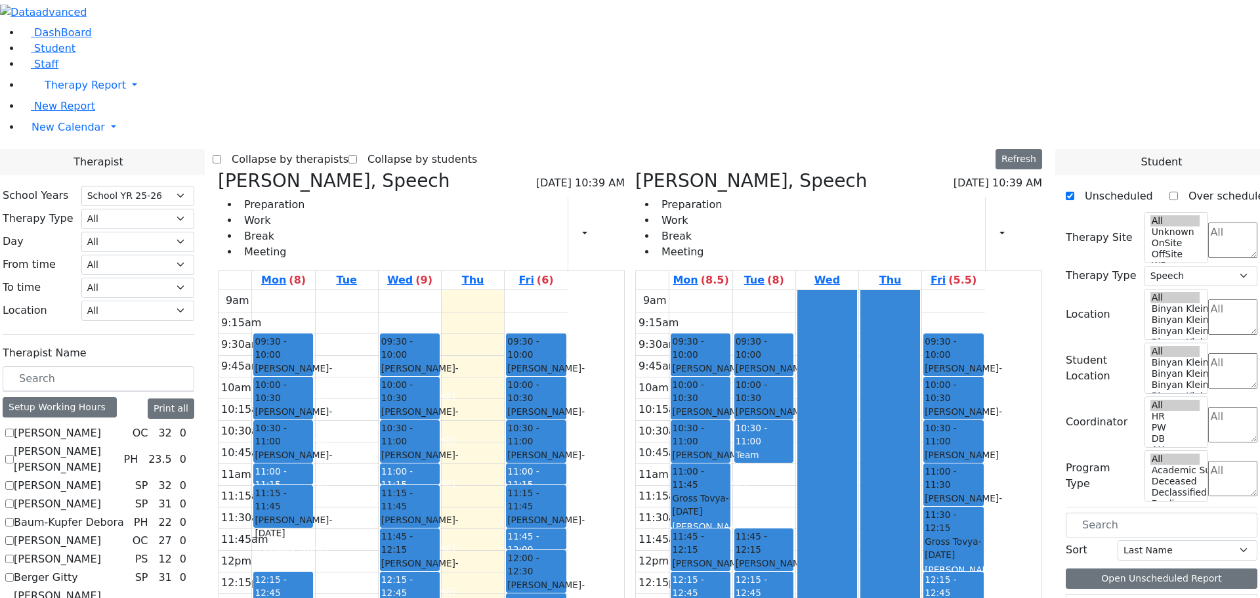
scroll to position [998, 0]
drag, startPoint x: 1133, startPoint y: 499, endPoint x: 757, endPoint y: 572, distance: 383.0
drag, startPoint x: 1129, startPoint y: 493, endPoint x: 847, endPoint y: 552, distance: 287.5
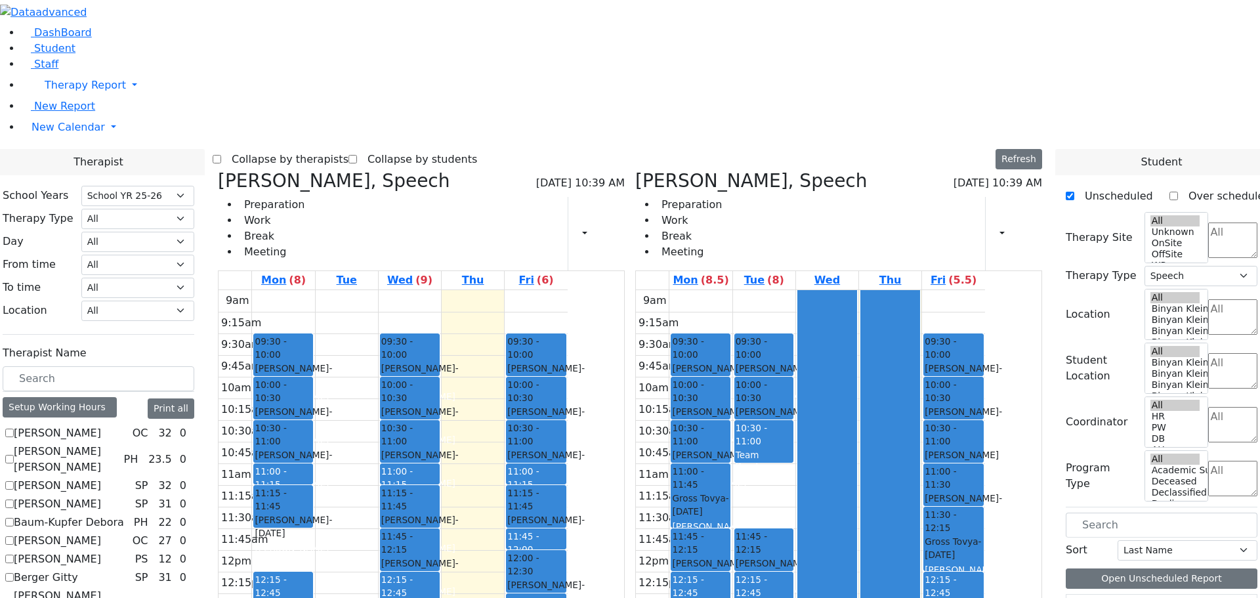
drag, startPoint x: 1131, startPoint y: 495, endPoint x: 892, endPoint y: 307, distance: 304.3
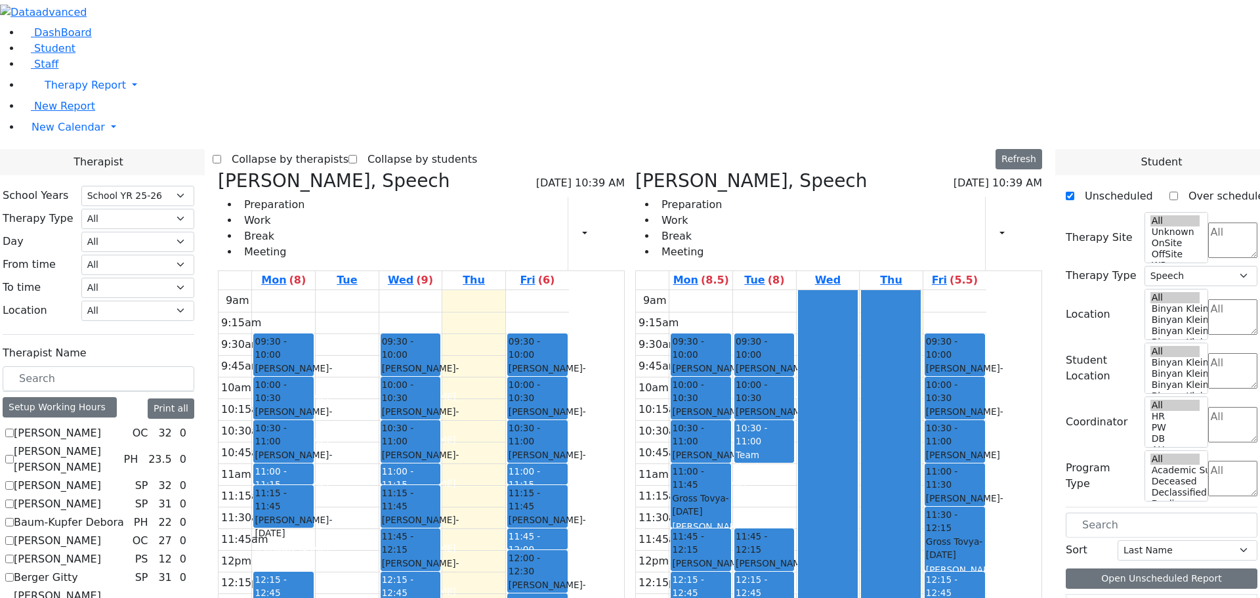
drag, startPoint x: 1129, startPoint y: 386, endPoint x: 751, endPoint y: 566, distance: 419.1
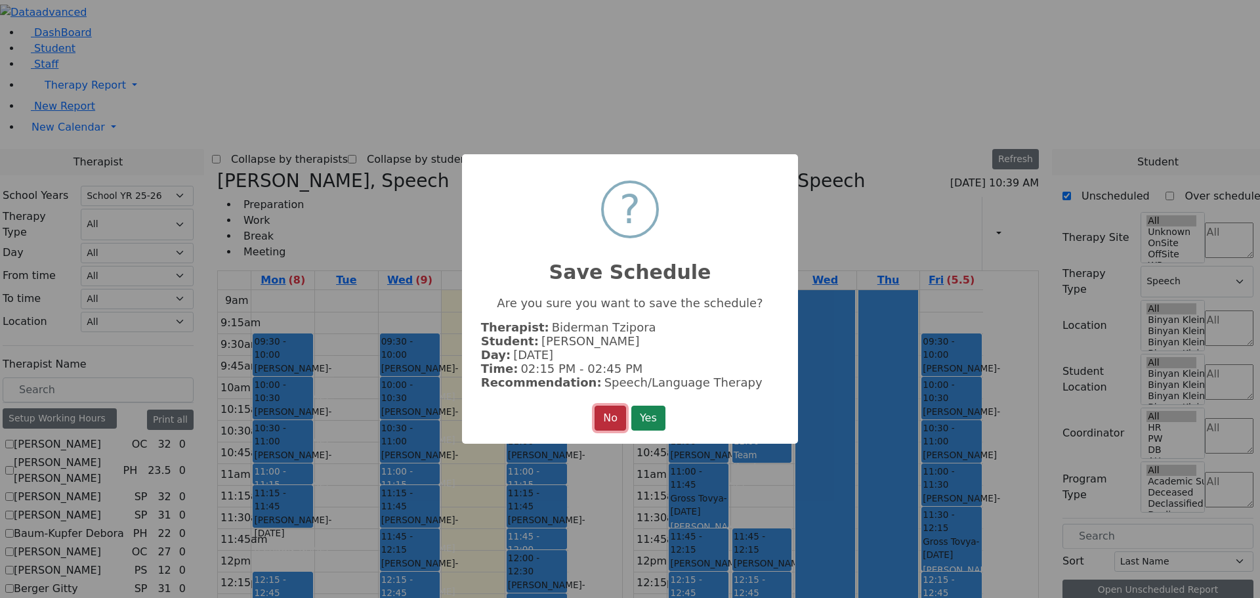
click at [614, 414] on button "No" at bounding box center [609, 417] width 31 height 25
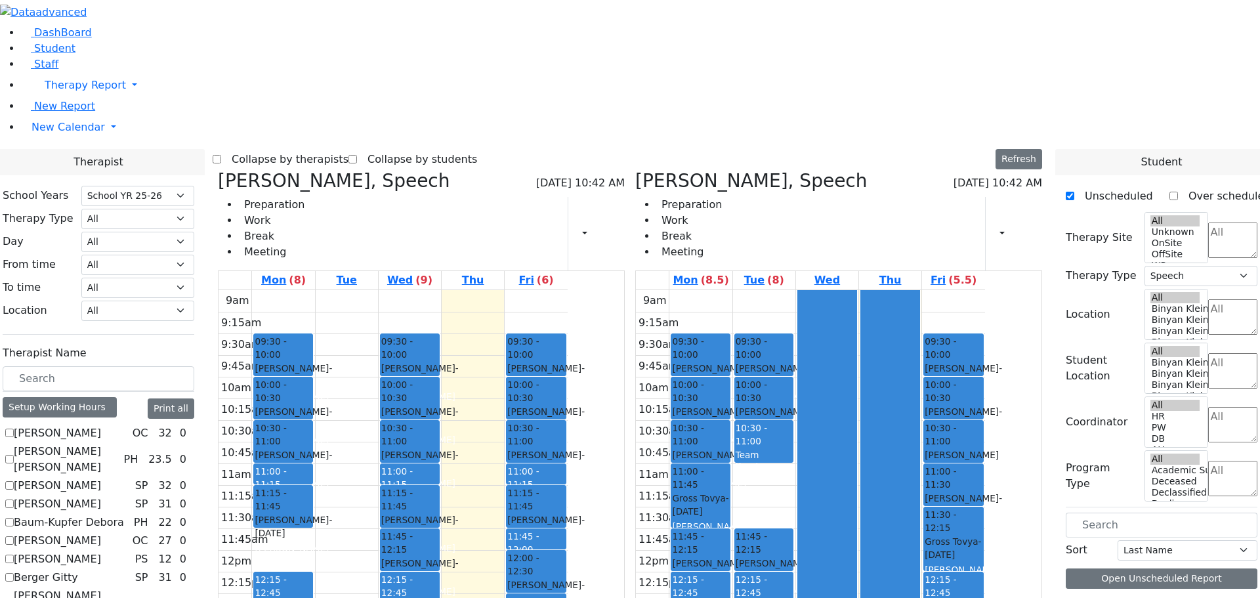
scroll to position [998, 0]
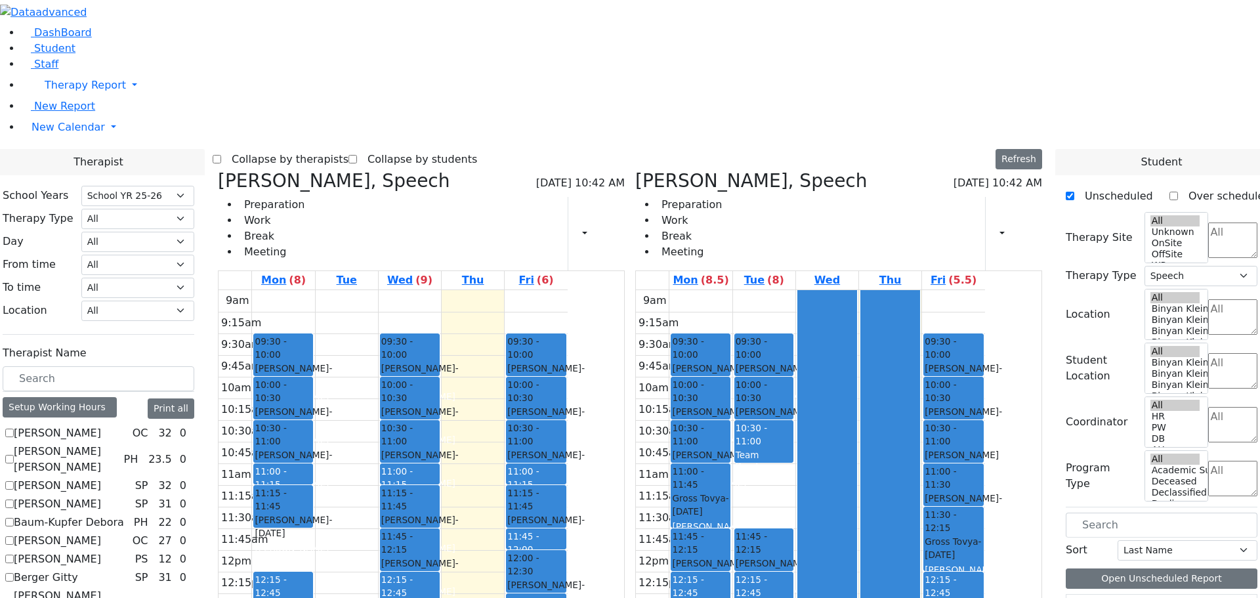
drag, startPoint x: 1105, startPoint y: 500, endPoint x: 1115, endPoint y: 462, distance: 39.3
drag, startPoint x: 1117, startPoint y: 499, endPoint x: 1092, endPoint y: 497, distance: 24.4
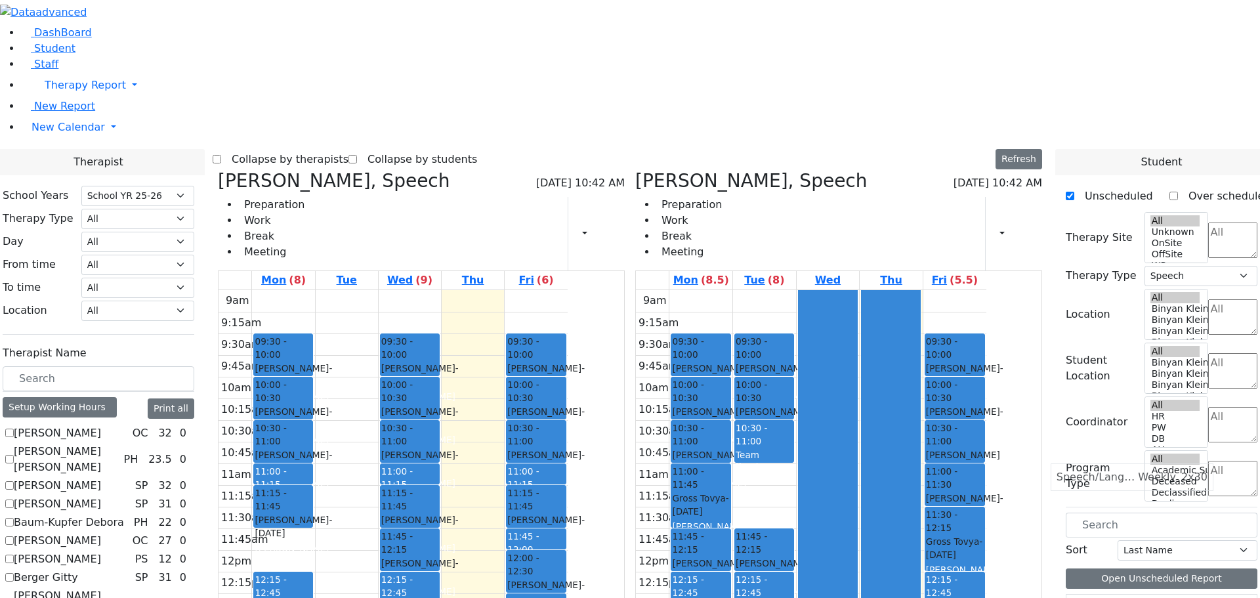
drag, startPoint x: 1098, startPoint y: 496, endPoint x: 1070, endPoint y: 473, distance: 35.9
drag, startPoint x: 1112, startPoint y: 494, endPoint x: 1127, endPoint y: 450, distance: 46.5
